Goal: Transaction & Acquisition: Purchase product/service

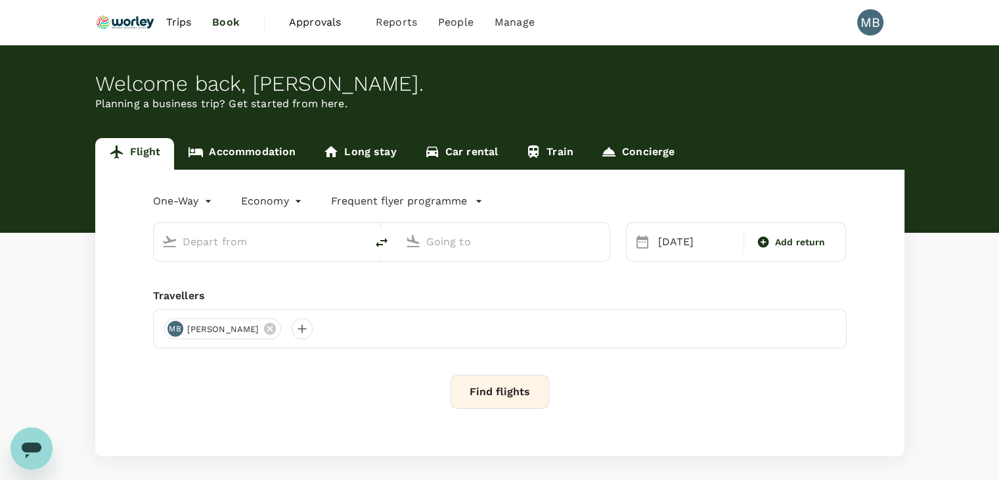
type input "Kuala Lumpur Intl ([GEOGRAPHIC_DATA])"
type input "Miri Intl (MYY)"
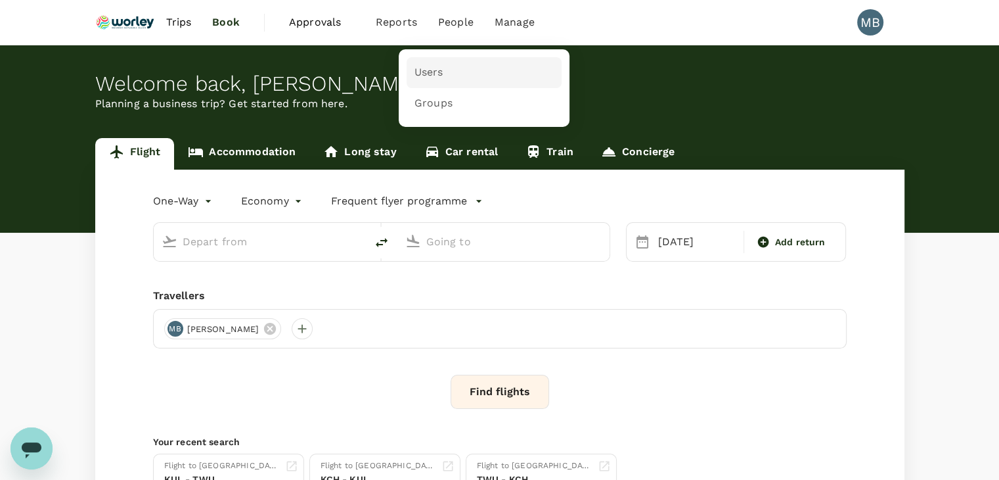
type input "Kuala Lumpur Intl ([GEOGRAPHIC_DATA])"
type input "Miri Intl (MYY)"
click at [432, 66] on span "Users" at bounding box center [429, 72] width 29 height 15
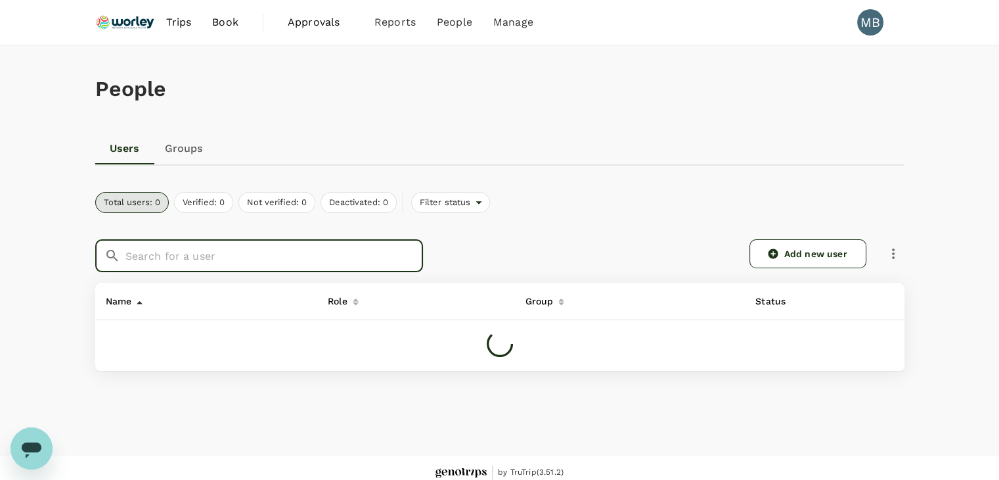
click at [202, 262] on input "text" at bounding box center [274, 255] width 298 height 33
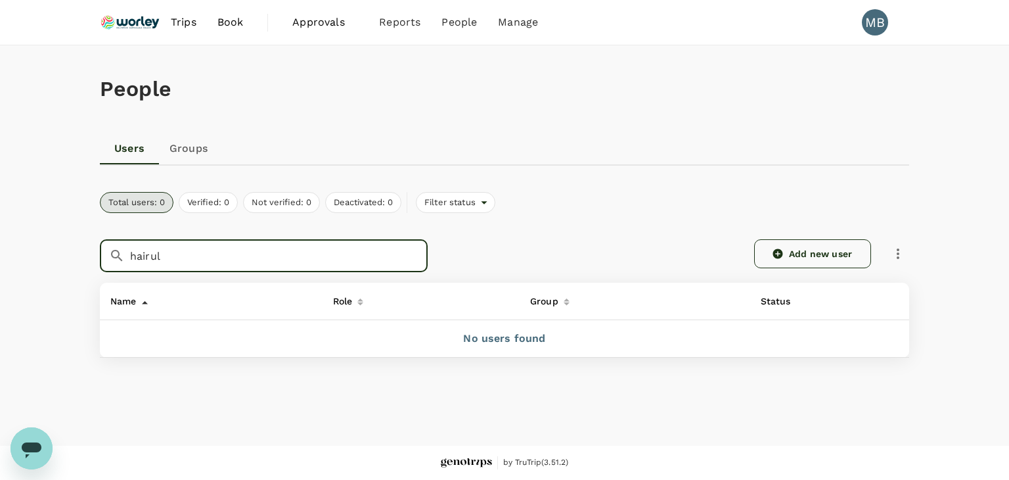
type input "hairul"
click at [826, 256] on link "Add new user" at bounding box center [812, 253] width 117 height 29
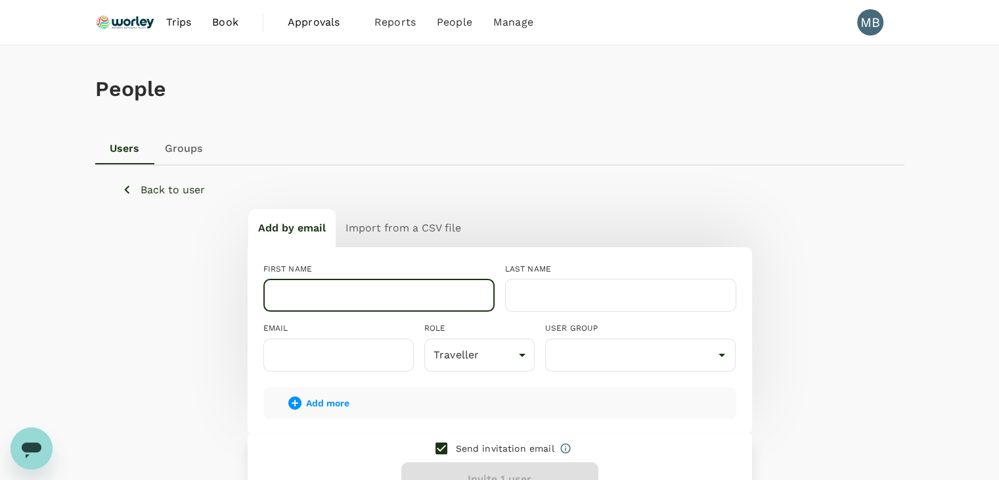
click at [351, 282] on input "text" at bounding box center [378, 295] width 231 height 33
paste input "[PERSON_NAME]"
drag, startPoint x: 447, startPoint y: 294, endPoint x: 373, endPoint y: 292, distance: 73.6
click at [373, 292] on input "[PERSON_NAME]" at bounding box center [378, 295] width 231 height 33
type input "[PERSON_NAME]"
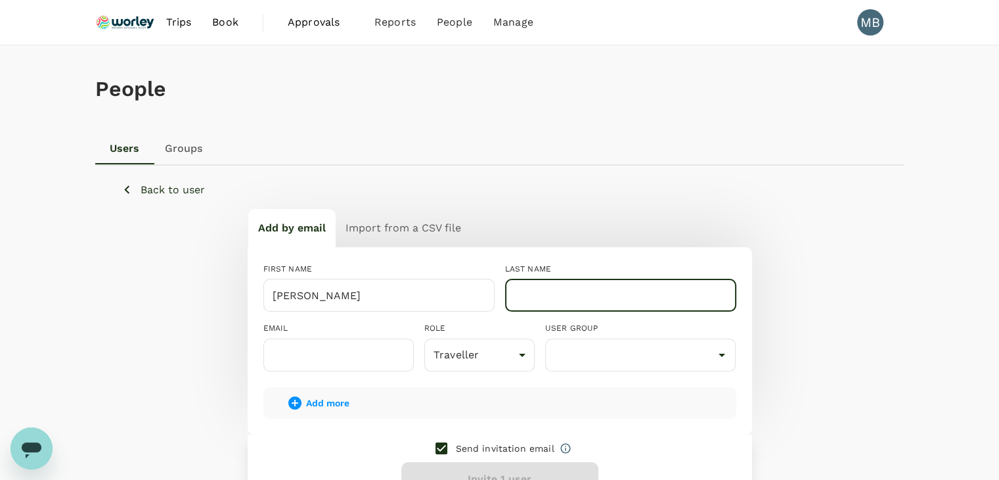
click at [565, 293] on input "text" at bounding box center [620, 295] width 231 height 33
paste input "Bin Mohamed"
type input "Bin Mohamed"
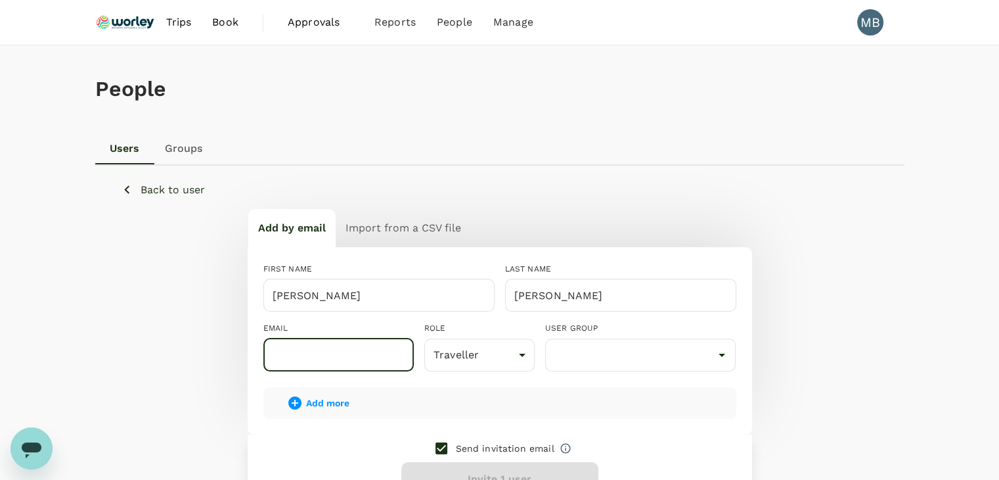
click at [381, 353] on input "text" at bounding box center [338, 354] width 150 height 33
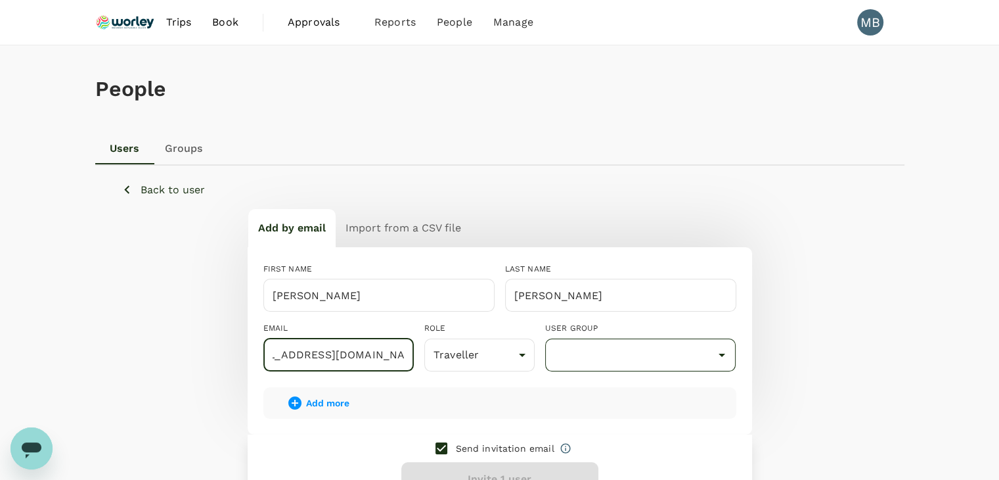
type input "dayat+hairul@genotrips.com.my"
click at [583, 349] on input "text" at bounding box center [641, 354] width 185 height 25
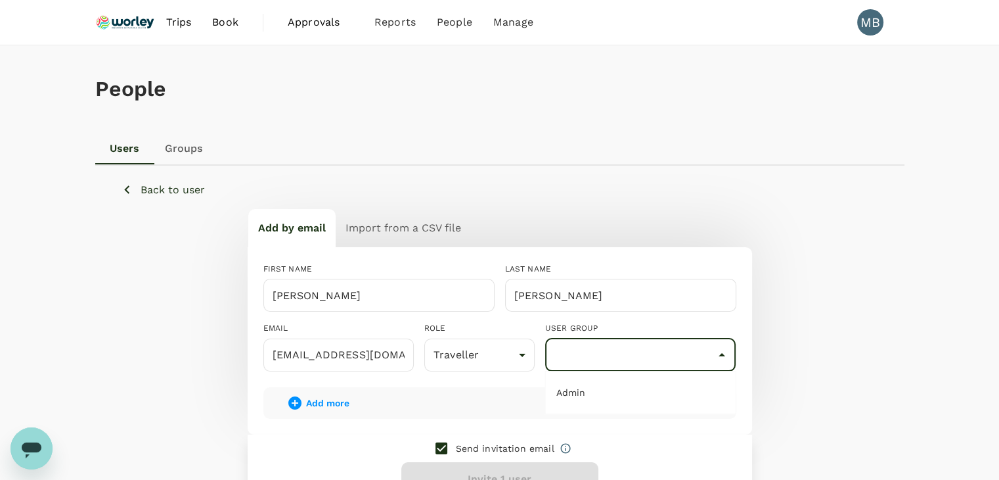
click at [443, 449] on input "checkbox" at bounding box center [442, 448] width 28 height 28
checkbox input "false"
click at [452, 468] on div "Send invitation email Add 1 user" at bounding box center [500, 473] width 505 height 78
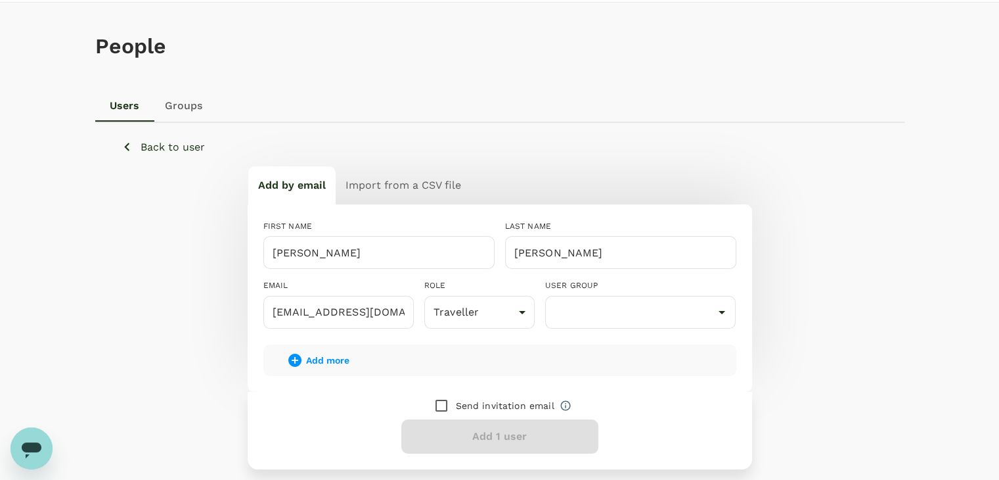
scroll to position [66, 0]
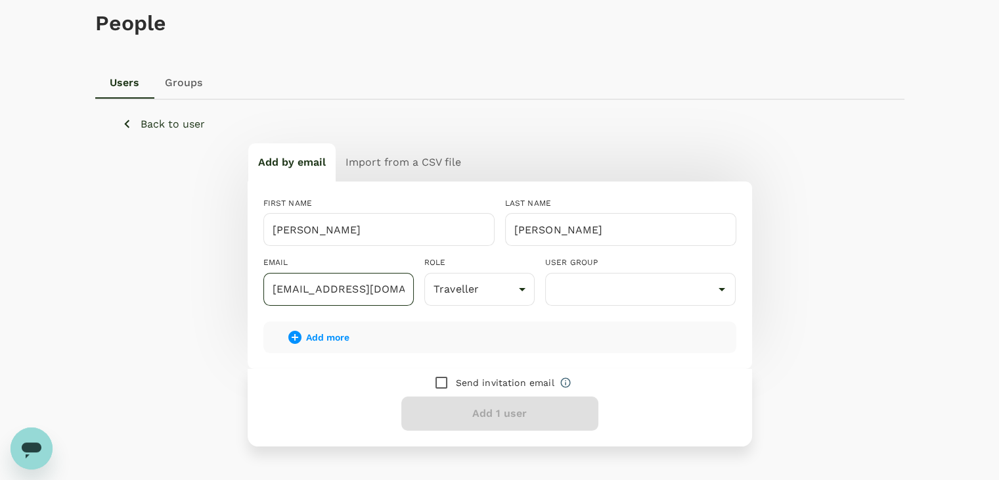
click at [386, 298] on input "dayat+hairul@genotrips.com.my" at bounding box center [338, 289] width 150 height 33
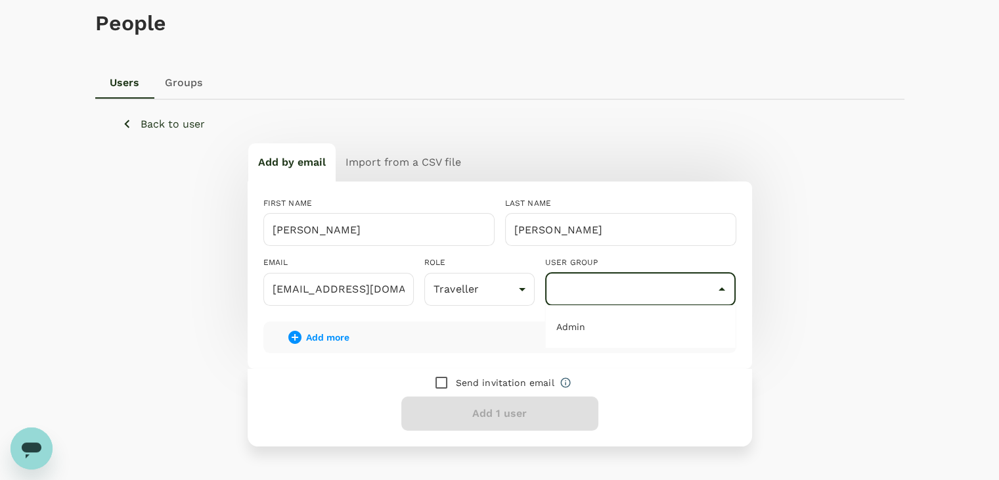
click at [567, 297] on input "text" at bounding box center [641, 289] width 185 height 25
click at [568, 321] on li "Admin" at bounding box center [641, 326] width 190 height 21
type input "Admin"
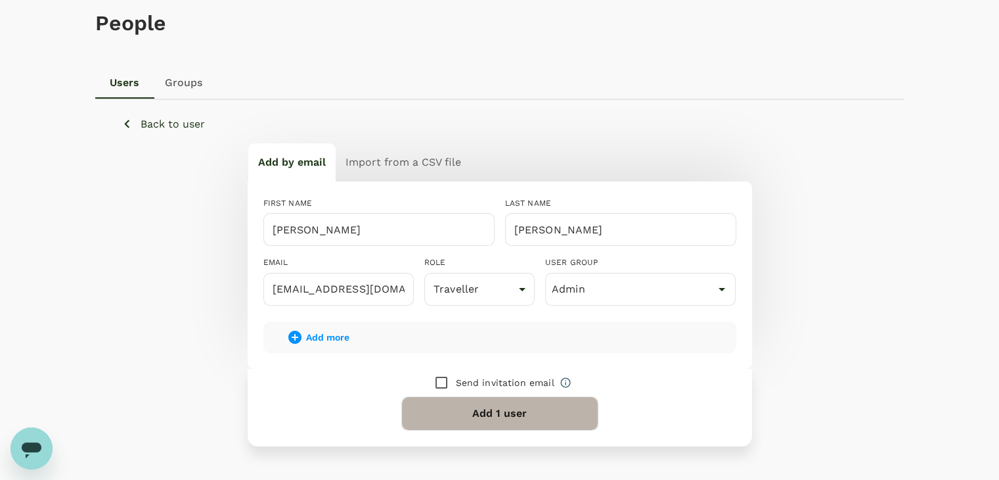
click at [505, 408] on button "Add 1 user" at bounding box center [499, 413] width 197 height 34
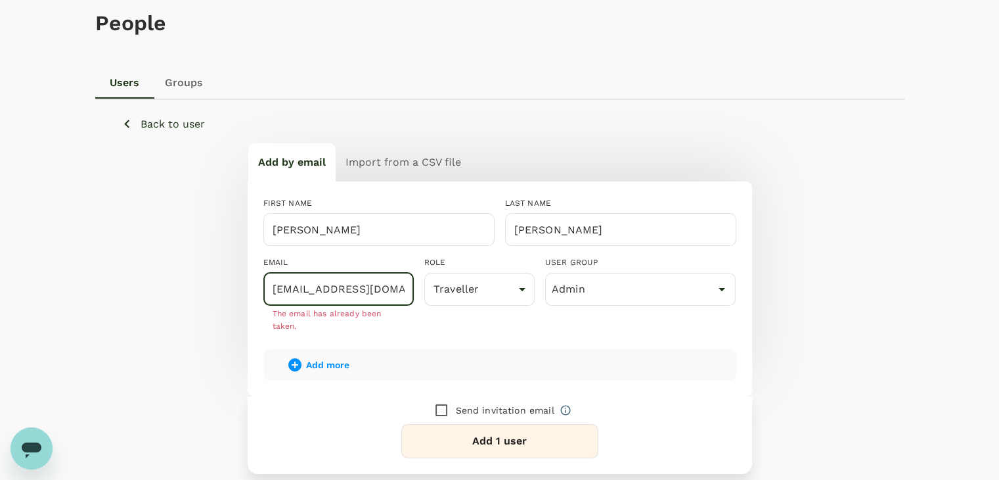
click at [336, 287] on input "dayat+hairul@genotrips.com.my" at bounding box center [338, 289] width 150 height 33
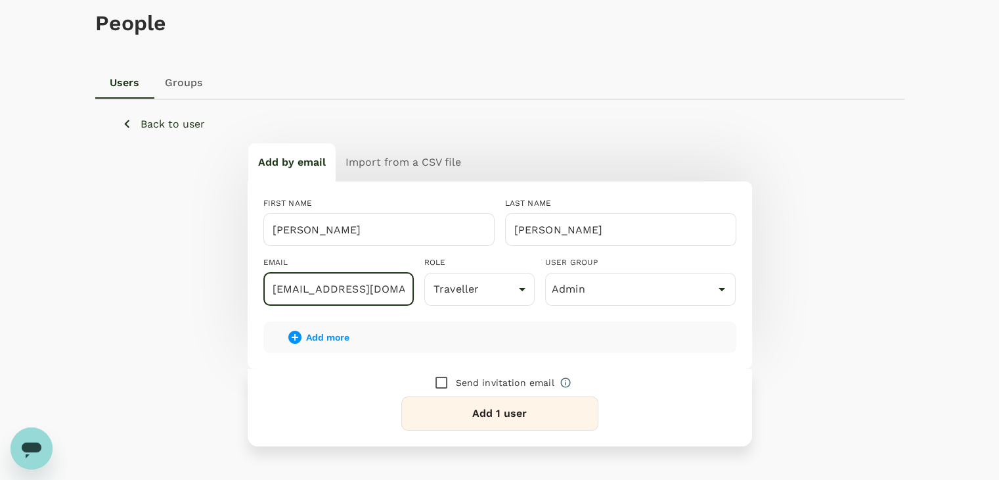
type input "dayat+hairulnizam@genotrips.com.my"
click at [462, 400] on button "Add 1 user" at bounding box center [499, 413] width 197 height 34
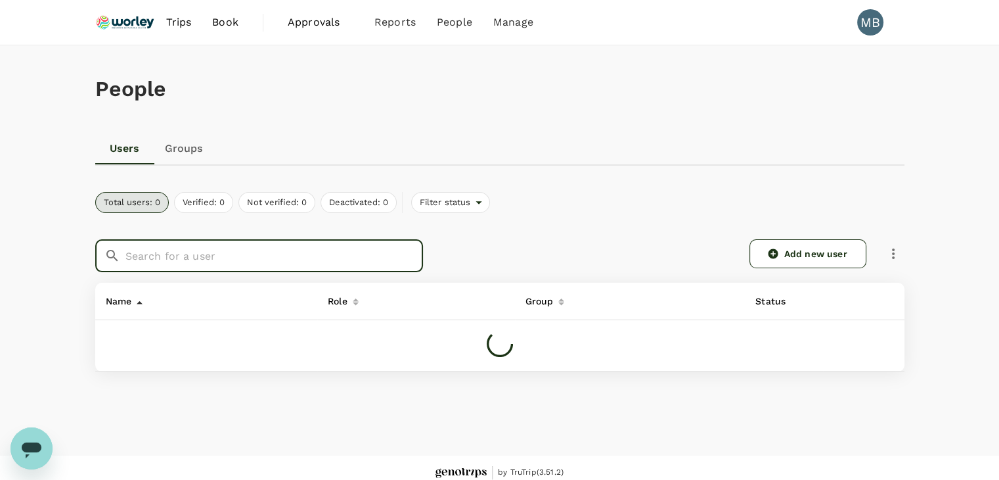
click at [317, 244] on input "text" at bounding box center [274, 255] width 298 height 33
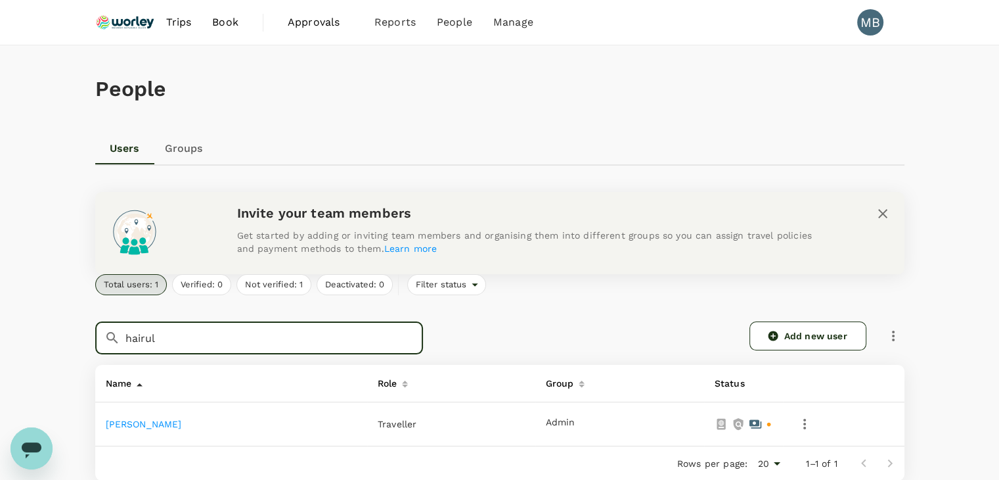
scroll to position [66, 0]
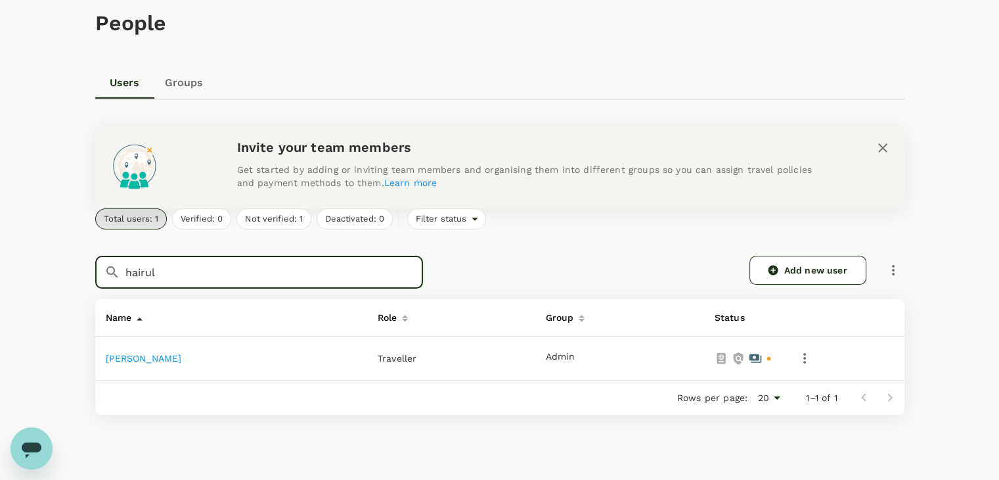
type input "hairul"
click at [182, 355] on link "[PERSON_NAME]" at bounding box center [144, 358] width 76 height 11
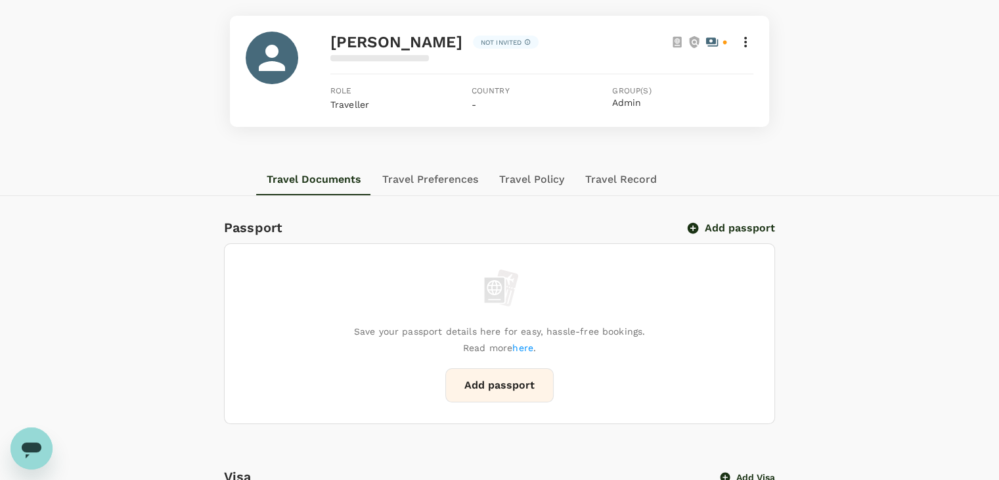
scroll to position [66, 0]
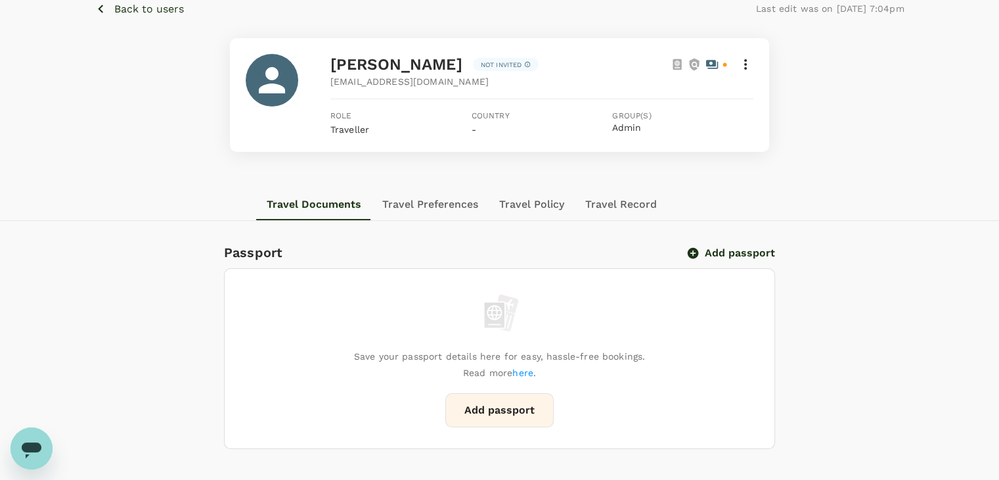
click at [101, 6] on icon "button" at bounding box center [100, 9] width 5 height 9
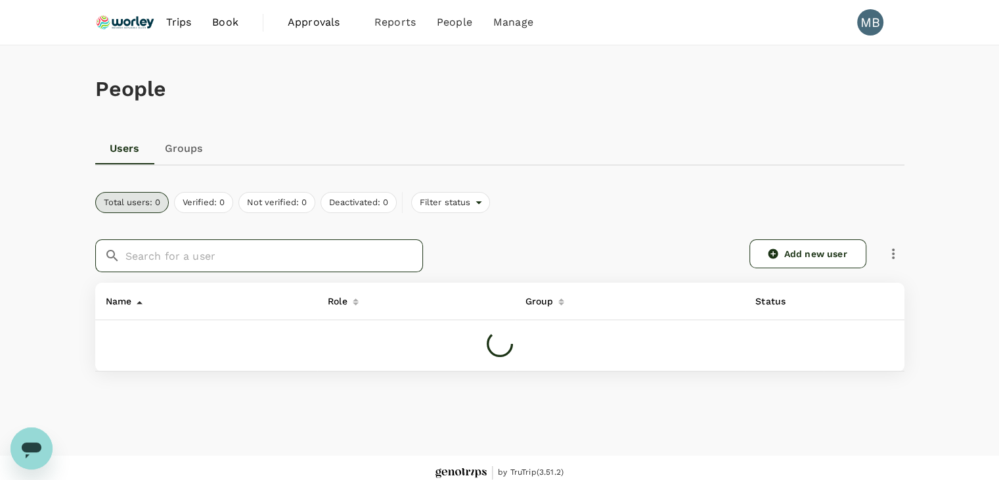
click at [211, 248] on input "text" at bounding box center [274, 255] width 298 height 33
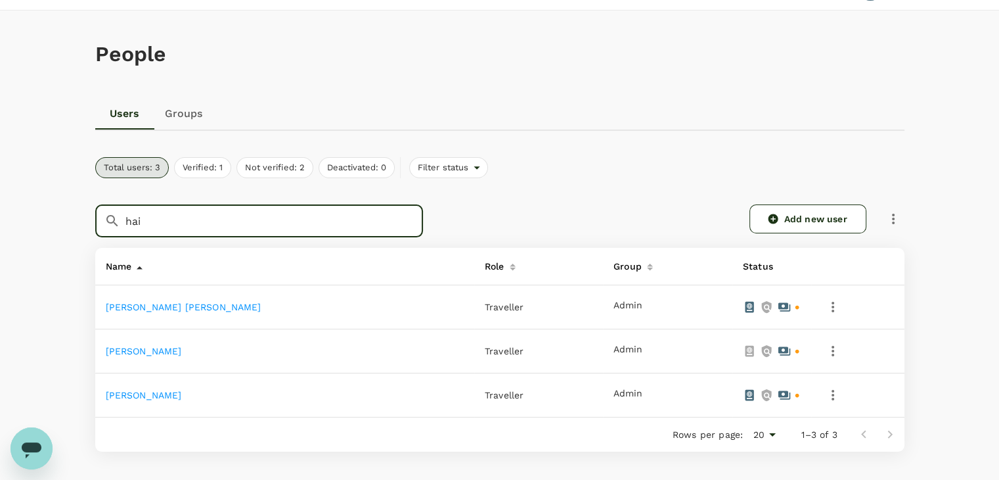
scroll to position [66, 0]
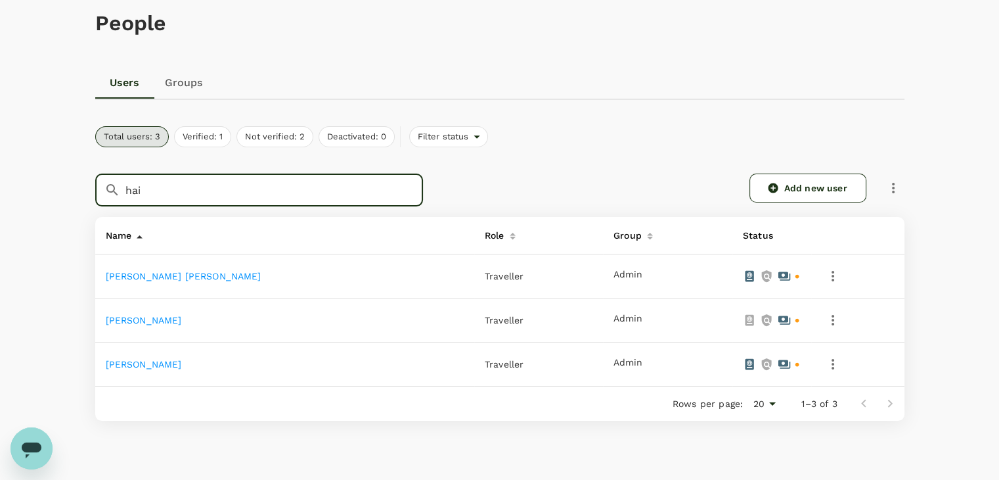
type input "hai"
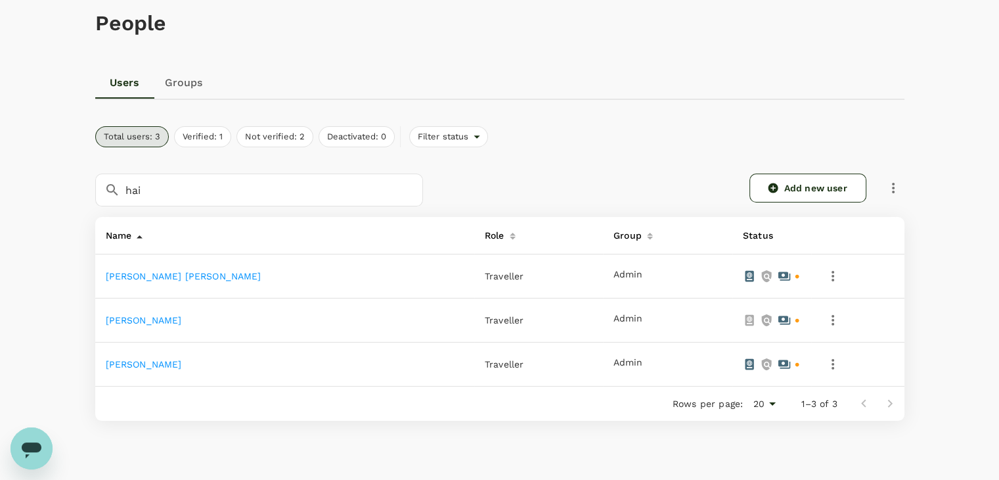
click at [182, 317] on link "Mohd Hairulnizam Bin Mohamed" at bounding box center [144, 320] width 76 height 11
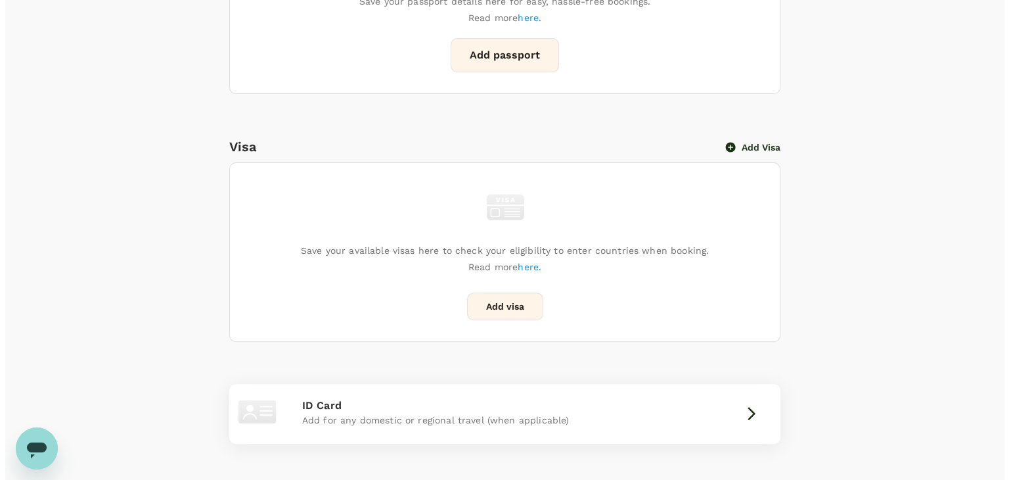
scroll to position [486, 0]
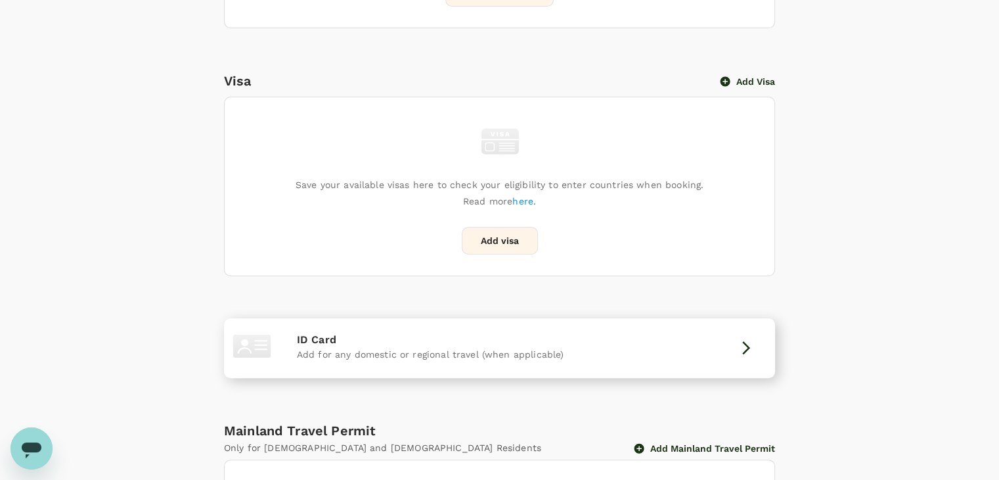
click at [618, 341] on p "ID Card" at bounding box center [499, 340] width 405 height 16
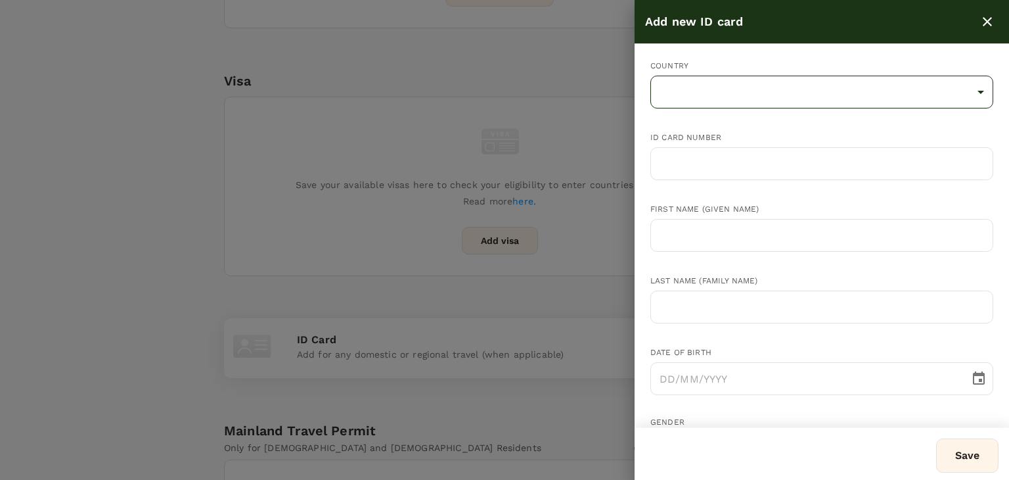
click at [717, 82] on body "Trips Book Approvals 0 Reports People Manage MB Back to users Last edit was on …" at bounding box center [504, 95] width 1009 height 1163
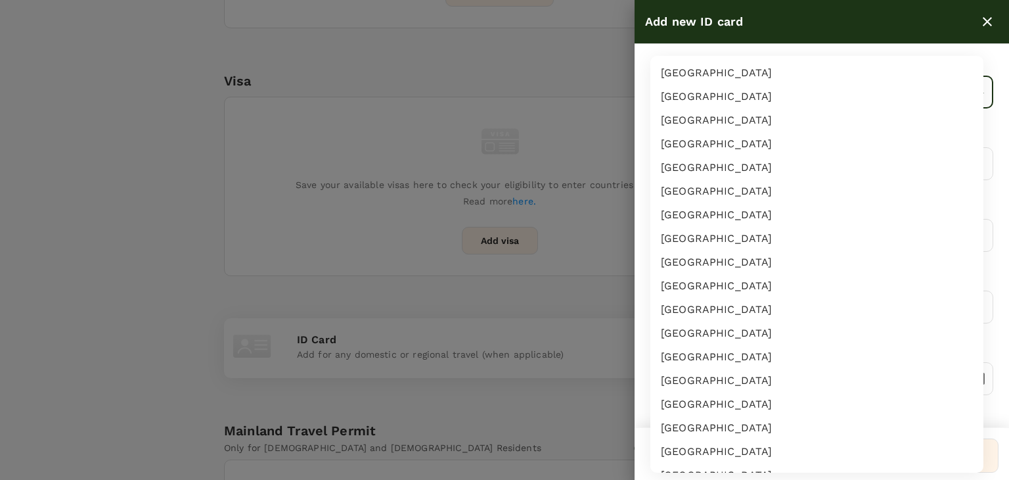
scroll to position [2292, 0]
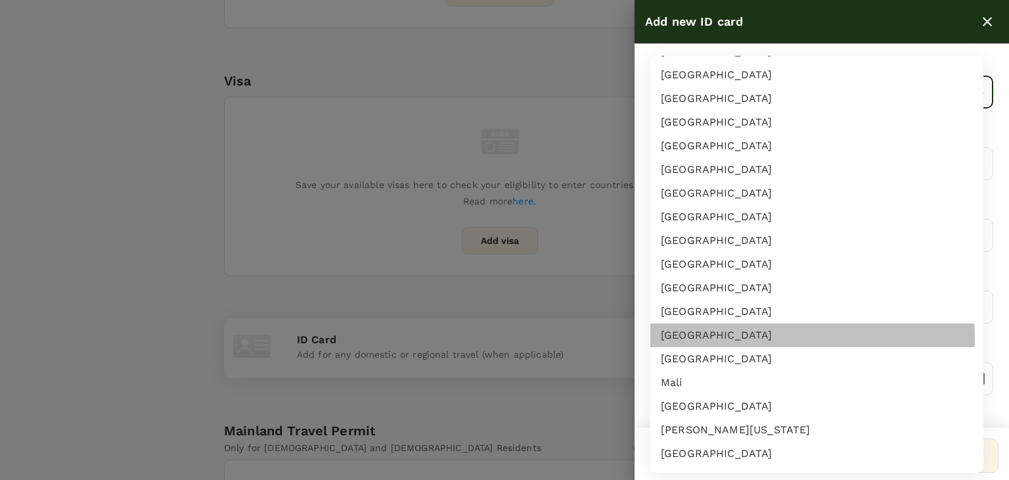
click at [738, 337] on li "[GEOGRAPHIC_DATA]" at bounding box center [816, 335] width 333 height 24
type input "MY"
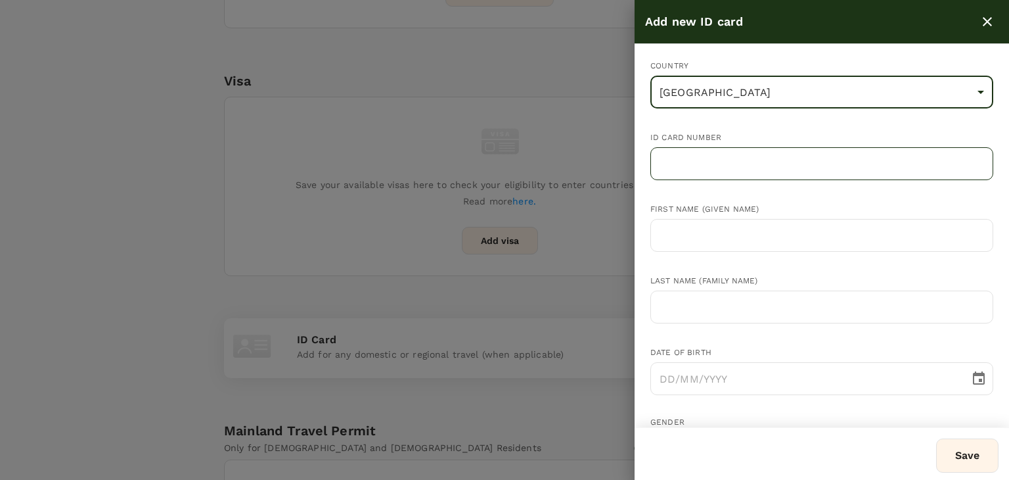
drag, startPoint x: 700, startPoint y: 169, endPoint x: 670, endPoint y: 146, distance: 37.1
click at [700, 169] on input "text" at bounding box center [821, 163] width 343 height 33
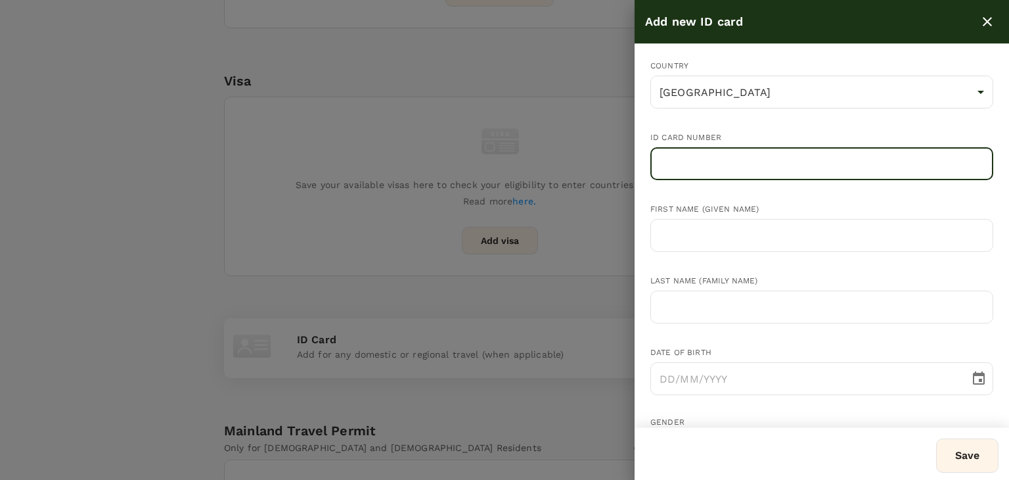
paste input "850328145619"
type input "850328145619"
click at [696, 247] on input "text" at bounding box center [821, 235] width 343 height 33
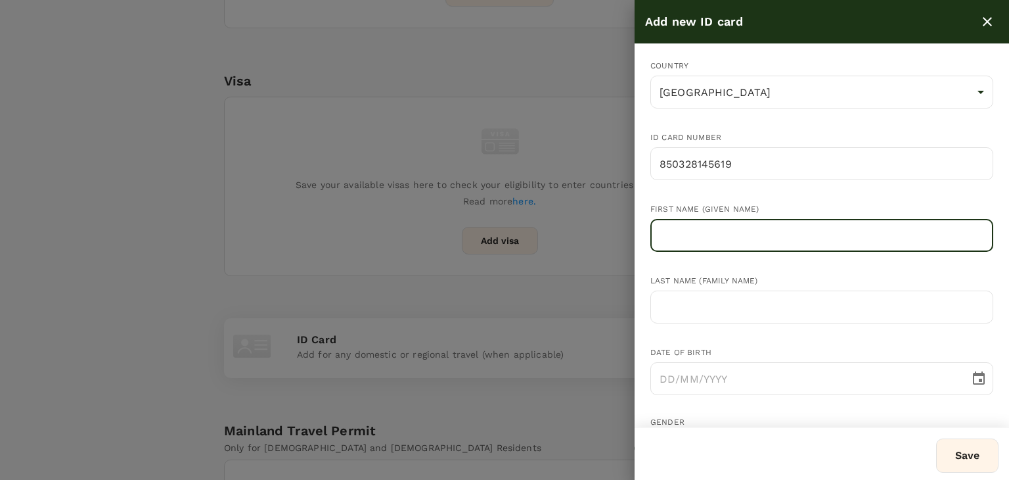
paste input "Mohd Hairulnizam Bin Mohamed"
drag, startPoint x: 830, startPoint y: 235, endPoint x: 758, endPoint y: 236, distance: 71.6
click at [758, 236] on input "Mohd Hairulnizam Bin Mohamed" at bounding box center [821, 235] width 343 height 33
type input "[PERSON_NAME]"
click at [743, 303] on input "text" at bounding box center [821, 306] width 343 height 33
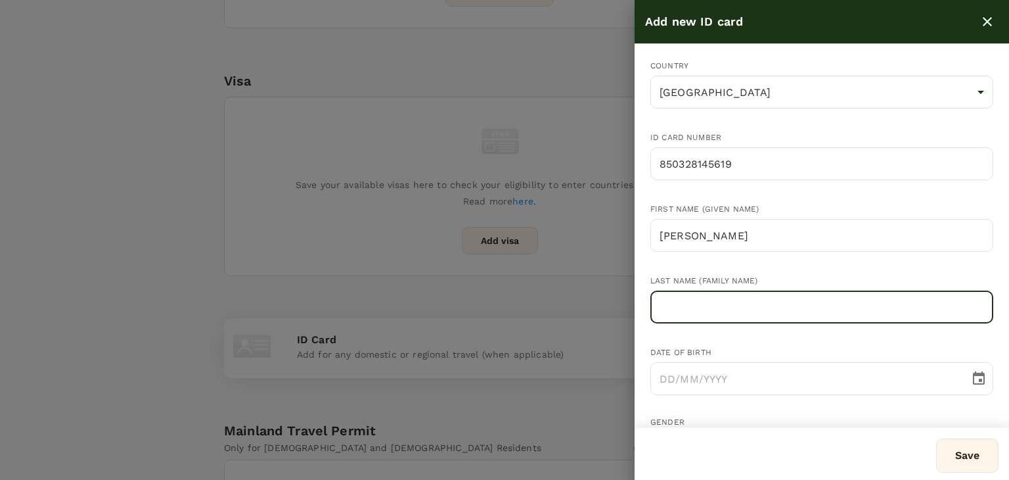
paste input "Bin Mohamed"
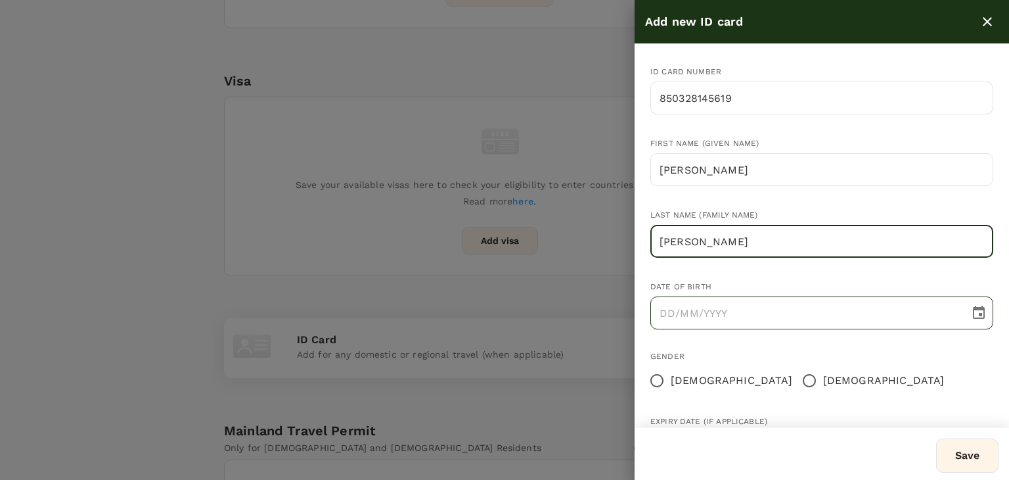
type input "Bin Mohamed"
click at [662, 311] on input "DD/MM/YYYY" at bounding box center [805, 312] width 310 height 33
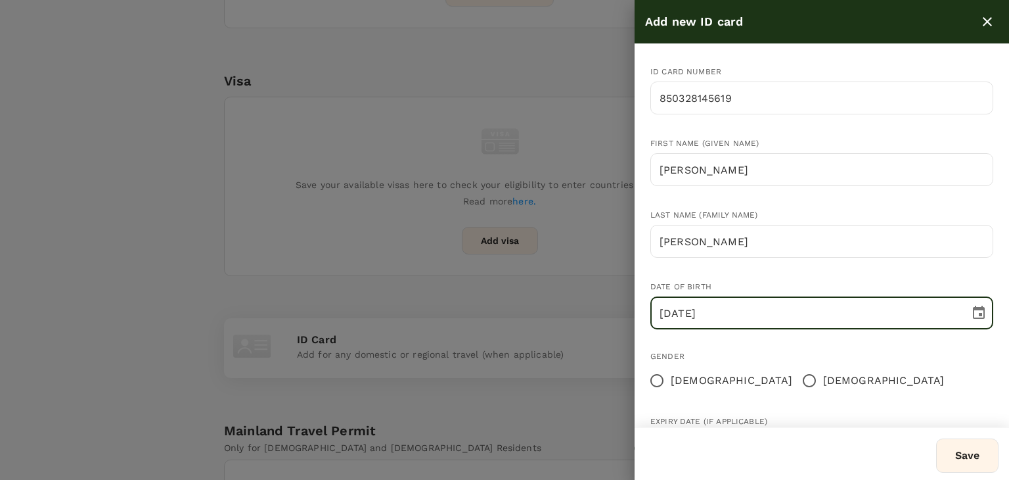
type input "28/03/1985"
click at [796, 374] on input "Male" at bounding box center [810, 381] width 28 height 28
radio input "true"
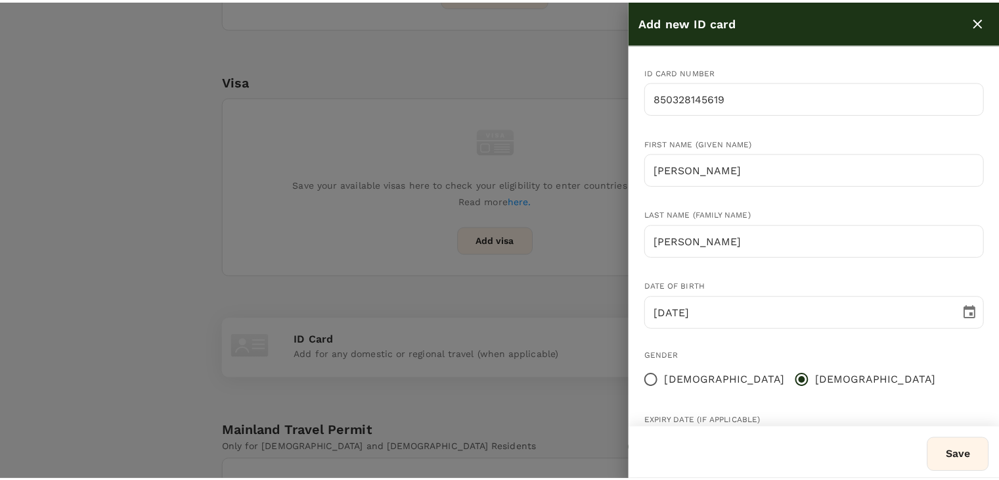
scroll to position [128, 0]
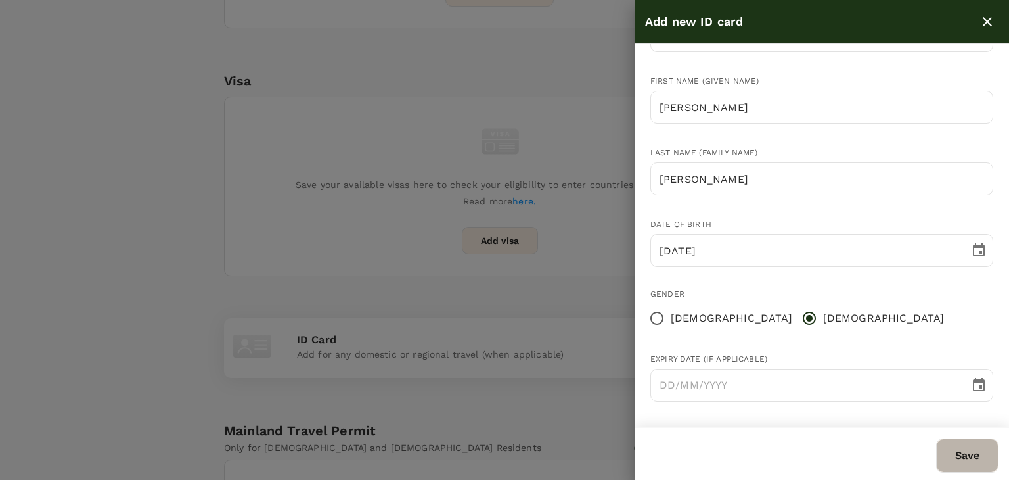
click at [968, 450] on button "Save" at bounding box center [967, 455] width 62 height 34
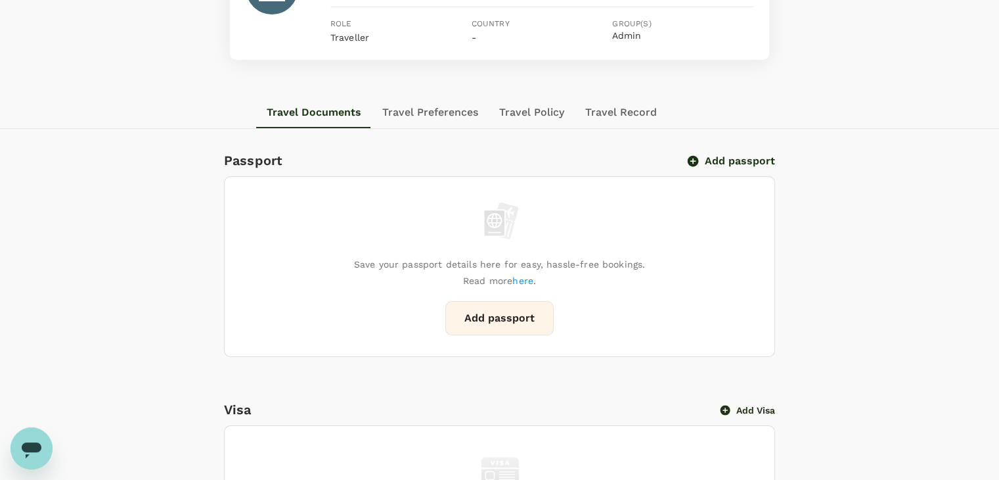
scroll to position [0, 0]
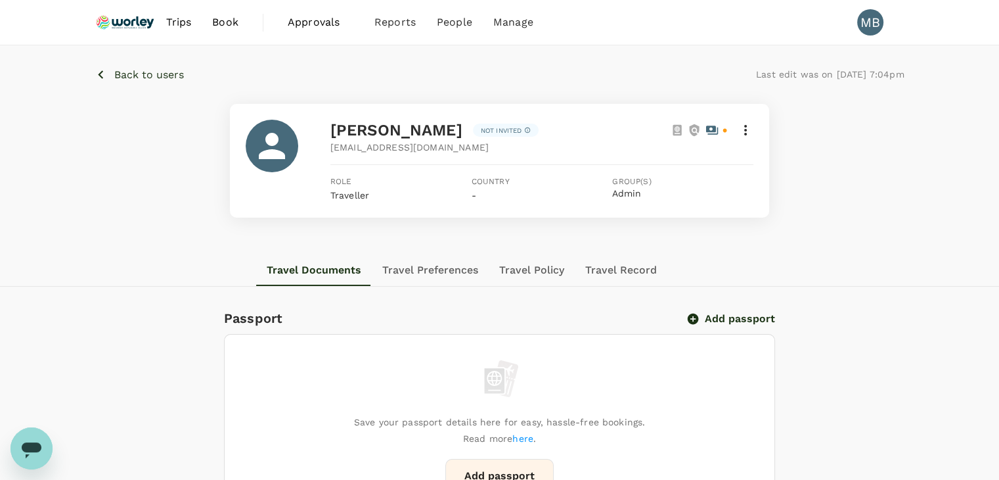
click at [169, 22] on span "Trips" at bounding box center [179, 22] width 26 height 16
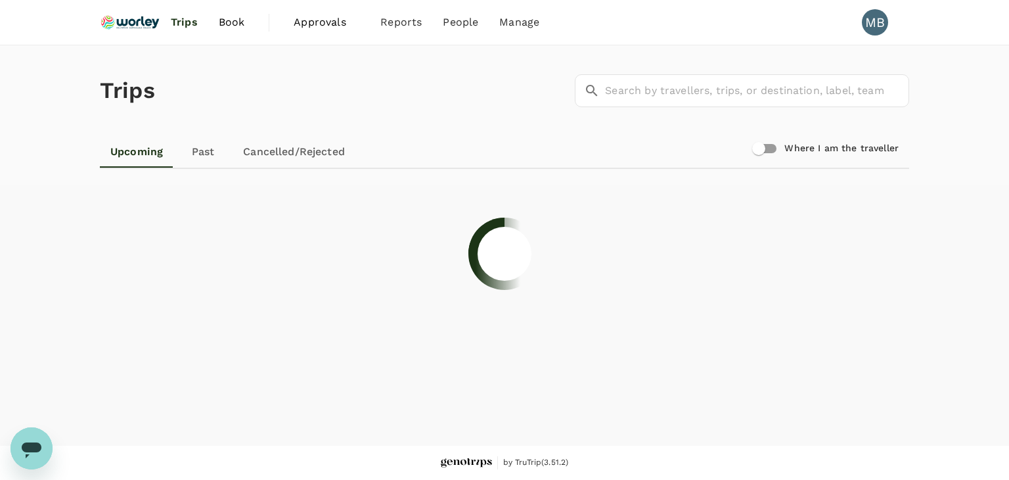
click at [149, 30] on img at bounding box center [130, 22] width 60 height 29
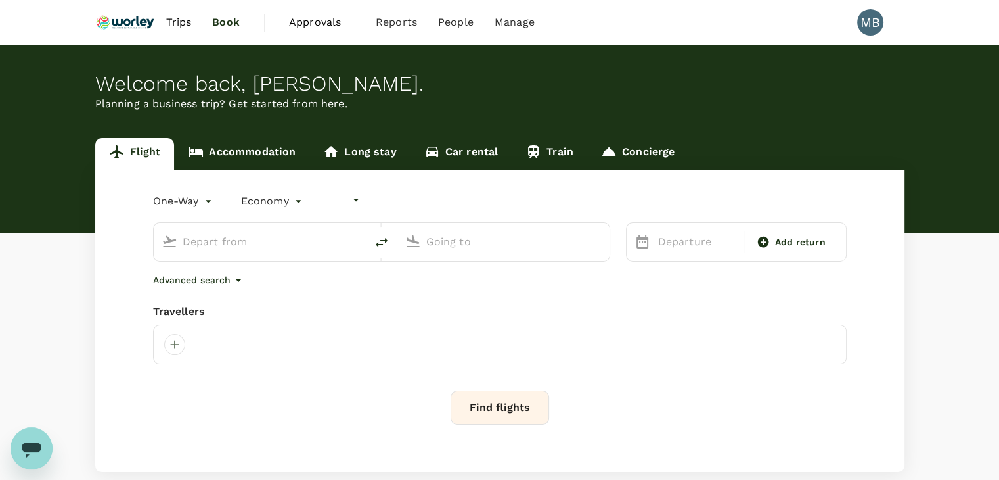
type input "undefined, undefined (any)"
type input "Kuala Lumpur Intl (KUL)"
type input "Miri Intl (MYY)"
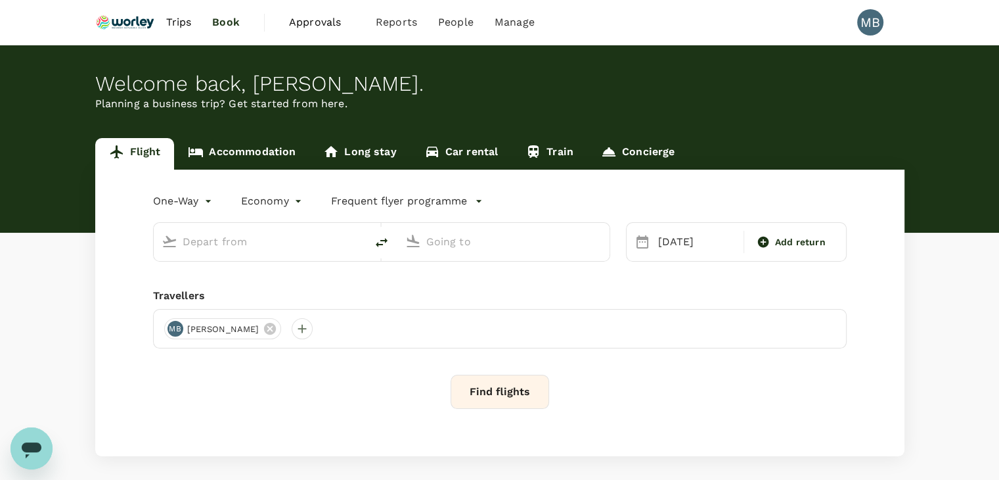
type input "Kuala Lumpur Intl (KUL)"
type input "Miri Intl (MYY)"
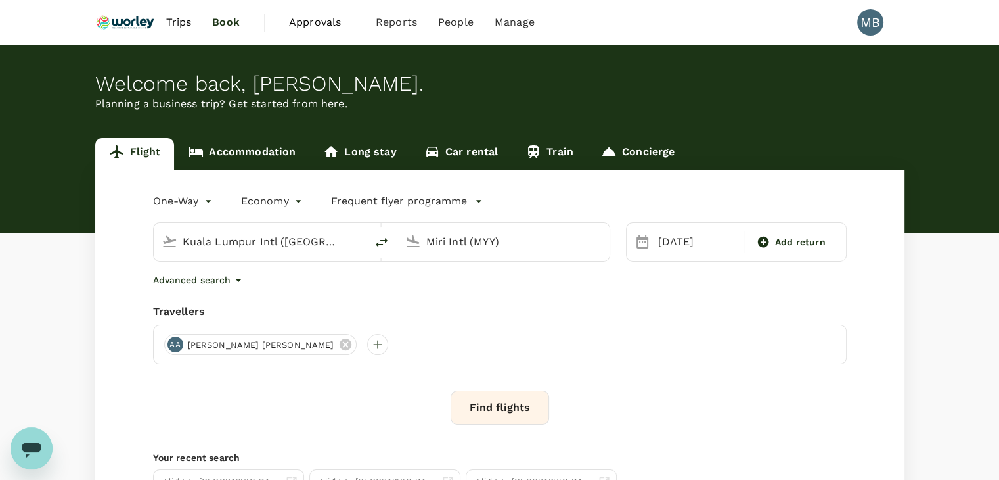
click at [263, 150] on link "Accommodation" at bounding box center [241, 154] width 135 height 32
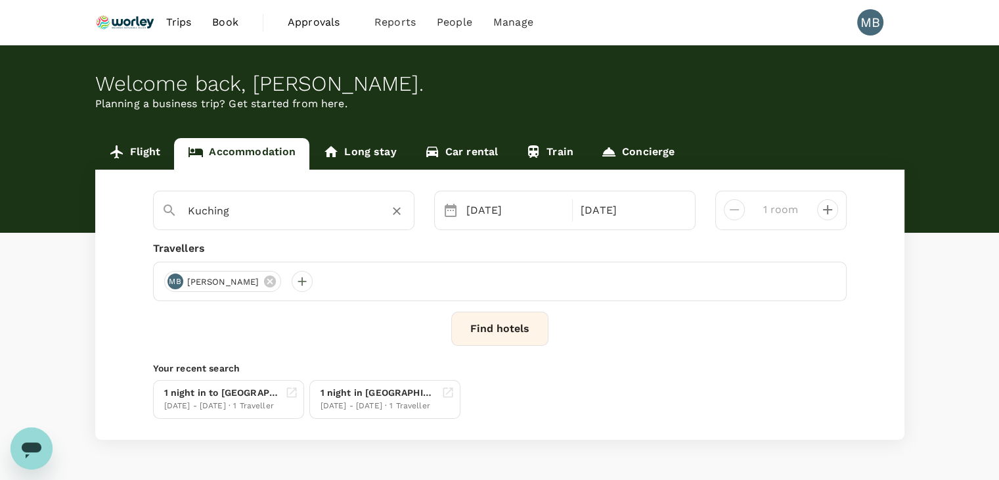
click at [399, 214] on icon "Clear" at bounding box center [397, 212] width 8 height 8
click at [355, 209] on input "text" at bounding box center [278, 210] width 181 height 20
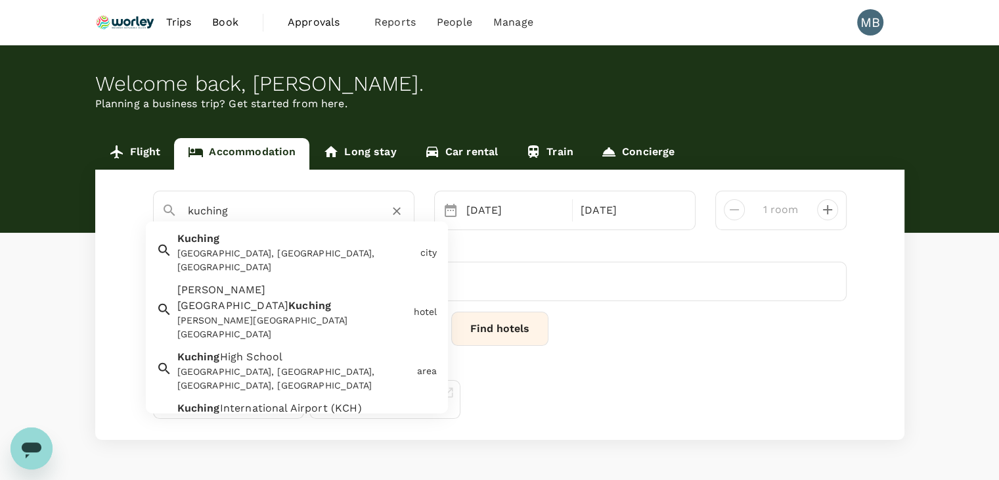
click at [309, 246] on div "Kuching, Sarawak, Malaysia" at bounding box center [296, 260] width 238 height 28
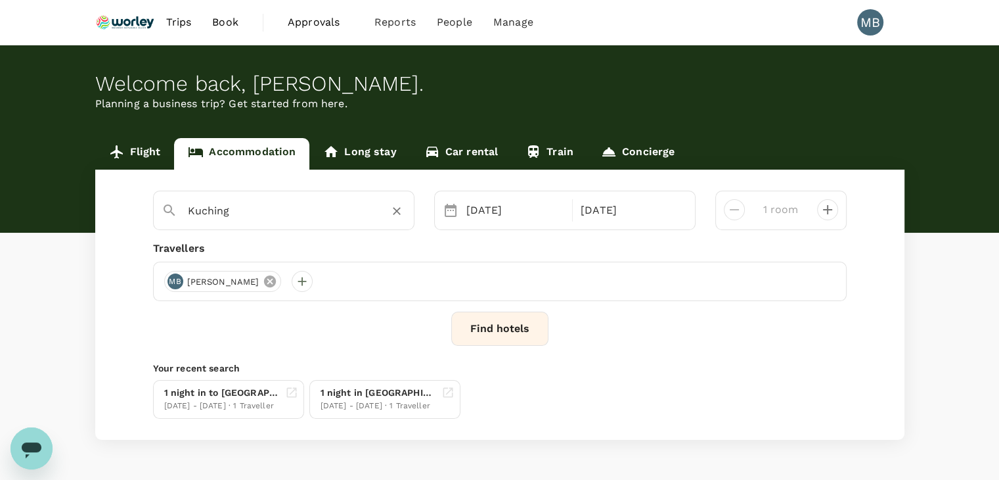
type input "Kuching"
click at [276, 283] on icon at bounding box center [270, 281] width 12 height 12
click at [179, 281] on div at bounding box center [174, 281] width 21 height 21
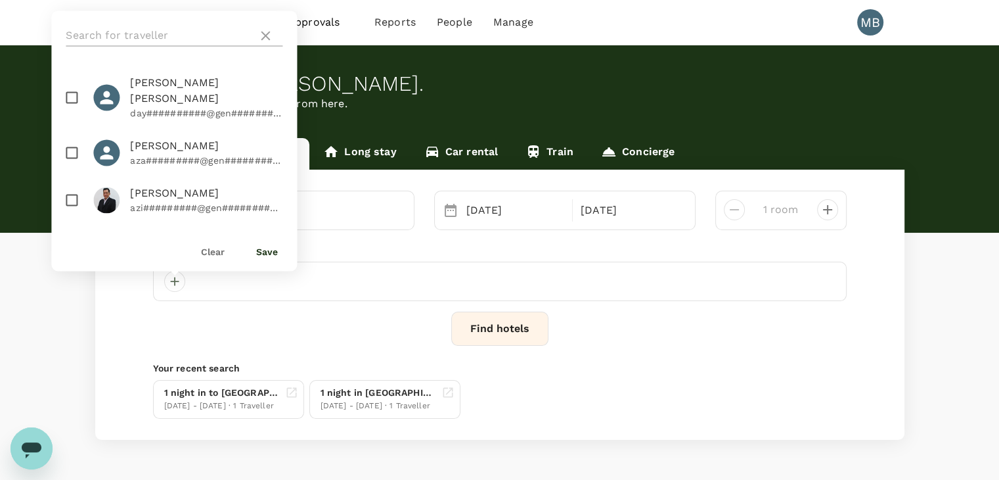
click at [181, 27] on input "text" at bounding box center [159, 35] width 187 height 21
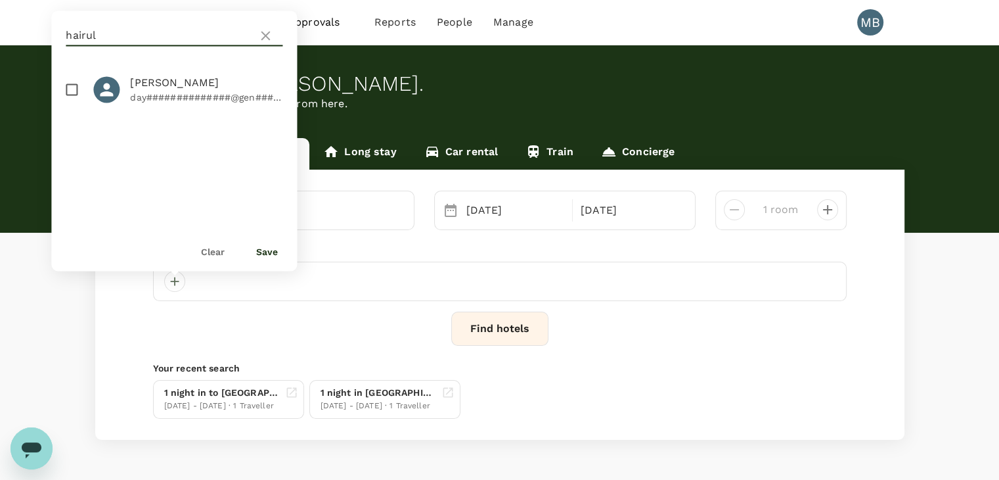
type input "hairul"
click at [68, 97] on input "checkbox" at bounding box center [72, 90] width 28 height 28
checkbox input "true"
click at [265, 250] on button "Save" at bounding box center [267, 251] width 22 height 11
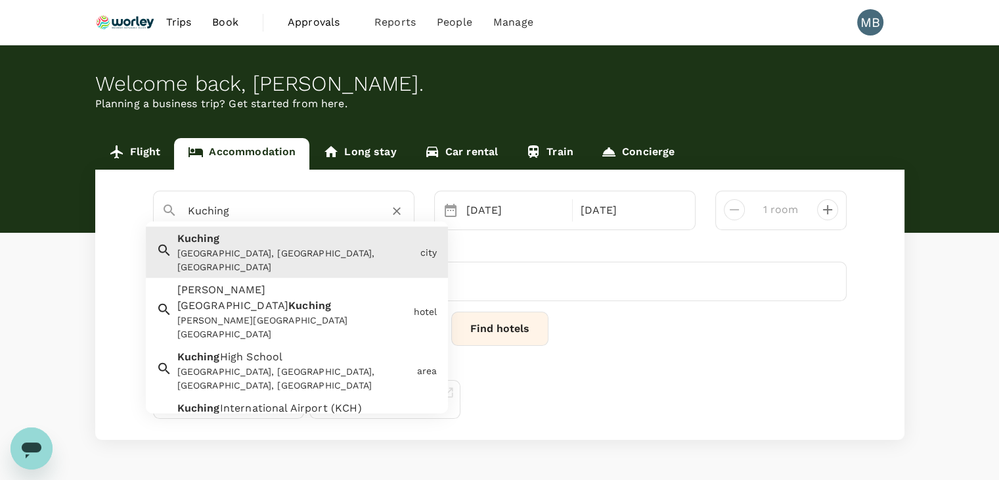
click at [323, 218] on input "Kuching" at bounding box center [278, 210] width 181 height 20
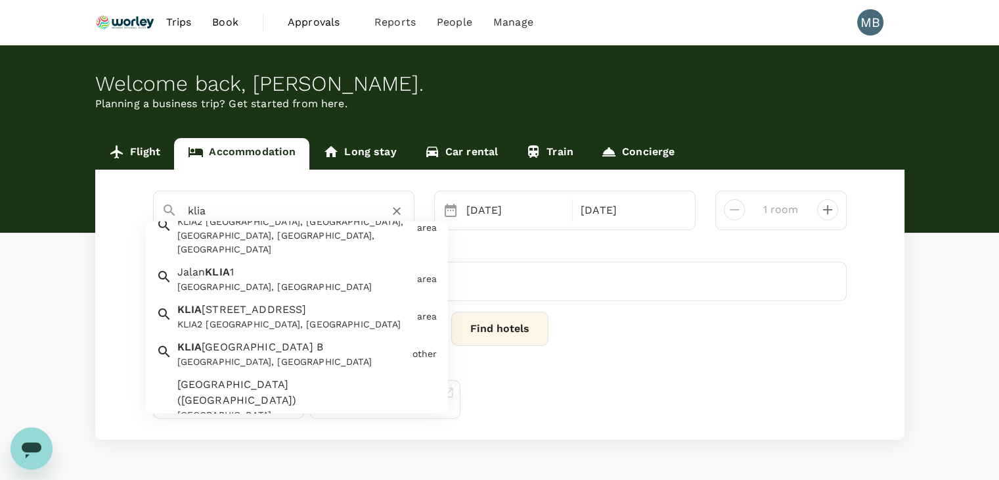
scroll to position [328, 0]
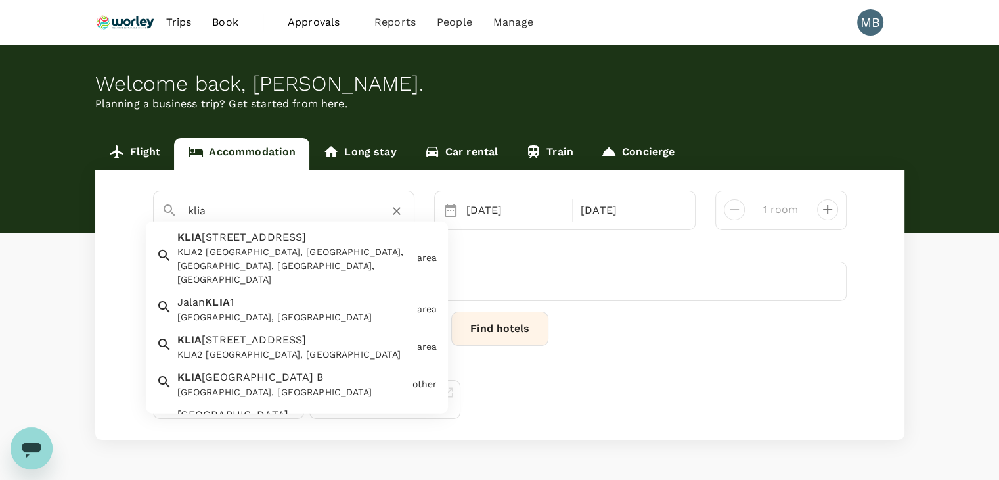
click at [299, 371] on span "Terminal 2 Parking Zone B" at bounding box center [263, 377] width 122 height 12
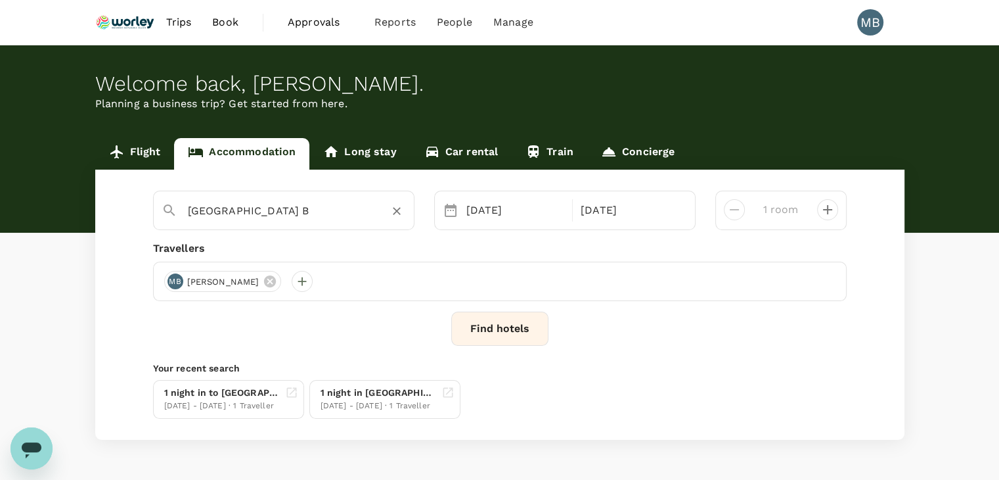
type input "KLIA Terminal 2 Parking Zone B"
click at [476, 328] on button "Find hotels" at bounding box center [499, 328] width 97 height 34
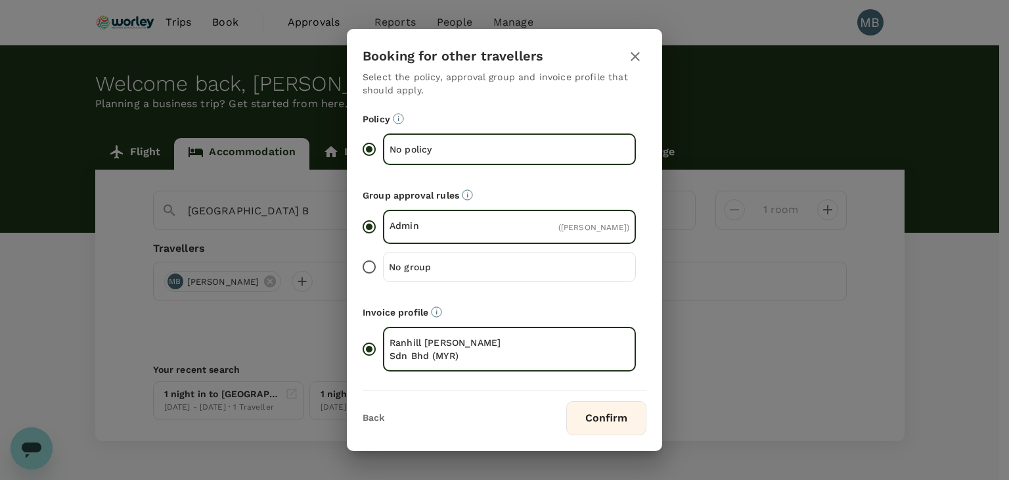
click at [593, 426] on button "Confirm" at bounding box center [606, 418] width 80 height 34
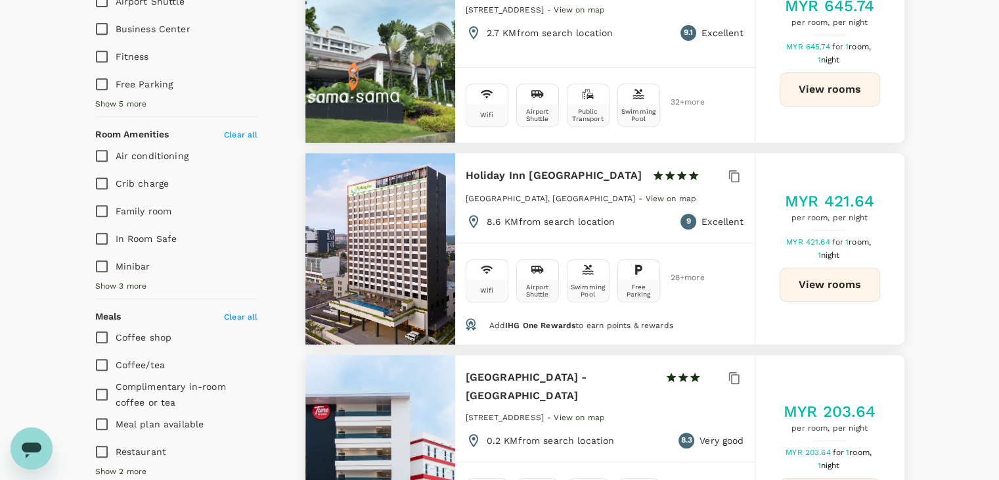
scroll to position [657, 0]
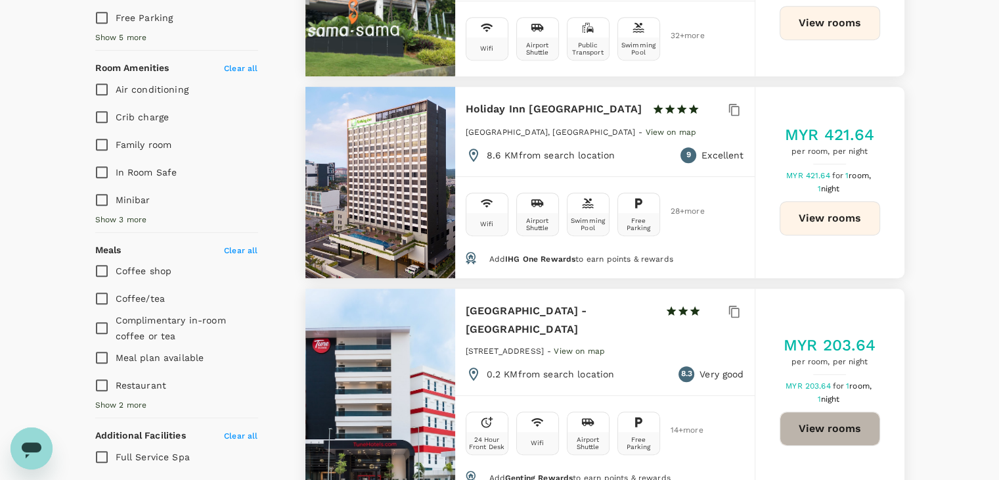
click at [815, 414] on button "View rooms" at bounding box center [830, 428] width 101 height 34
type input "935.18"
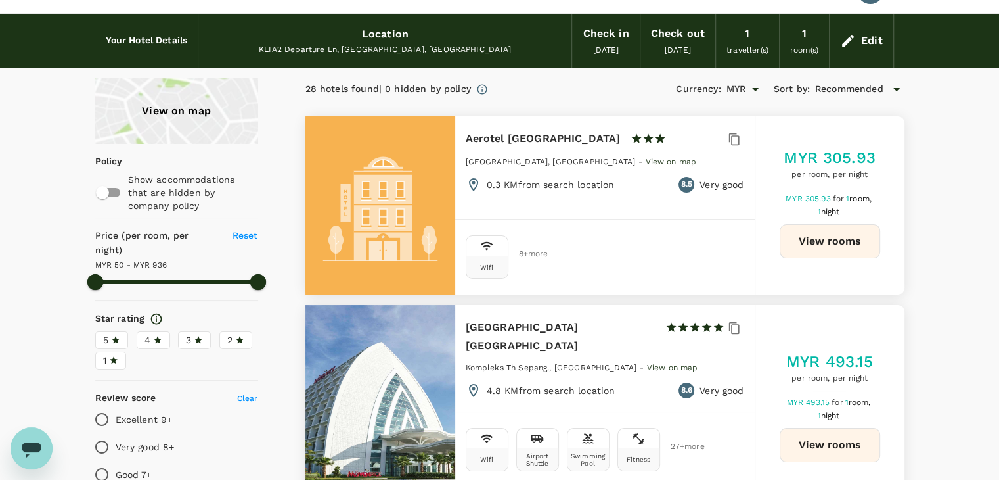
scroll to position [0, 0]
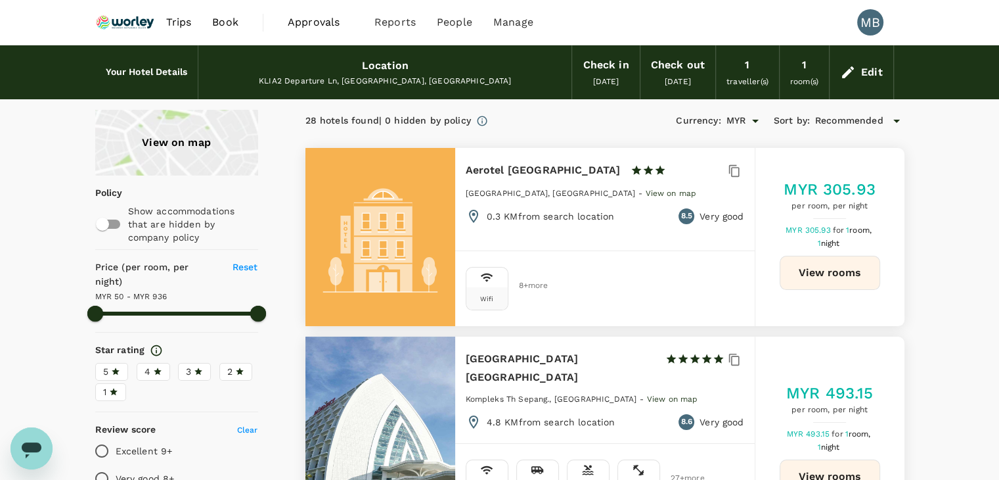
click at [845, 76] on icon at bounding box center [848, 72] width 12 height 12
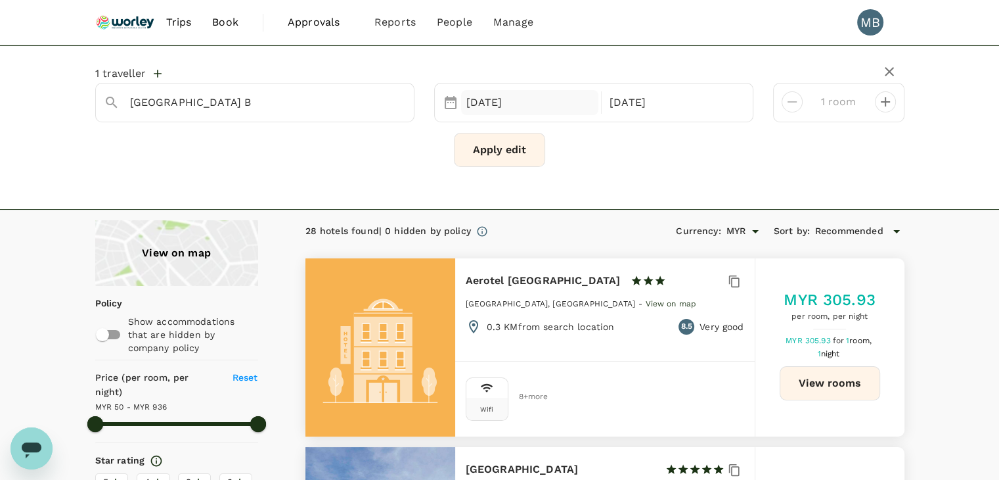
type input "KLIA2 Departure Lane"
click at [514, 104] on div "09 Sep" at bounding box center [530, 103] width 138 height 26
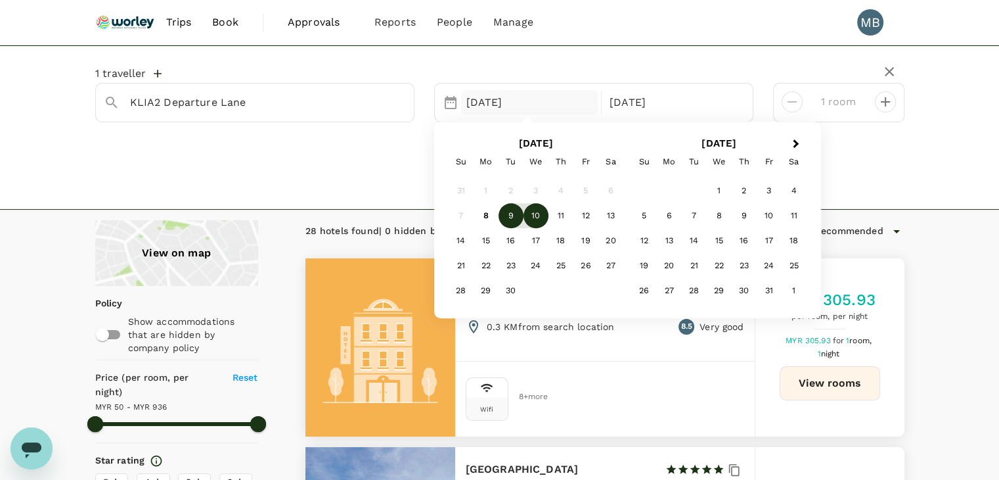
click at [432, 193] on div "1 traveller KLIA2 Departure Lane 09 Sep Next Month September 2025 Su Mo Tu We T…" at bounding box center [499, 127] width 999 height 164
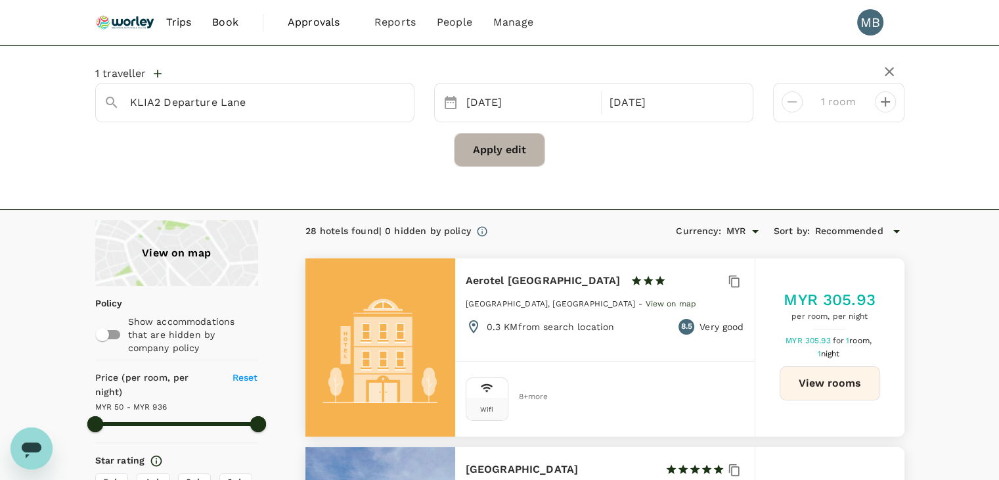
click at [496, 158] on button "Apply edit" at bounding box center [499, 150] width 91 height 34
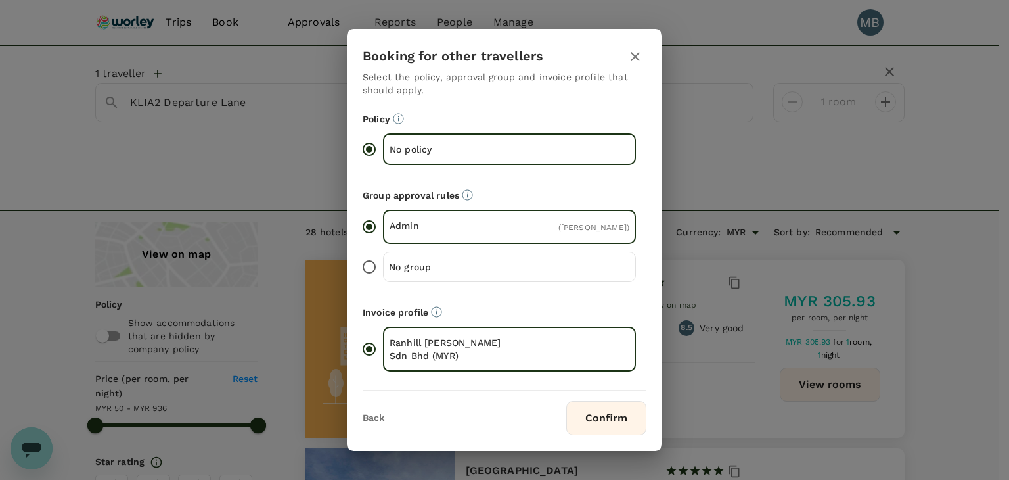
click at [594, 435] on button "Confirm" at bounding box center [606, 418] width 80 height 34
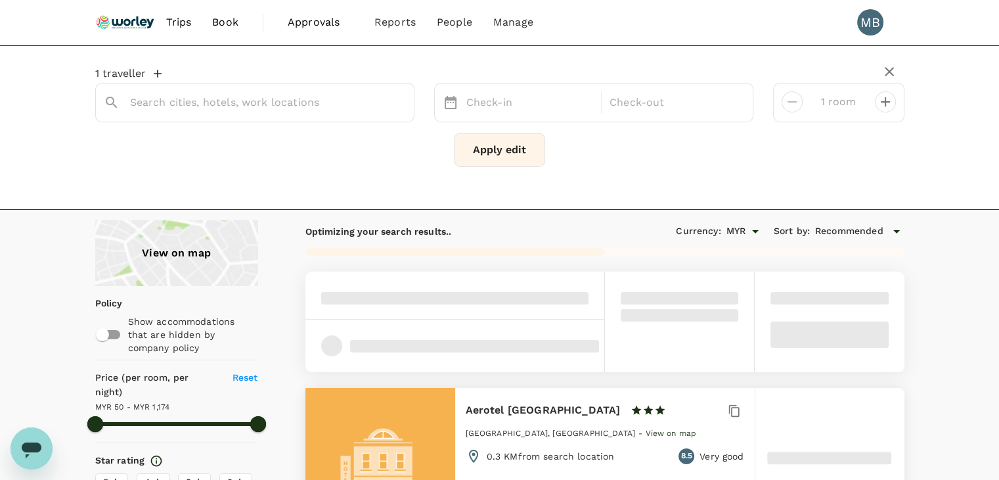
type input "1173.18"
type input "MYR"
type input "KLIA2 Departure Lane"
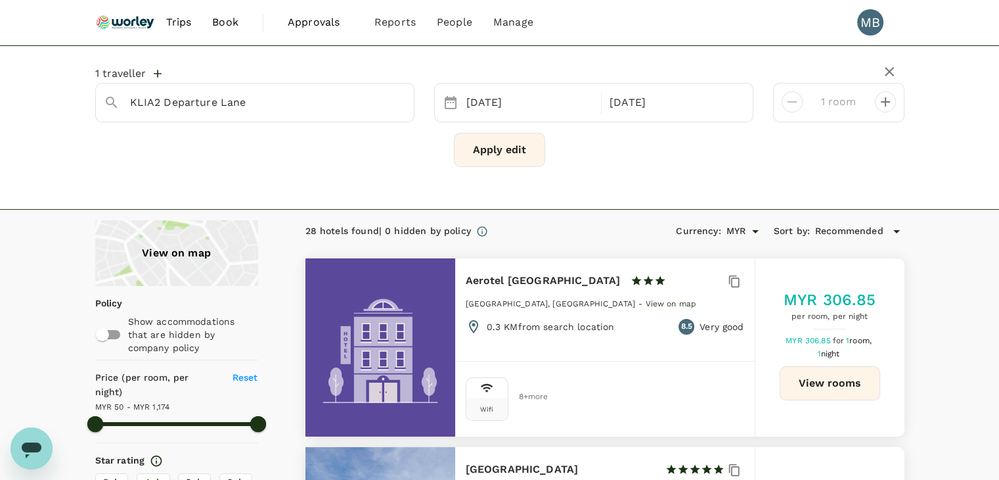
type input "1173.18"
click at [464, 139] on button "Apply edit" at bounding box center [499, 150] width 91 height 34
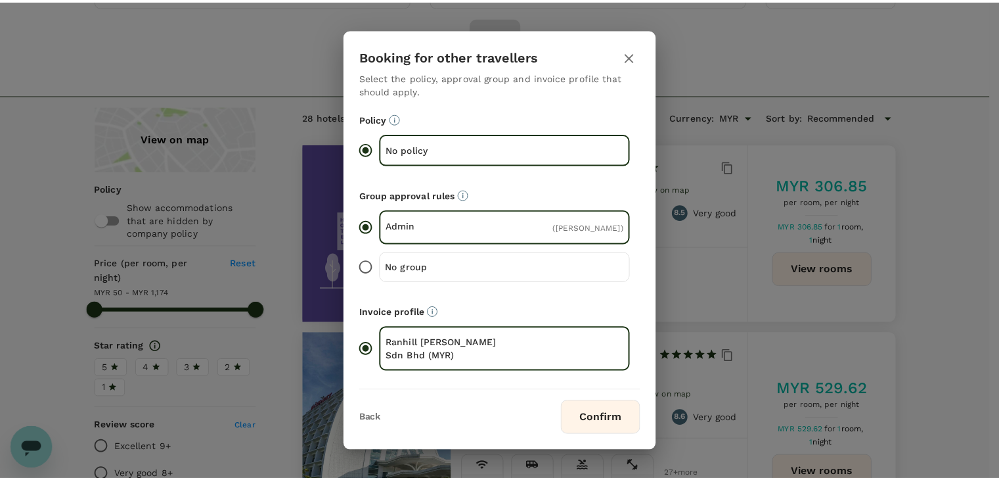
scroll to position [131, 0]
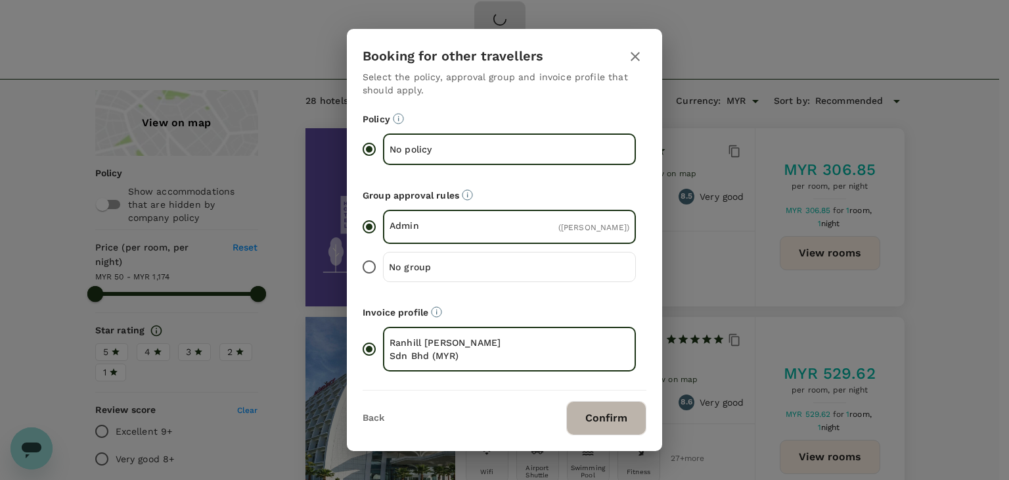
click at [597, 432] on button "Confirm" at bounding box center [606, 418] width 80 height 34
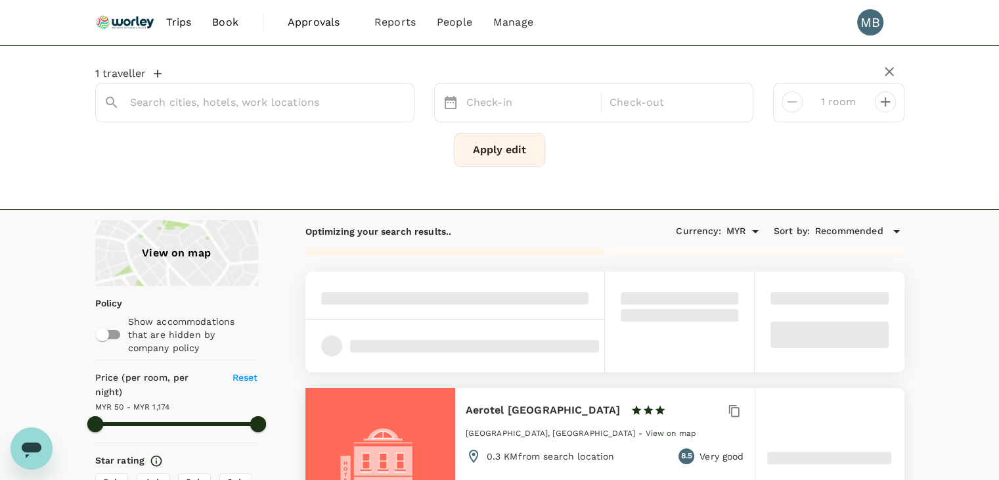
type input "KLIA2 Departure Lane"
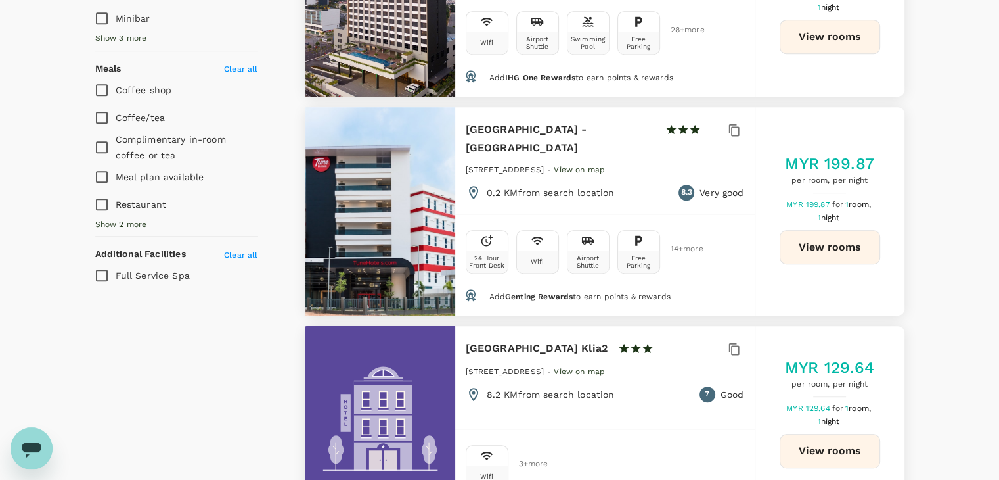
scroll to position [920, 0]
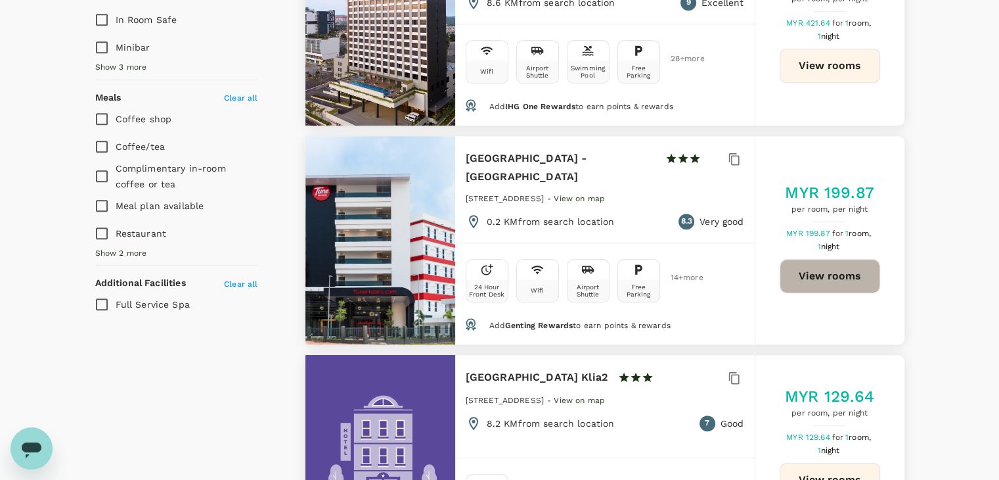
click at [817, 268] on button "View rooms" at bounding box center [830, 276] width 101 height 34
type input "1173.18"
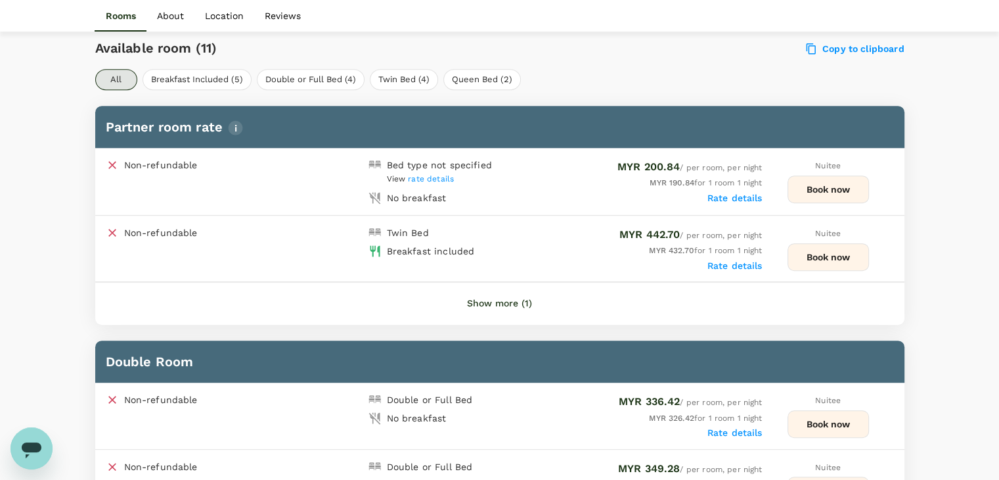
scroll to position [591, 0]
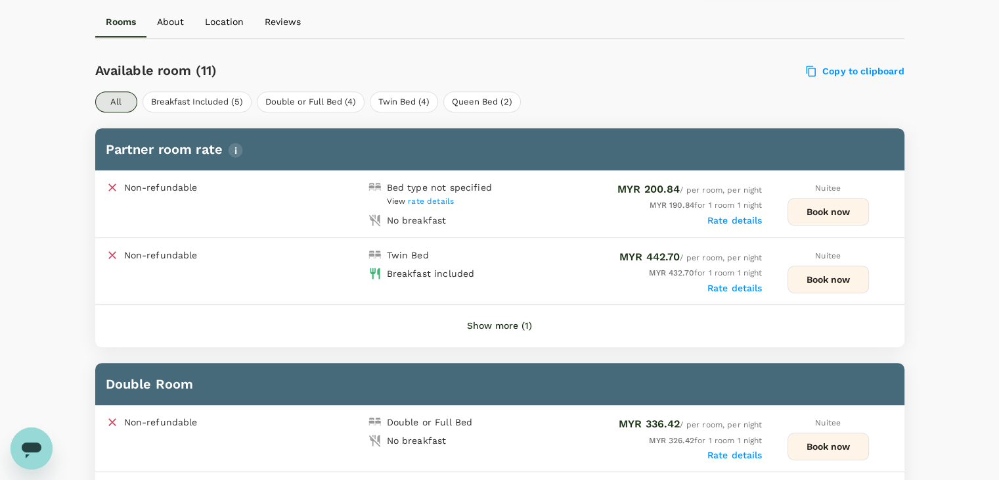
click at [514, 321] on button "Show more (1)" at bounding box center [500, 326] width 102 height 32
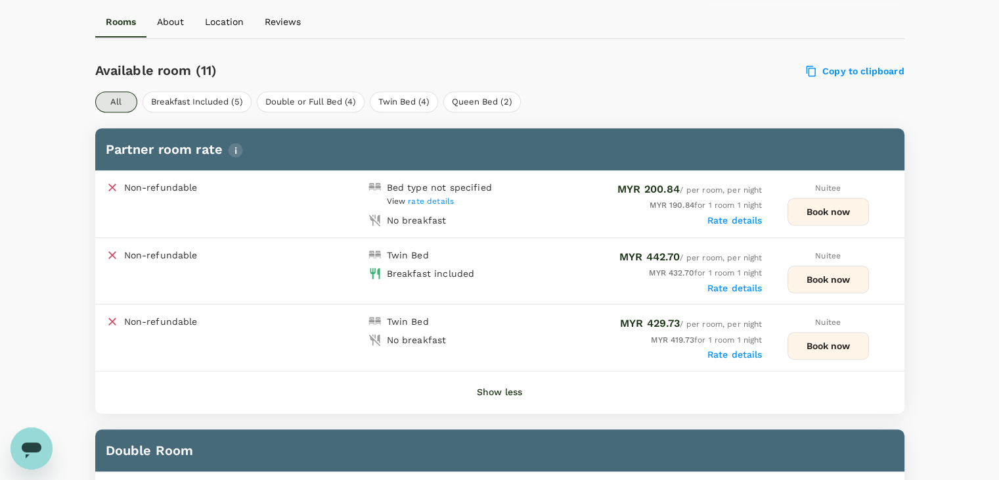
click at [510, 389] on button "Show less" at bounding box center [500, 392] width 82 height 32
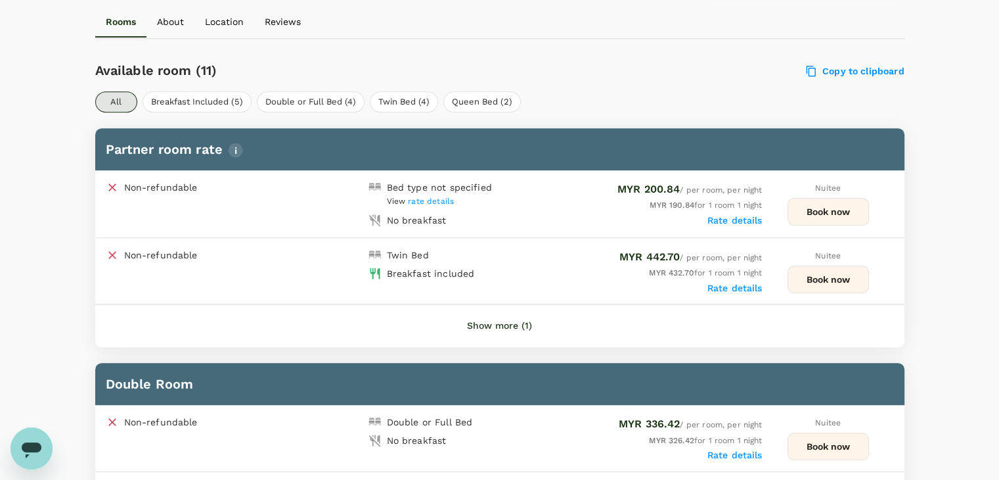
click at [841, 215] on button "Book now" at bounding box center [828, 212] width 81 height 28
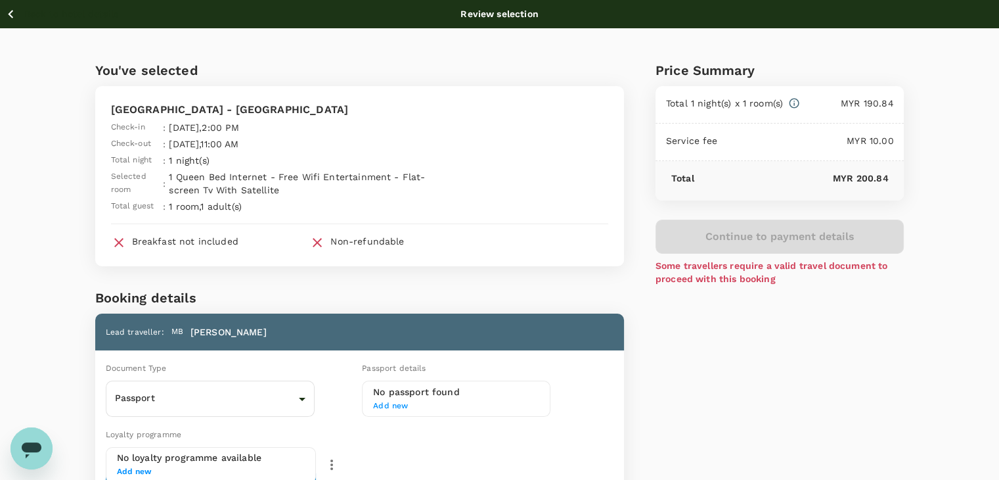
drag, startPoint x: 12, startPoint y: 15, endPoint x: 60, endPoint y: 16, distance: 48.0
click at [12, 16] on icon "button" at bounding box center [11, 14] width 16 height 16
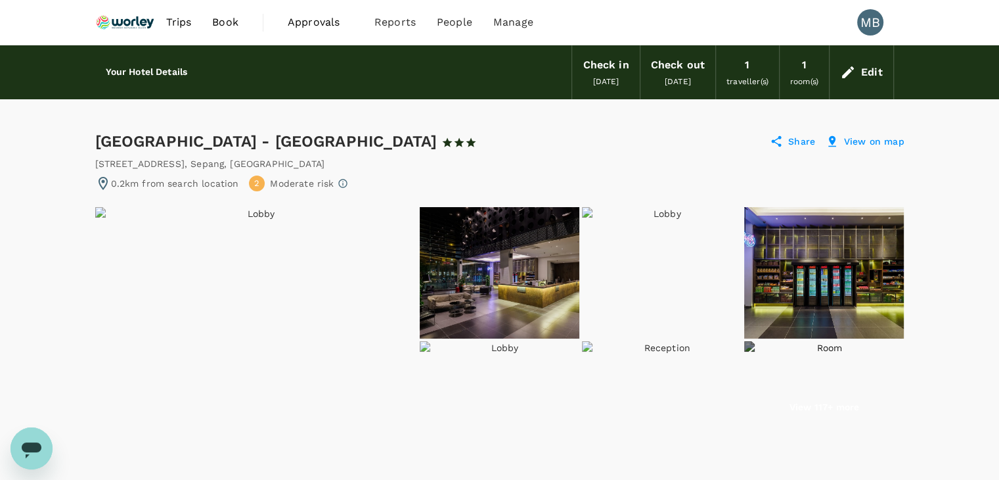
click at [860, 71] on div "Edit" at bounding box center [862, 72] width 64 height 46
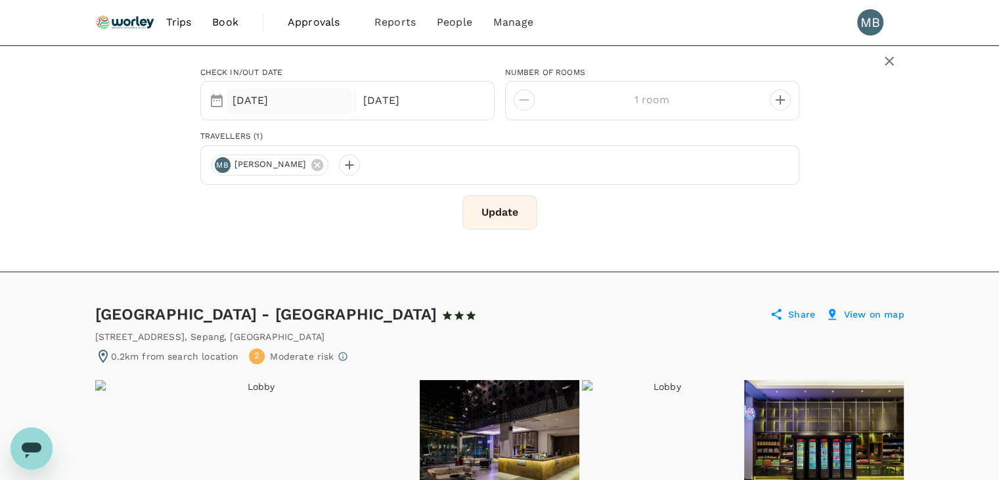
click at [247, 104] on div "[DATE]" at bounding box center [289, 101] width 125 height 26
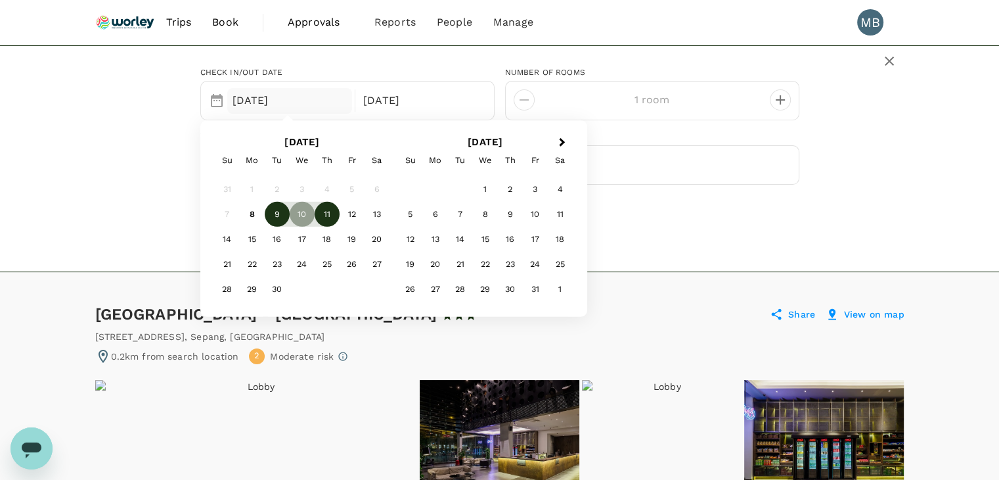
click at [274, 210] on div "9" at bounding box center [277, 214] width 25 height 25
click at [298, 210] on div "10" at bounding box center [302, 214] width 25 height 25
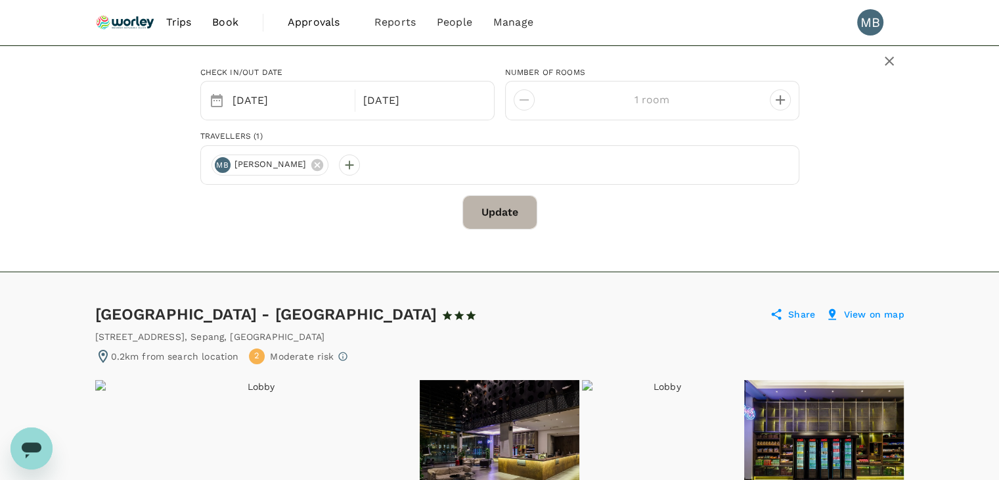
click at [478, 202] on button "Update" at bounding box center [499, 212] width 75 height 34
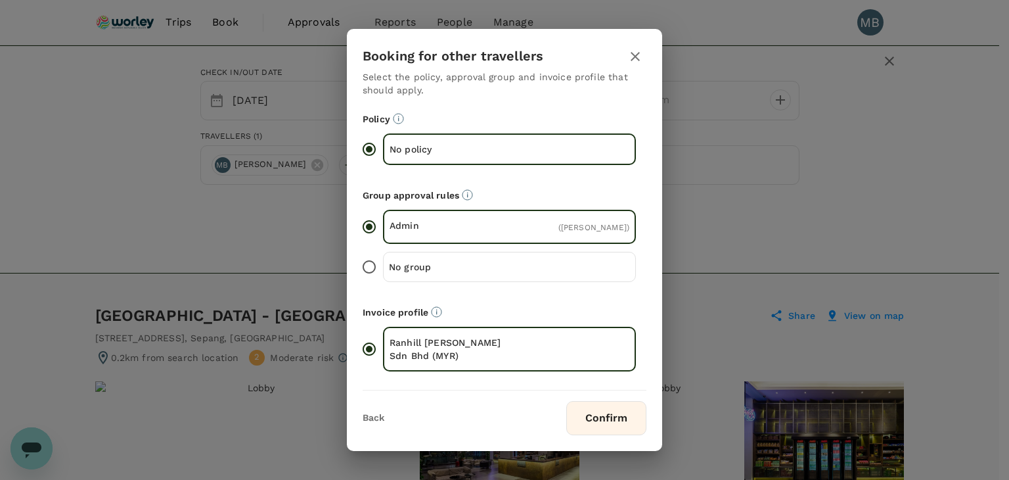
click at [584, 411] on button "Confirm" at bounding box center [606, 418] width 80 height 34
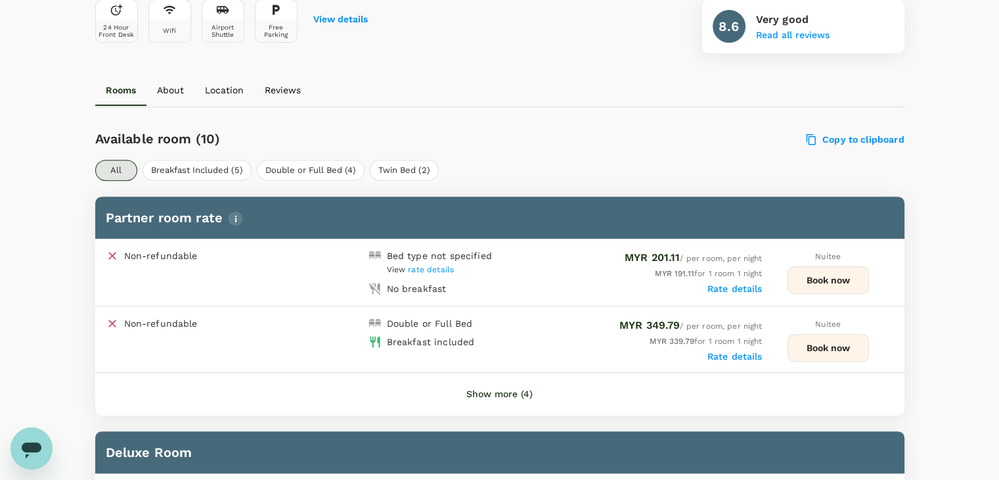
scroll to position [526, 0]
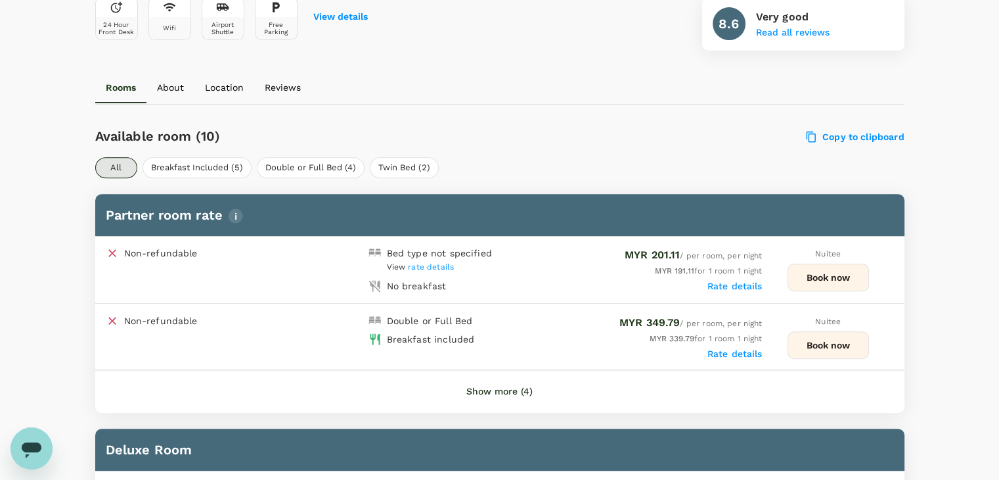
click at [800, 269] on button "Book now" at bounding box center [828, 277] width 81 height 28
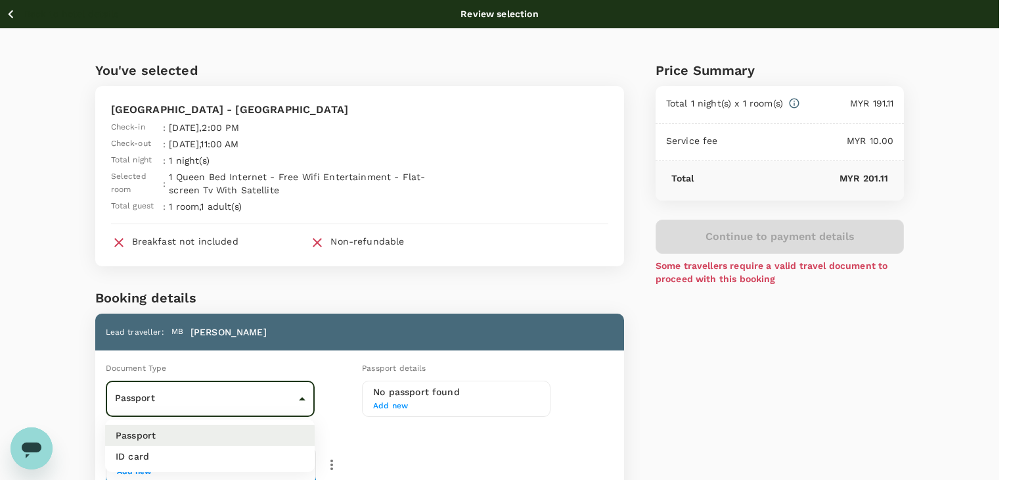
click at [302, 395] on body "Back to hotel details Review selection You've selected Tune Hotel KLIA - KLIA2 …" at bounding box center [504, 361] width 1009 height 723
click at [278, 453] on li "ID card" at bounding box center [210, 455] width 210 height 21
type input "Id card"
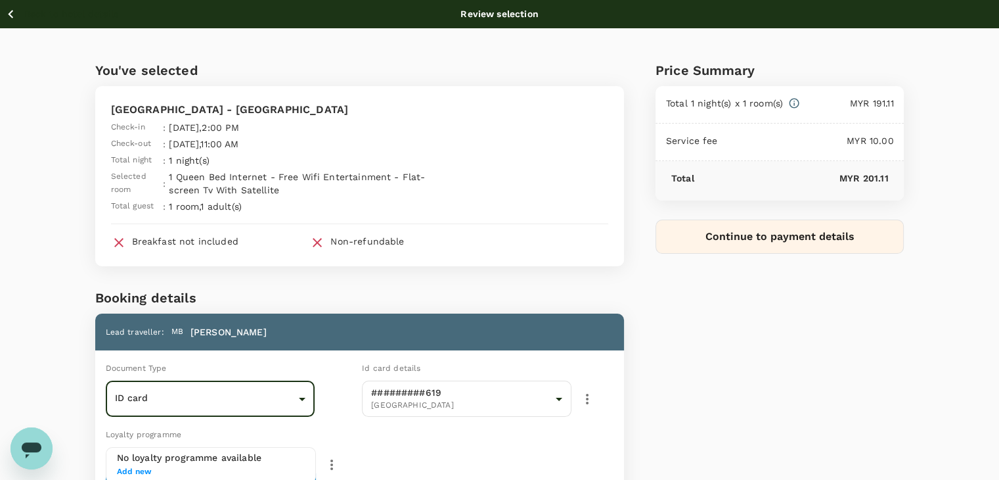
click at [586, 395] on icon "button" at bounding box center [587, 399] width 16 height 16
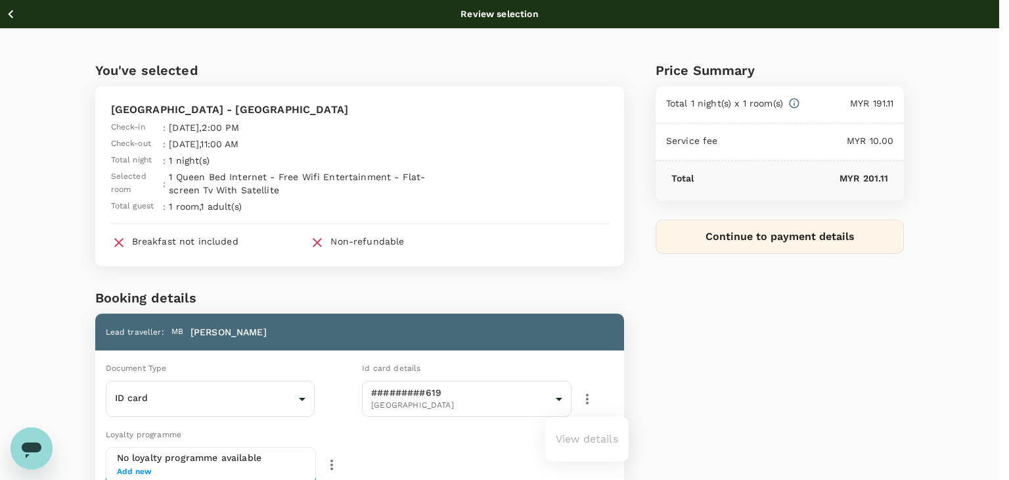
drag, startPoint x: 573, startPoint y: 439, endPoint x: 570, endPoint y: 433, distance: 7.1
click at [573, 439] on ul "View details" at bounding box center [586, 439] width 83 height 34
click at [746, 384] on div at bounding box center [504, 240] width 1009 height 480
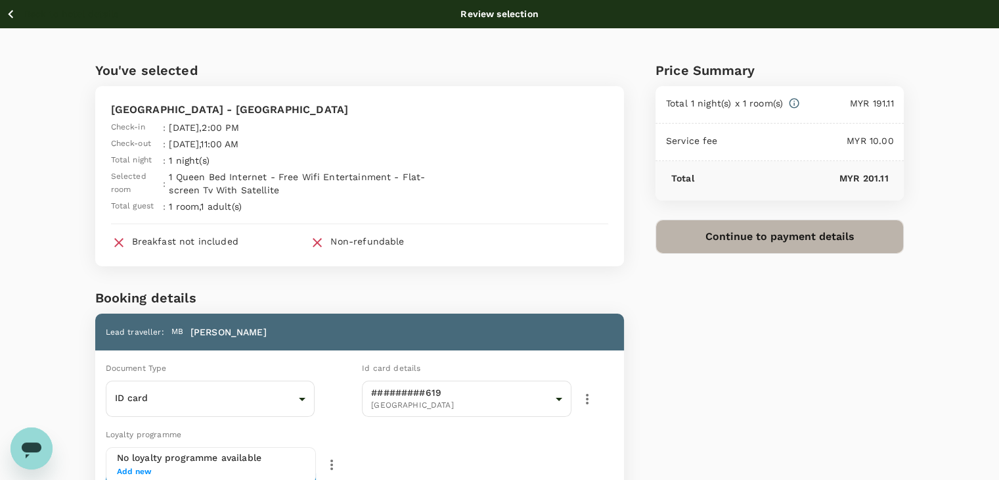
click at [700, 233] on button "Continue to payment details" at bounding box center [780, 236] width 249 height 34
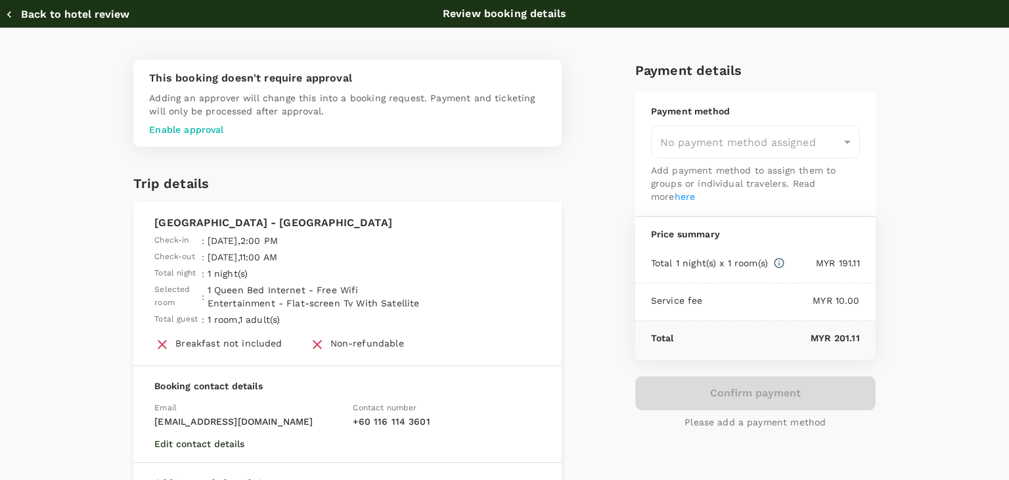
type input "9f734e1c-7c64-4d57-9351-fcdd23c027f8"
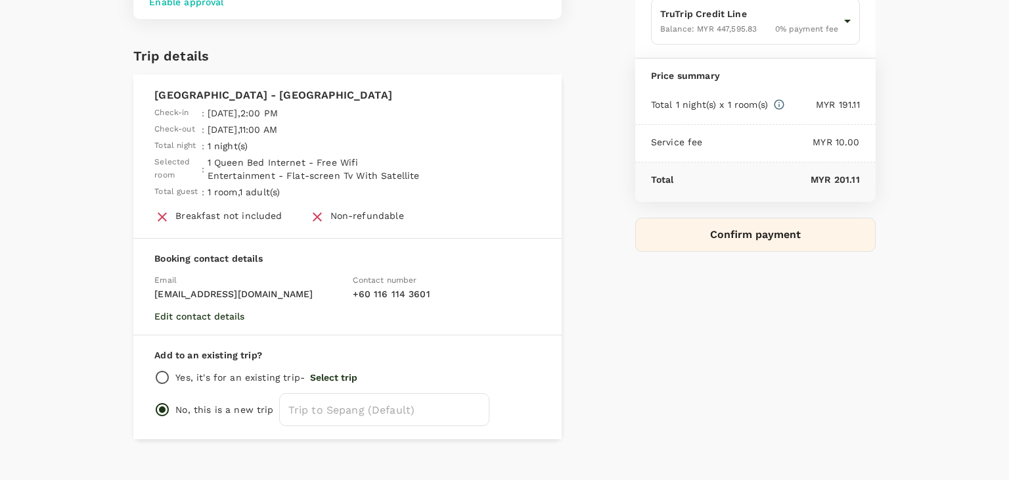
scroll to position [131, 0]
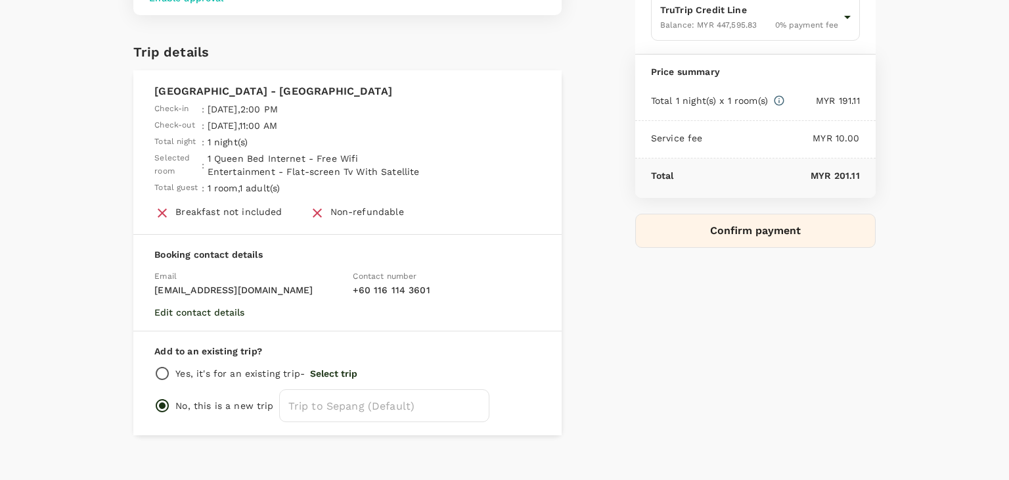
click at [697, 241] on button "Confirm payment" at bounding box center [755, 231] width 240 height 34
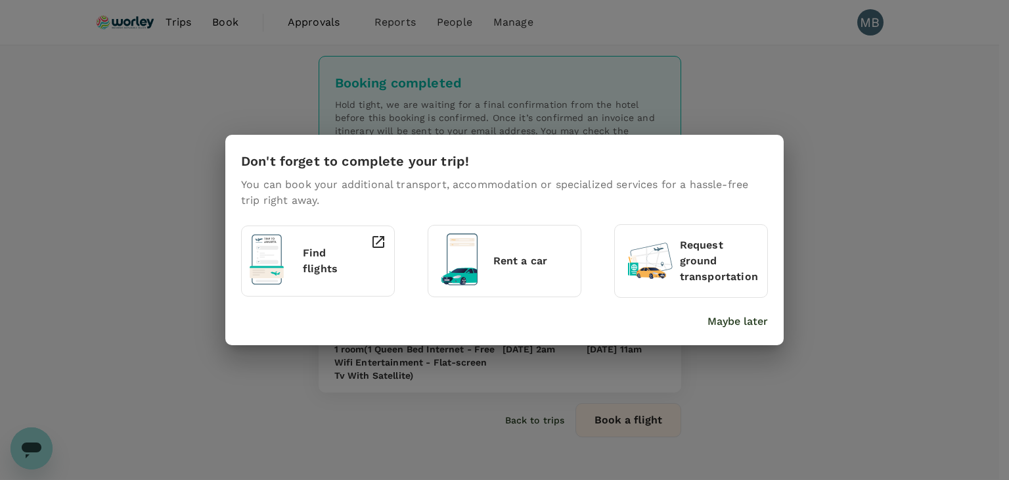
click at [742, 323] on p "Maybe later" at bounding box center [738, 321] width 60 height 16
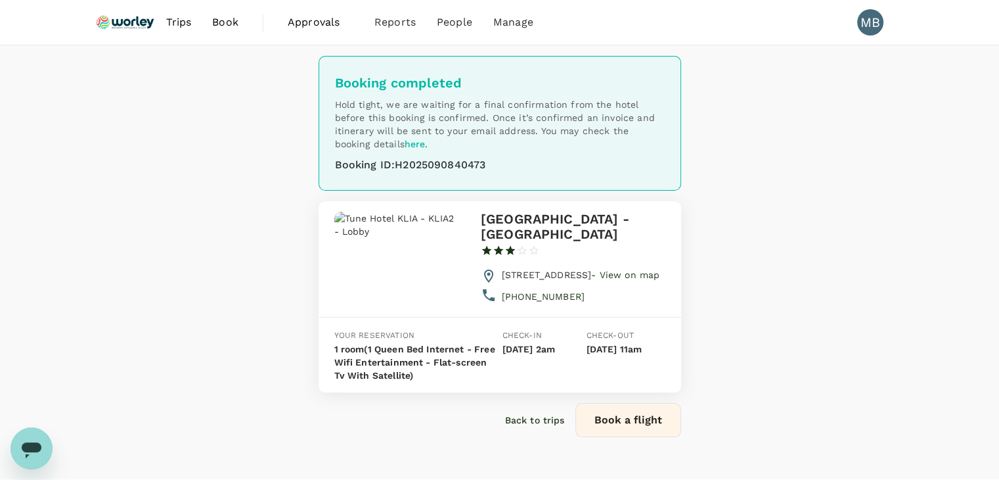
click at [141, 22] on img at bounding box center [125, 22] width 60 height 29
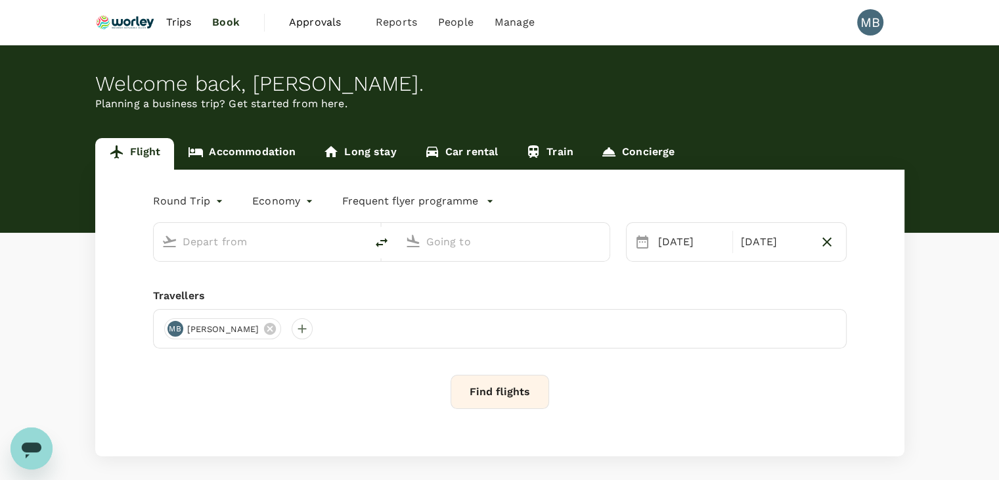
type input "oneway"
type input "Kuala Lumpur Intl (KUL)"
type input "Miri Intl (MYY)"
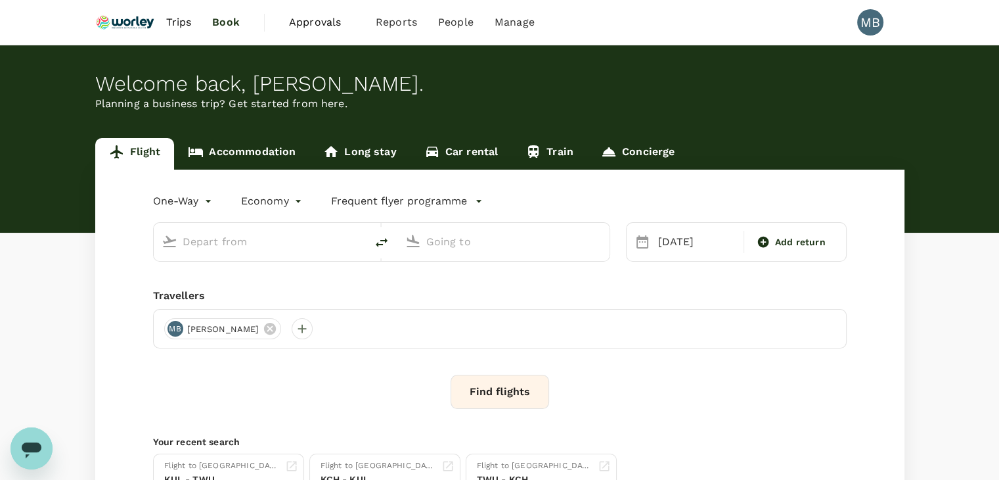
type input "Kuala Lumpur Intl (KUL)"
type input "Miri Intl (MYY)"
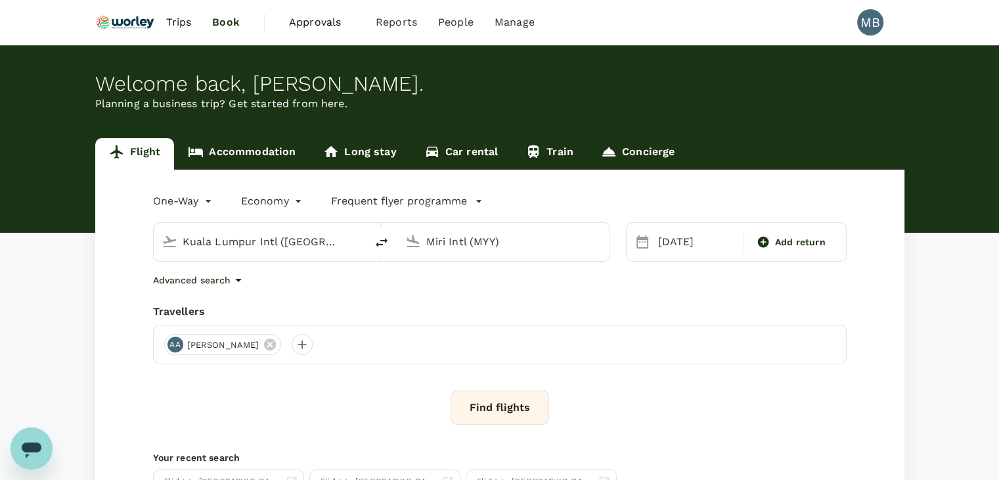
click at [231, 145] on link "Accommodation" at bounding box center [241, 154] width 135 height 32
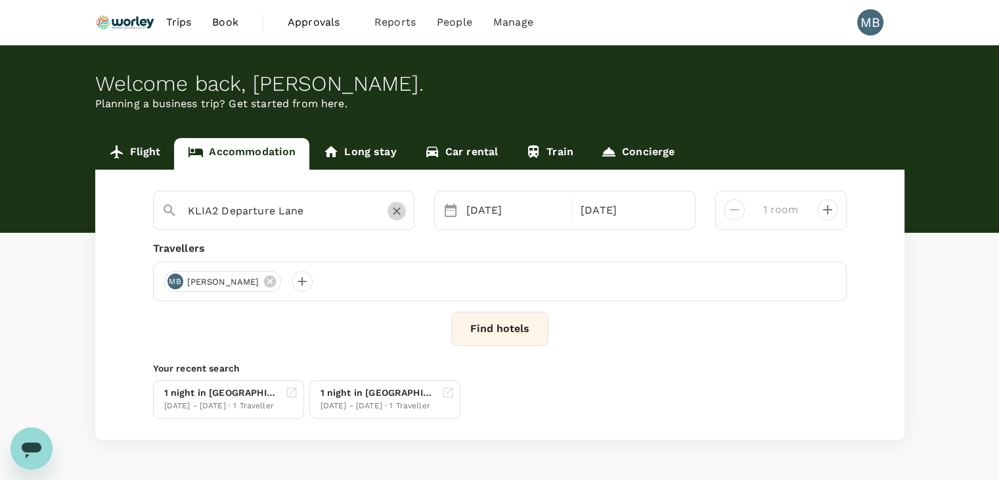
click at [398, 210] on icon "Clear" at bounding box center [396, 210] width 13 height 13
click at [483, 215] on div "09 Sep" at bounding box center [515, 210] width 109 height 26
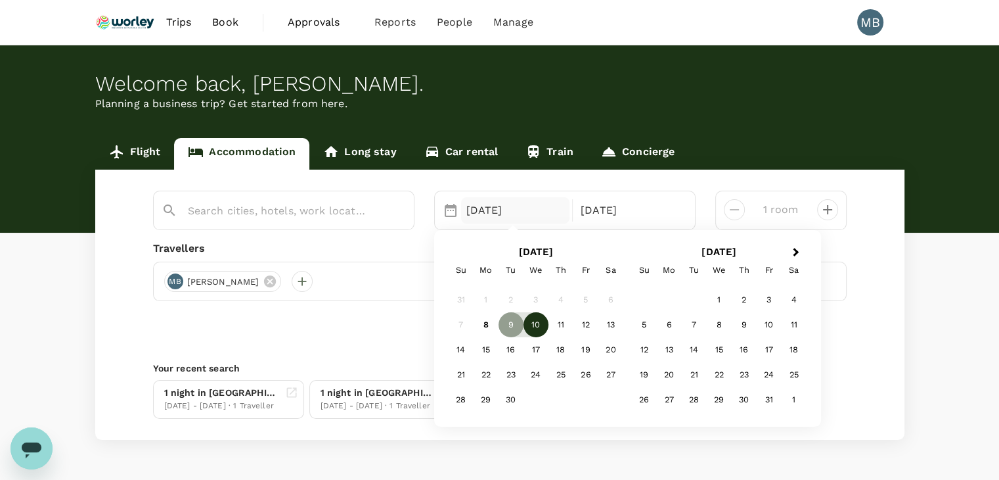
click at [536, 319] on div "10" at bounding box center [536, 324] width 25 height 25
click at [565, 321] on div "11" at bounding box center [561, 324] width 25 height 25
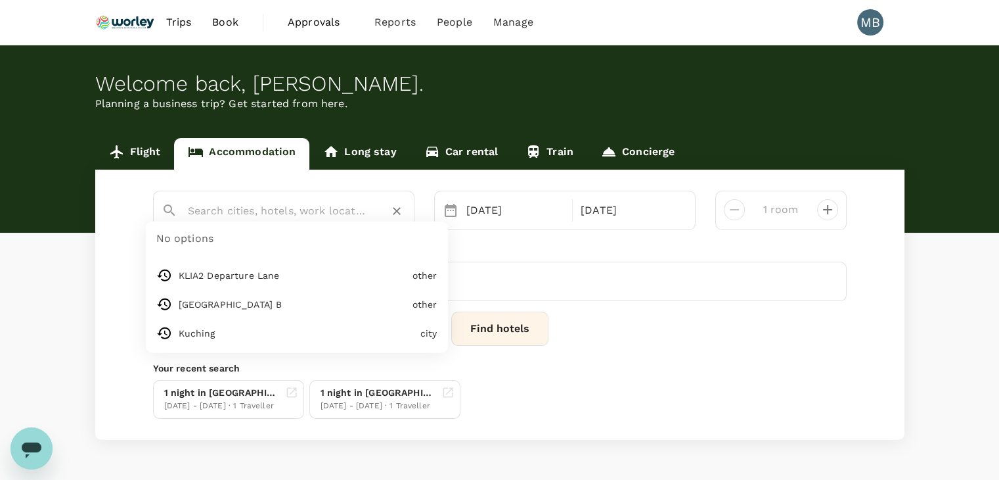
click at [321, 210] on input "text" at bounding box center [278, 210] width 181 height 20
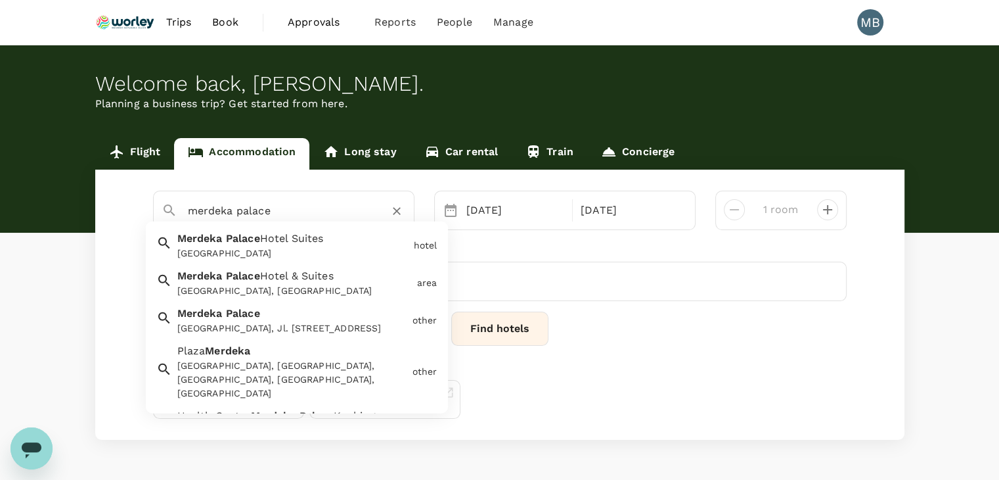
click at [304, 242] on span "Hotel Suites" at bounding box center [292, 238] width 64 height 12
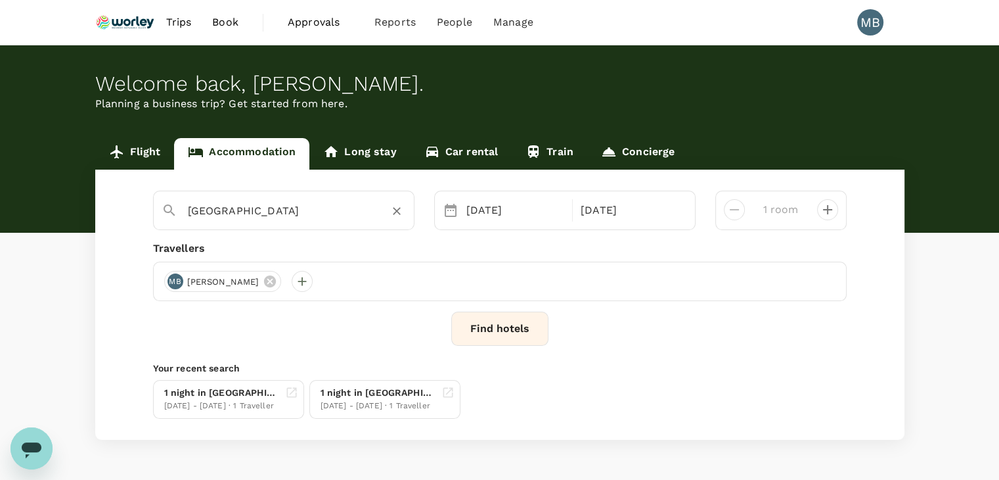
type input "[GEOGRAPHIC_DATA]"
click at [499, 318] on button "Find hotels" at bounding box center [499, 328] width 97 height 34
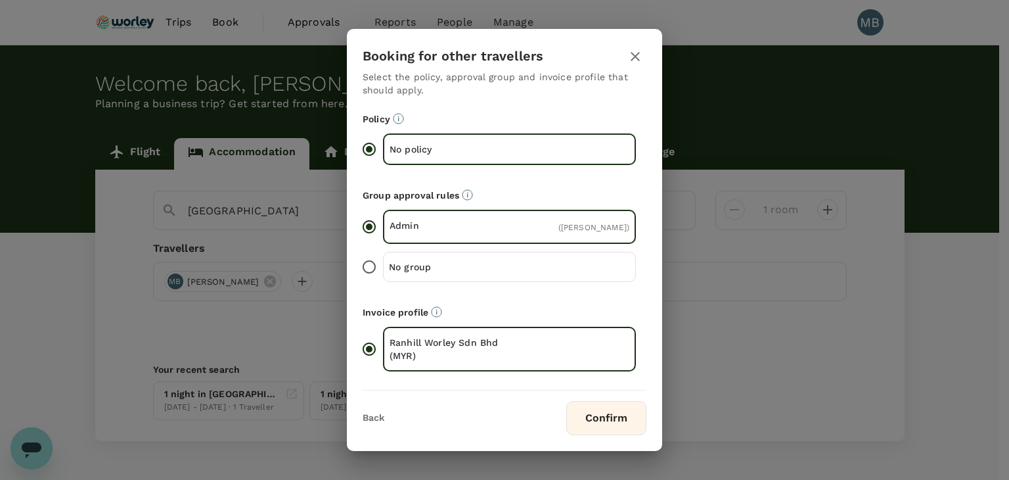
click at [606, 426] on button "Confirm" at bounding box center [606, 418] width 80 height 34
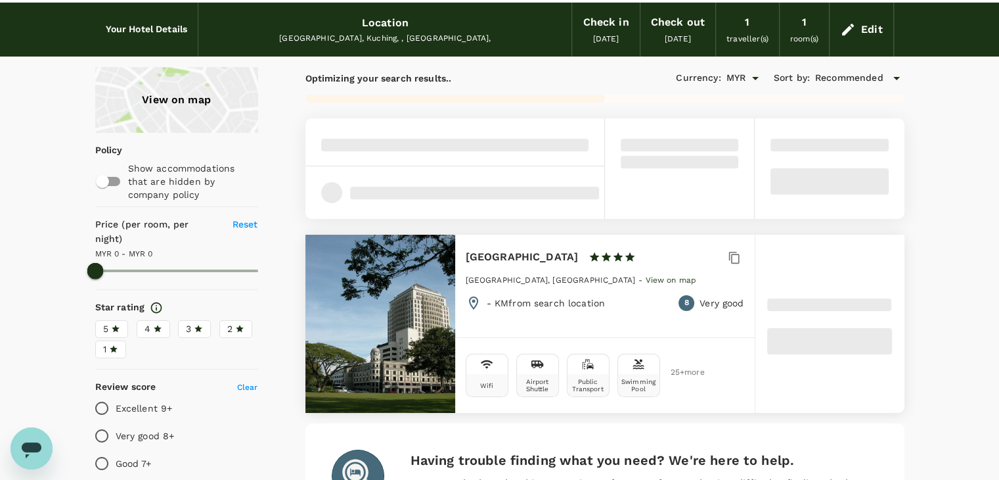
scroll to position [66, 0]
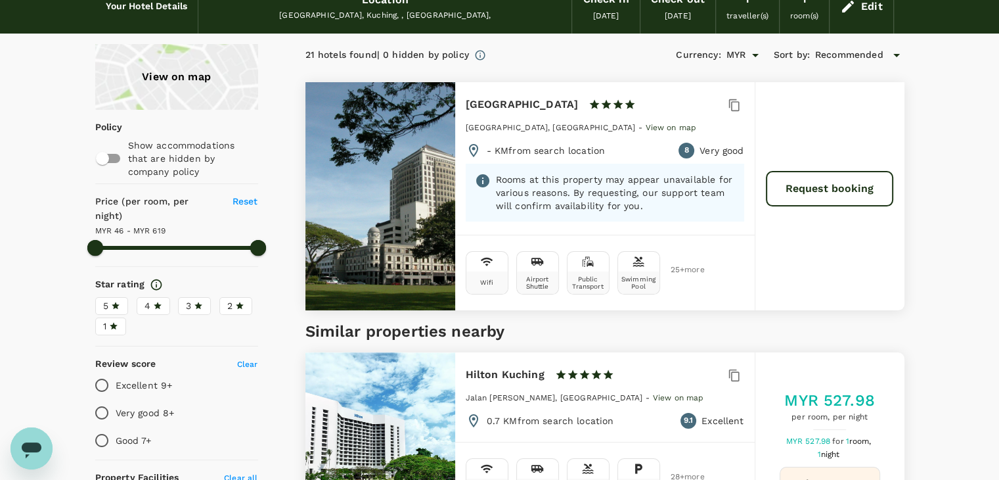
type input "618.56"
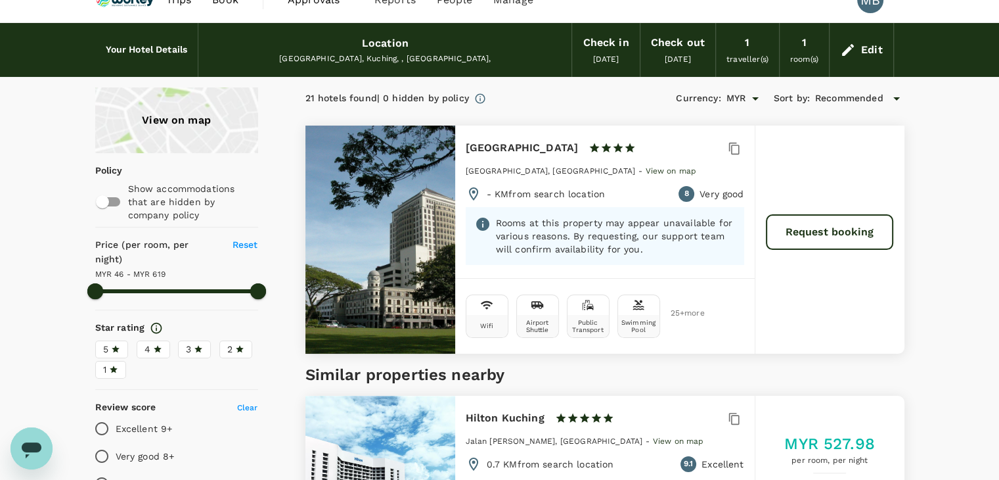
scroll to position [0, 0]
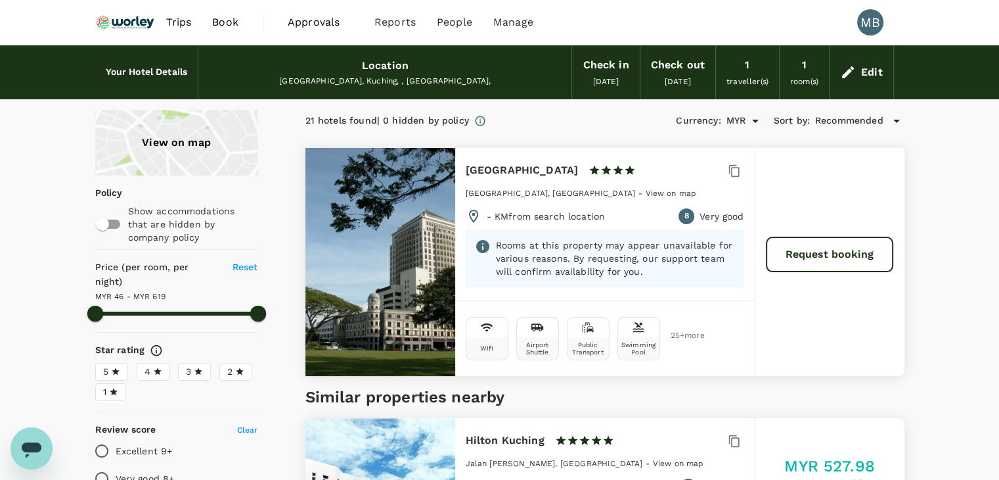
click at [877, 67] on div "Edit" at bounding box center [872, 72] width 22 height 18
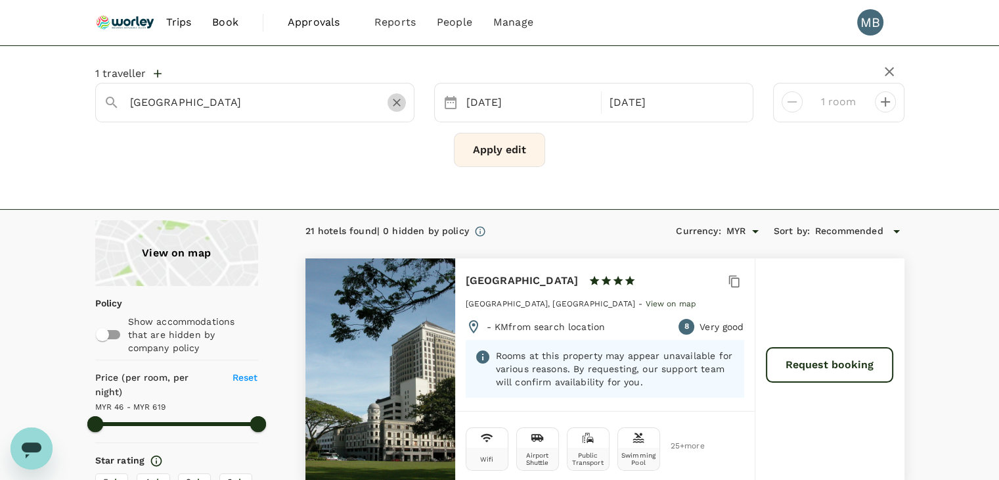
click at [390, 104] on icon "Clear" at bounding box center [396, 102] width 13 height 13
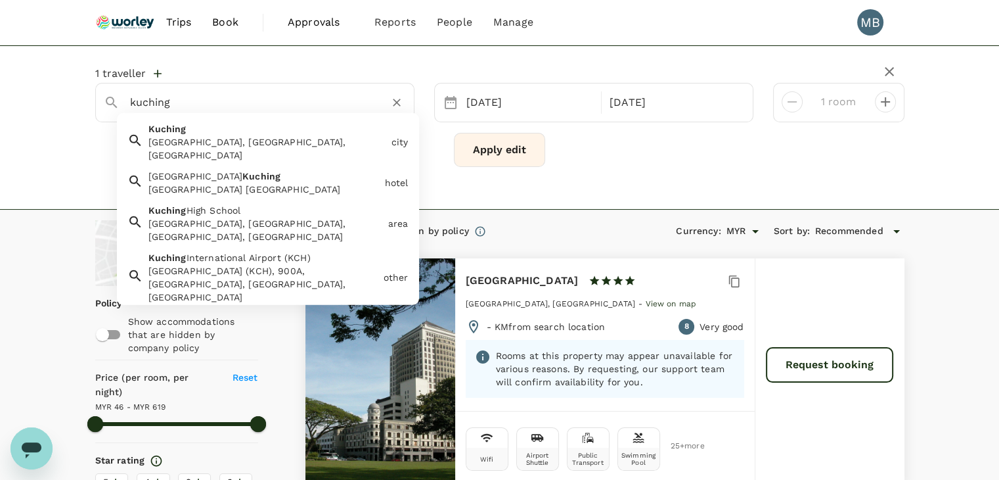
click at [341, 130] on div "Kuching Kuching, Sarawak, Malaysia" at bounding box center [264, 139] width 243 height 45
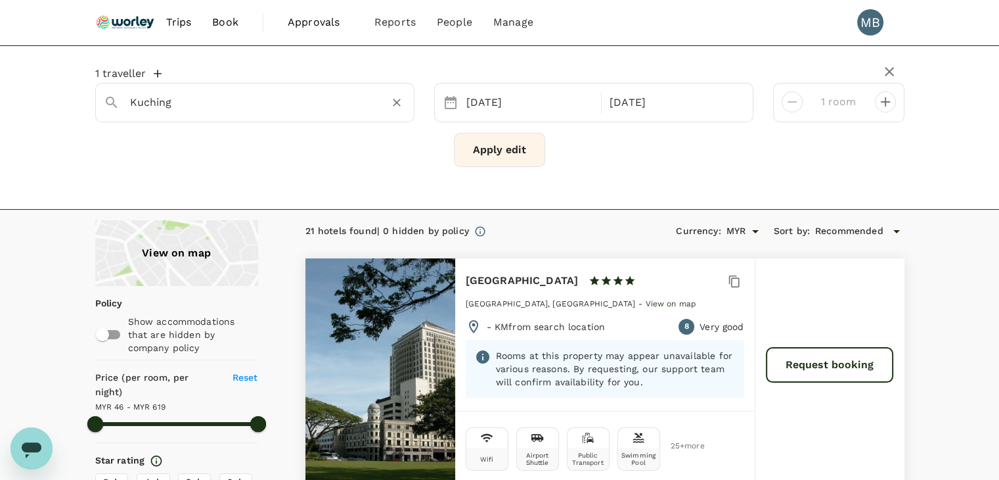
type input "Kuching"
click at [489, 148] on button "Apply edit" at bounding box center [499, 150] width 91 height 34
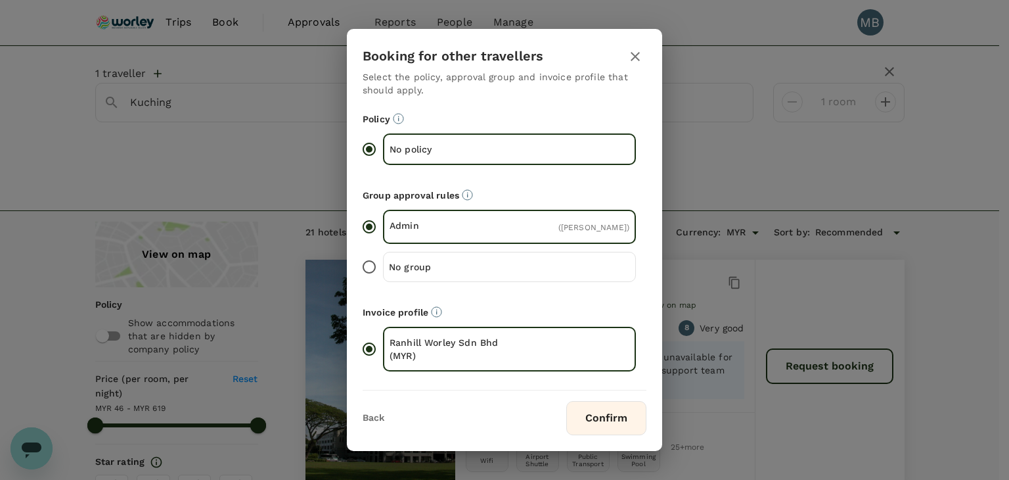
click at [573, 430] on button "Confirm" at bounding box center [606, 418] width 80 height 34
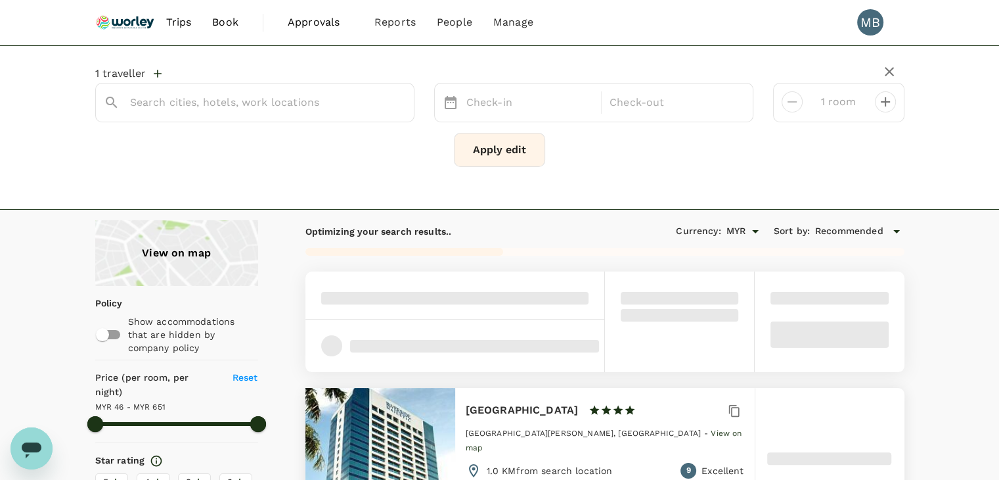
type input "Kuching"
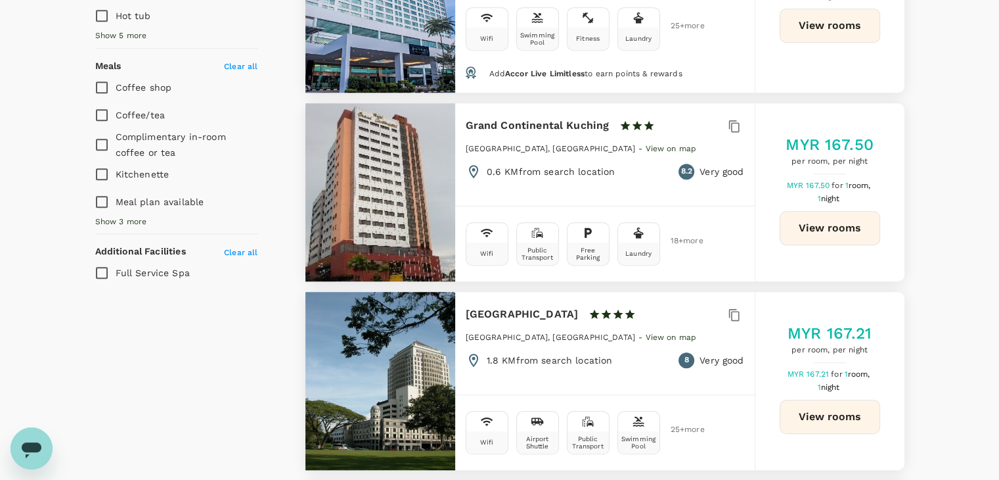
scroll to position [985, 0]
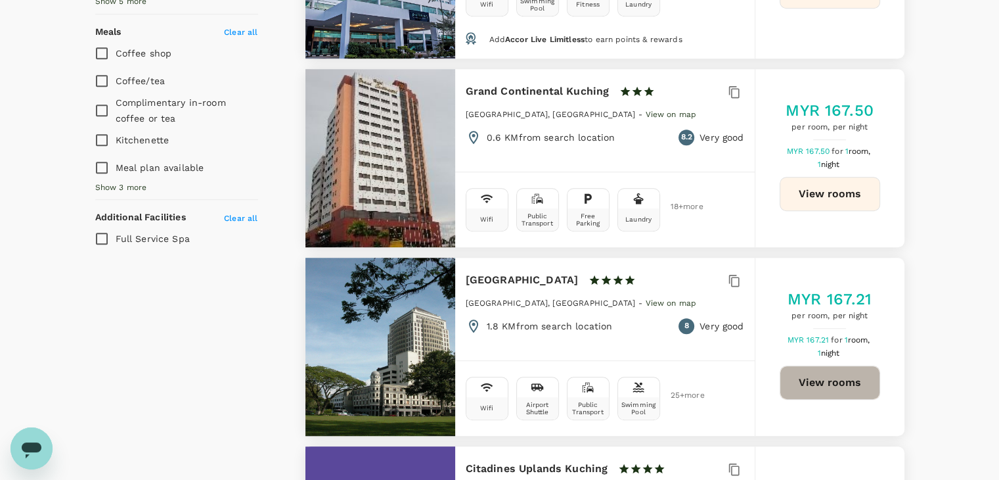
click at [807, 372] on button "View rooms" at bounding box center [830, 382] width 101 height 34
click at [861, 365] on button "View rooms" at bounding box center [830, 382] width 101 height 34
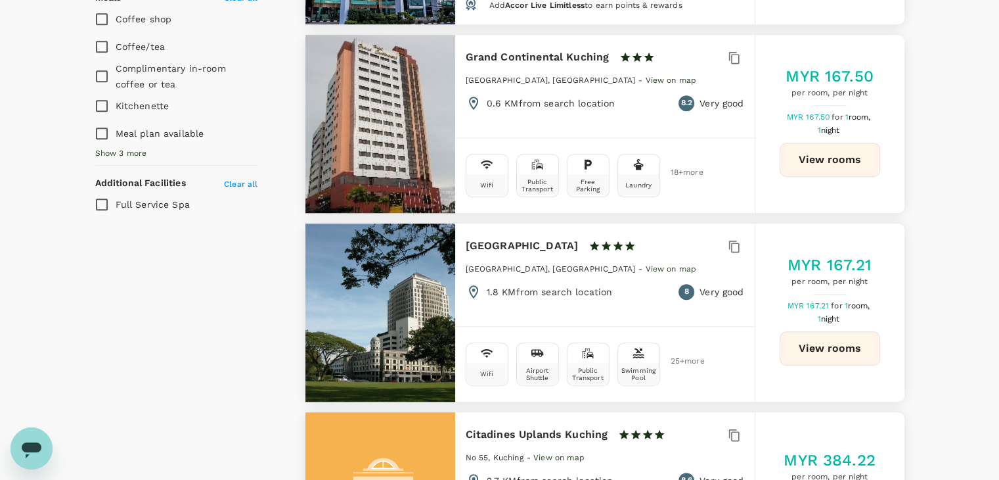
scroll to position [1051, 0]
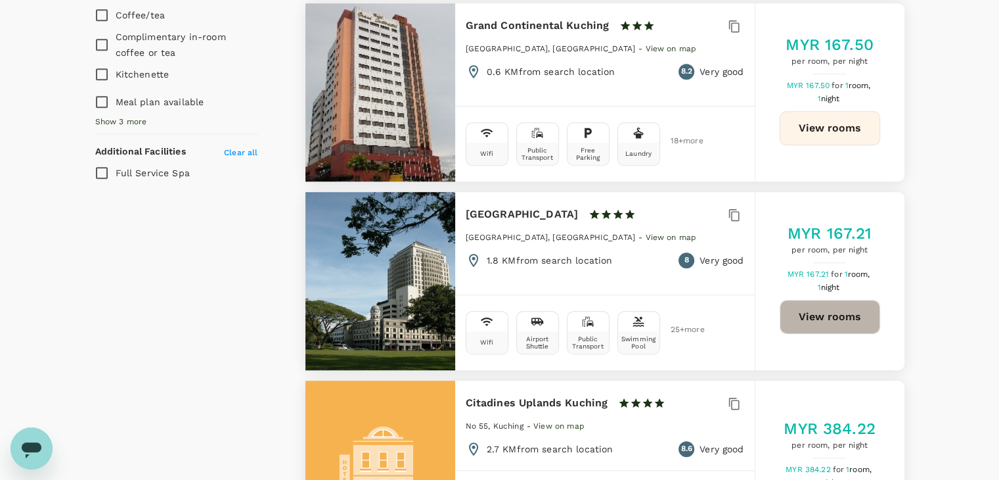
click at [811, 300] on button "View rooms" at bounding box center [830, 317] width 101 height 34
type input "650.56"
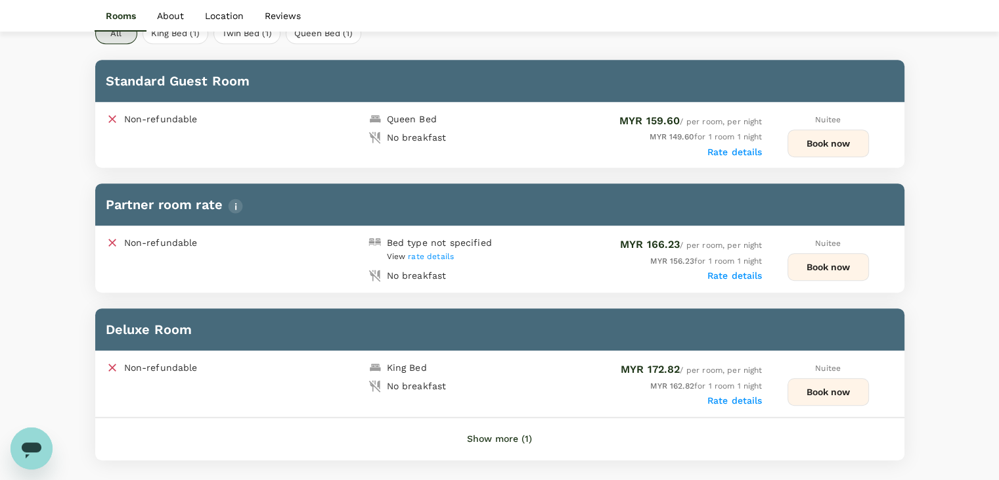
scroll to position [591, 0]
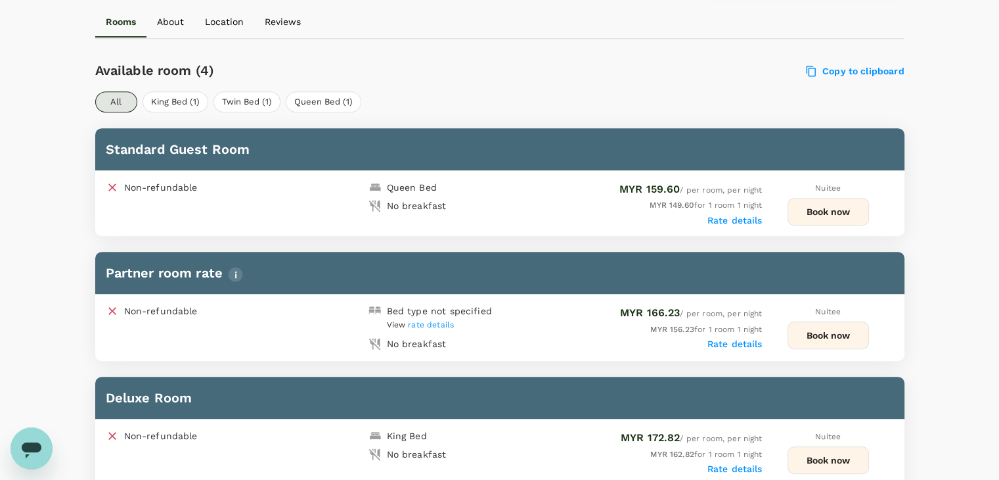
click at [825, 210] on button "Book now" at bounding box center [828, 212] width 81 height 28
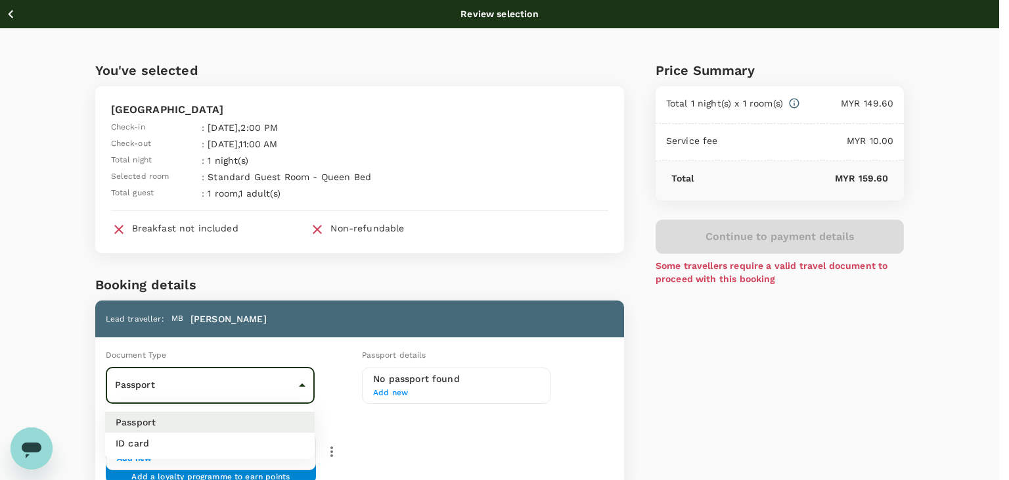
click at [286, 371] on body "Back to hotel details Review selection You've selected [GEOGRAPHIC_DATA] Suites…" at bounding box center [504, 354] width 1009 height 709
click at [281, 436] on li "ID card" at bounding box center [210, 442] width 210 height 21
type input "Id card"
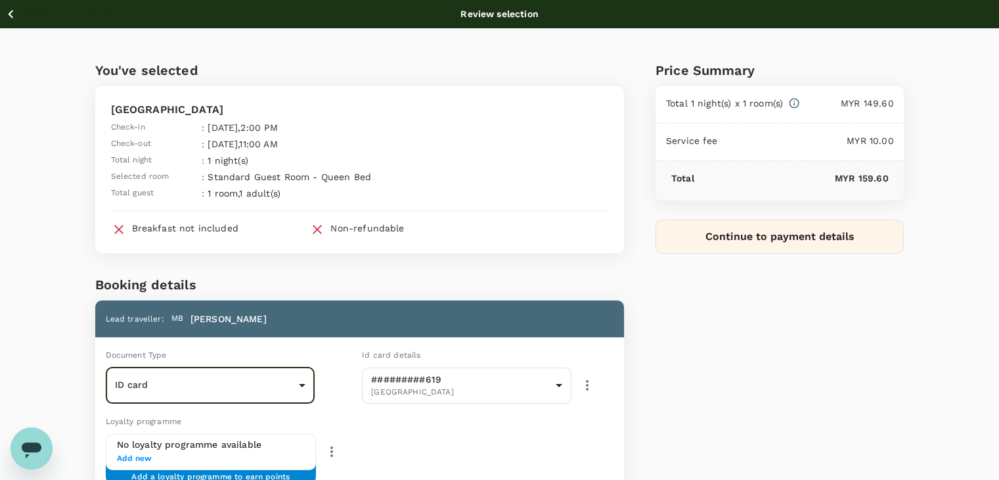
click at [9, 11] on icon "button" at bounding box center [11, 14] width 16 height 16
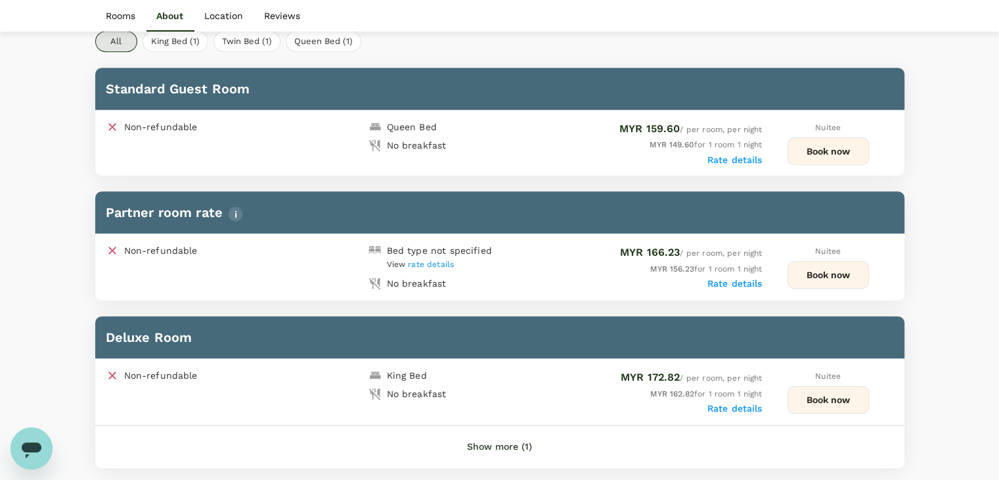
scroll to position [586, 0]
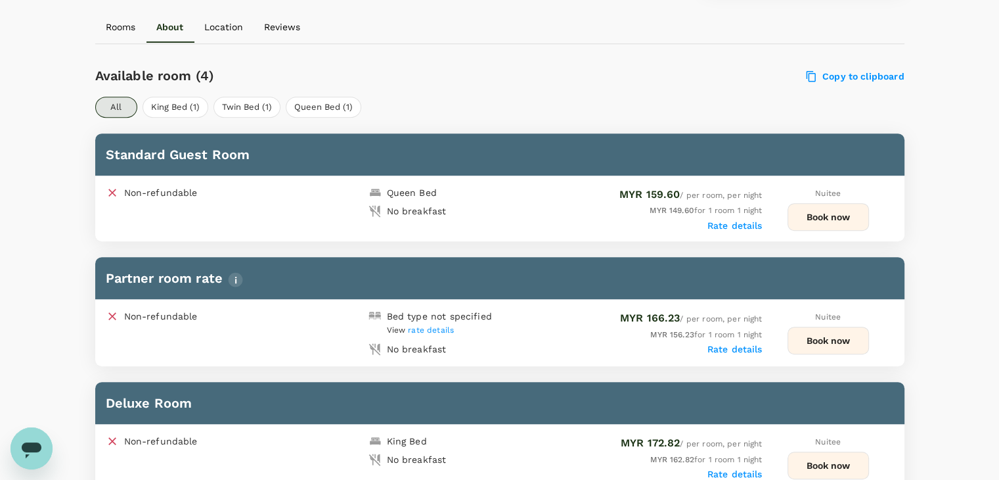
click at [799, 217] on button "Book now" at bounding box center [828, 217] width 81 height 28
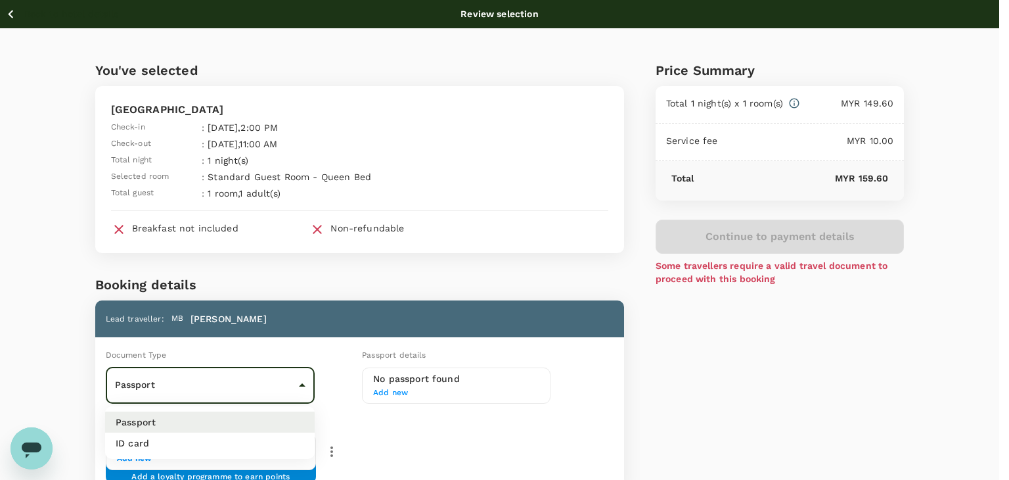
click at [292, 382] on body "Back to hotel details Review selection You've selected [GEOGRAPHIC_DATA] Suites…" at bounding box center [504, 354] width 1009 height 709
click at [275, 445] on li "ID card" at bounding box center [210, 442] width 210 height 21
type input "Id card"
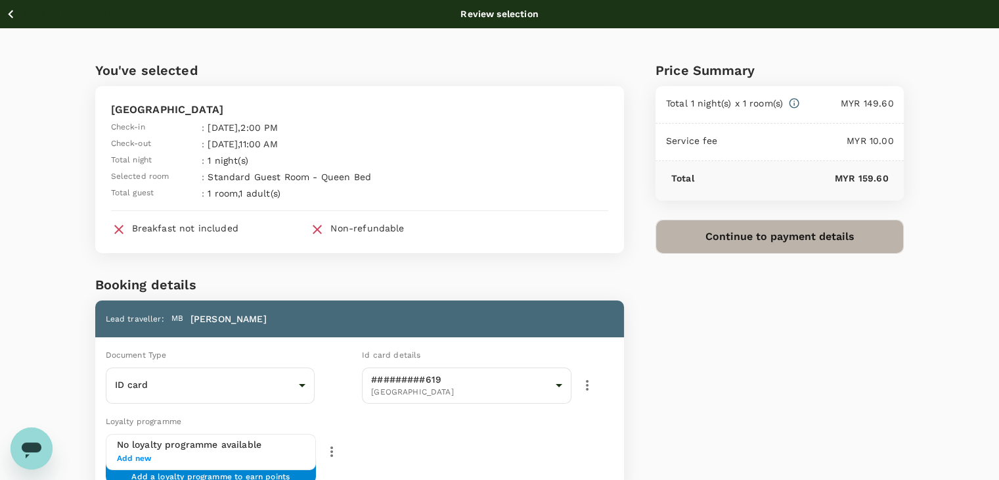
click at [708, 226] on button "Continue to payment details" at bounding box center [780, 236] width 249 height 34
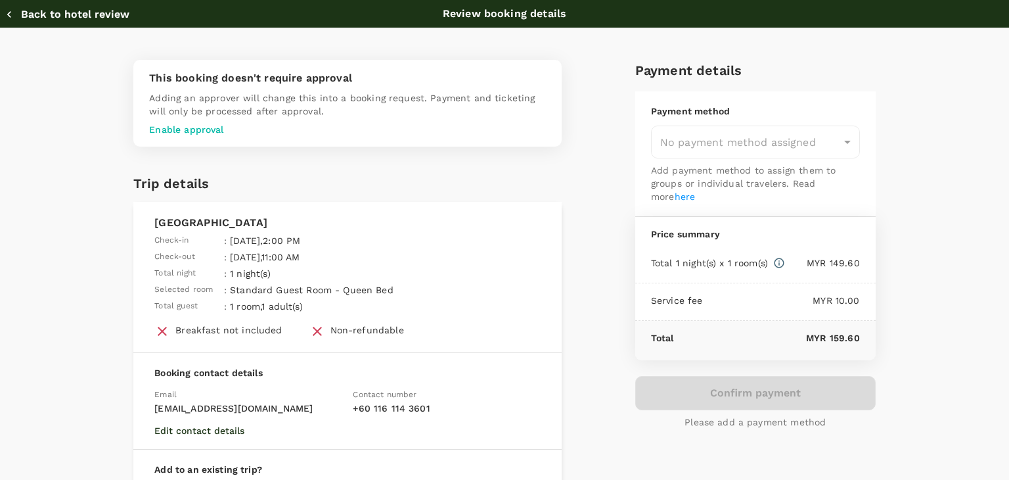
type input "9f734e1c-7c64-4d57-9351-fcdd23c027f8"
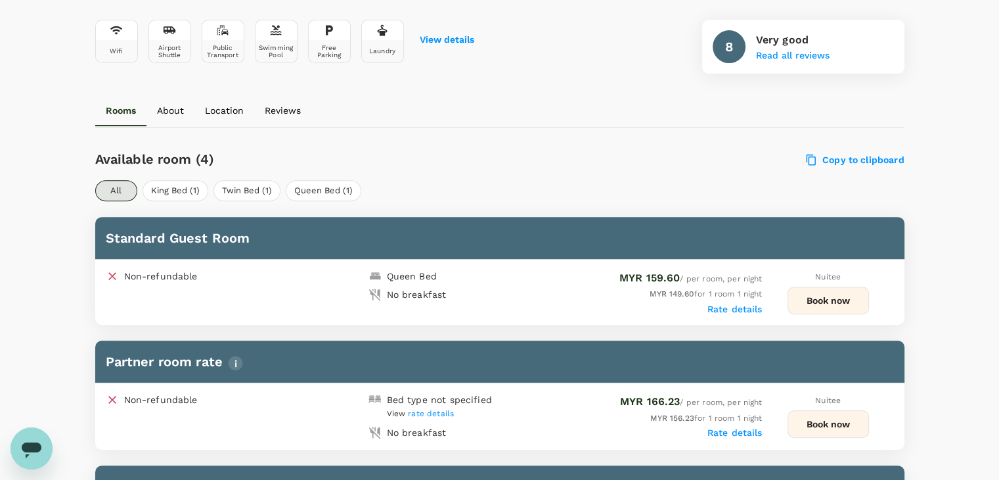
scroll to position [526, 0]
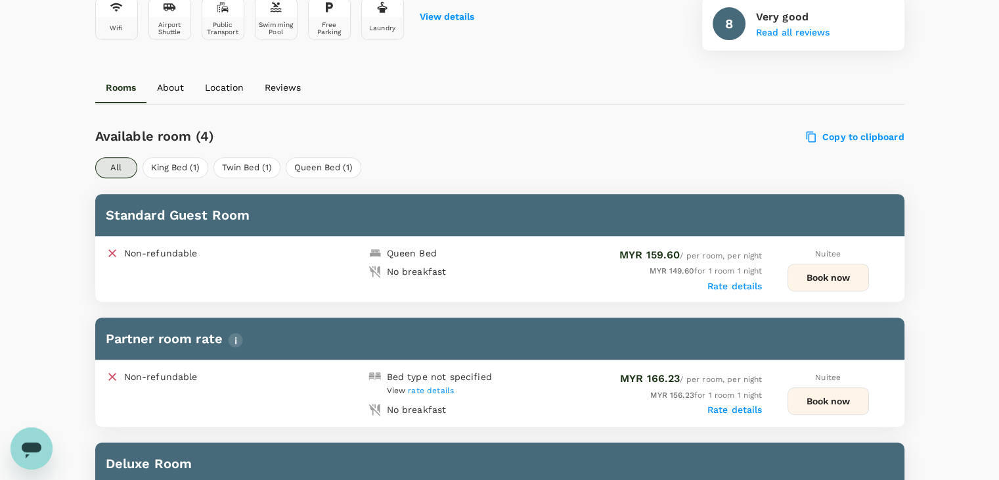
click at [835, 280] on button "Book now" at bounding box center [828, 277] width 81 height 28
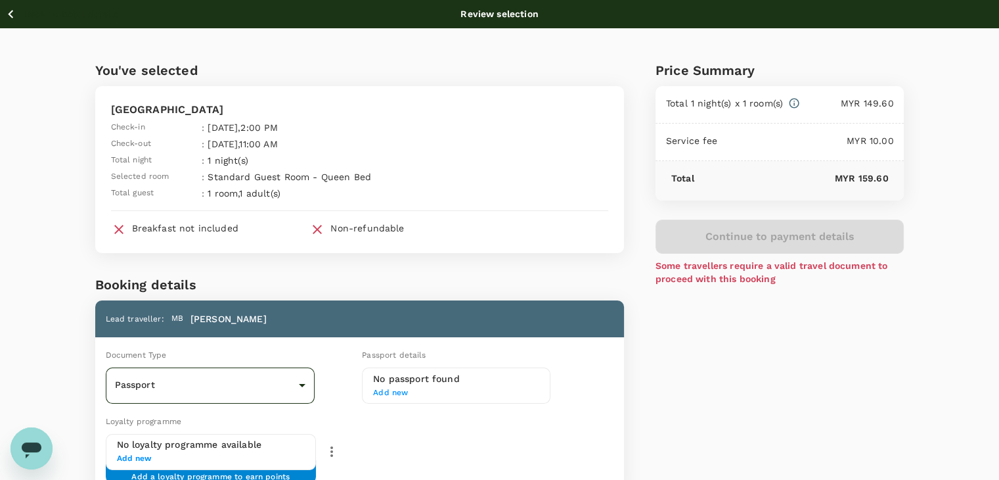
click at [281, 384] on body "Back to hotel details Review selection You've selected [GEOGRAPHIC_DATA] Suites…" at bounding box center [499, 354] width 999 height 709
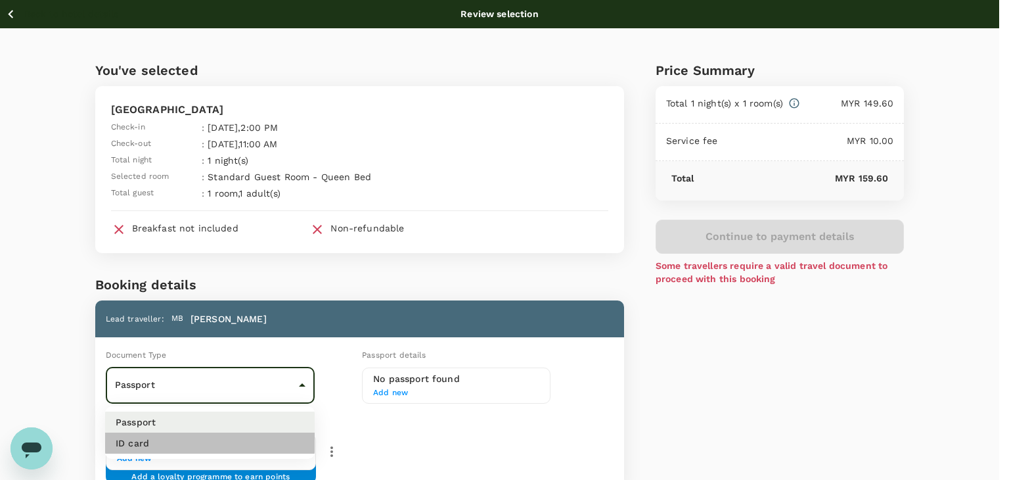
click at [277, 453] on li "ID card" at bounding box center [210, 442] width 210 height 21
type input "Id card"
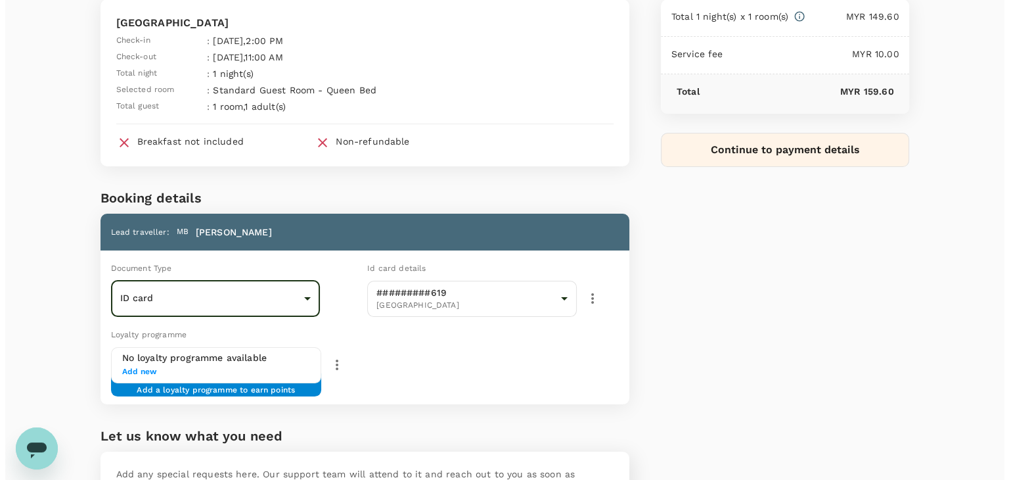
scroll to position [84, 0]
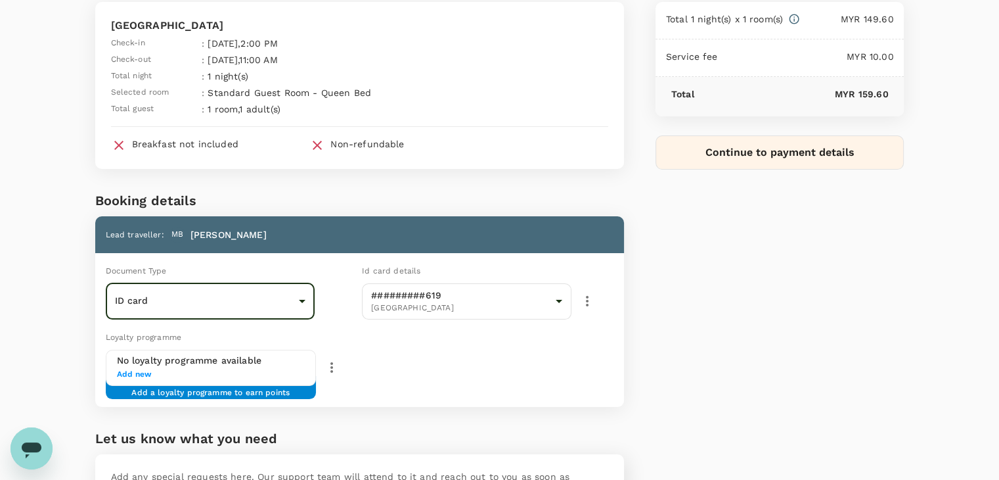
click at [728, 152] on button "Continue to payment details" at bounding box center [780, 152] width 249 height 34
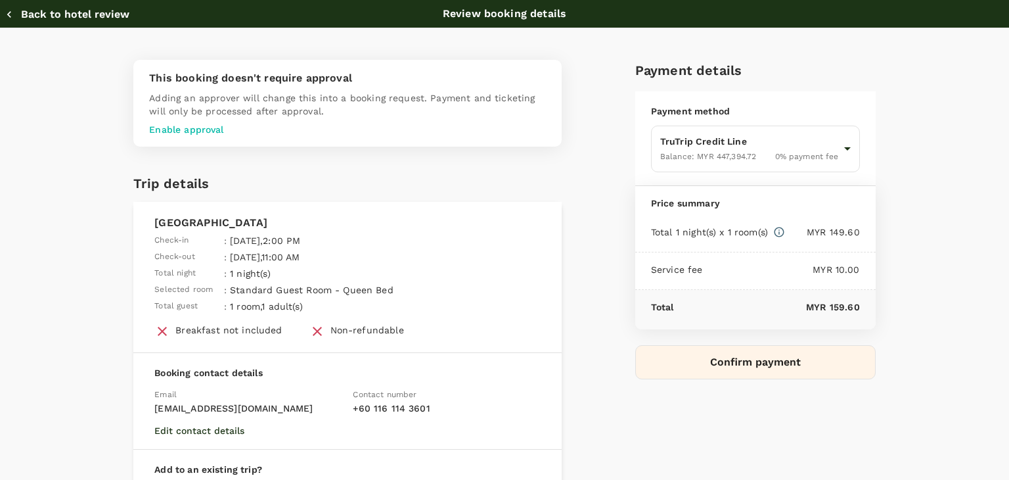
click at [12, 12] on icon "button" at bounding box center [9, 14] width 13 height 13
type input "9f734e1c-7c64-4d57-9351-fcdd23c027f8"
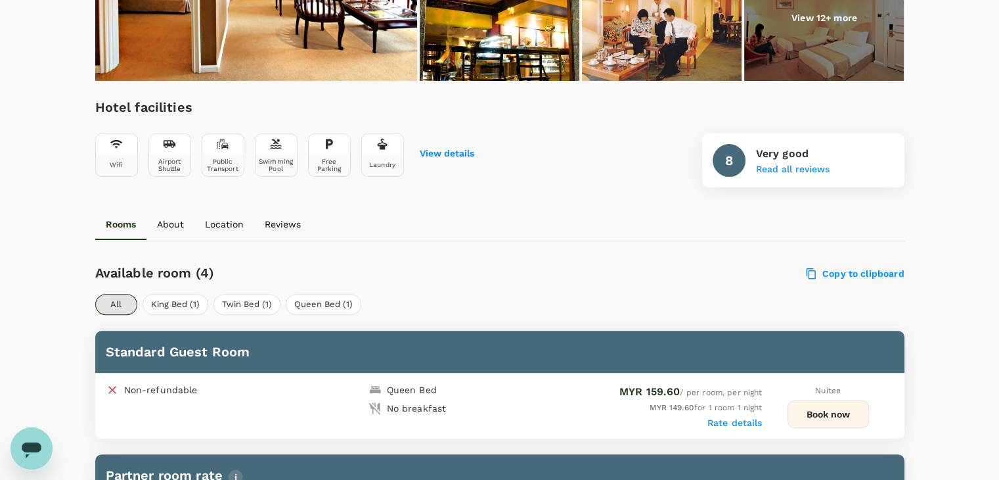
scroll to position [526, 0]
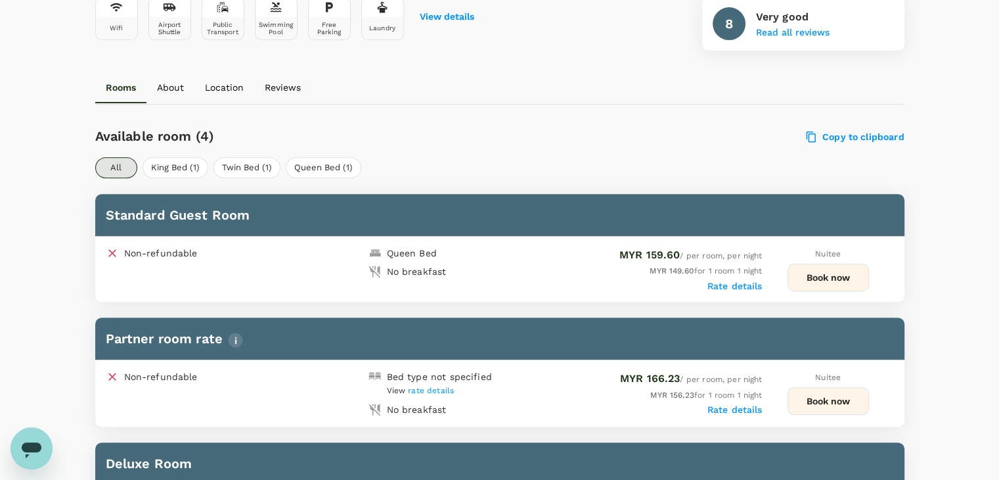
click at [816, 272] on button "Book now" at bounding box center [828, 277] width 81 height 28
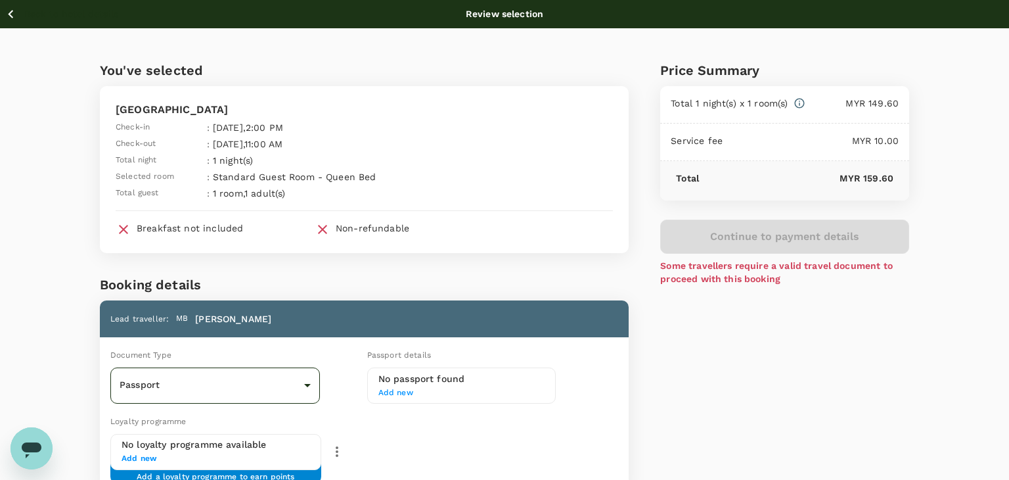
click at [238, 395] on body "Back to hotel details Review selection You've selected Merdeka Palace Hotel Sui…" at bounding box center [504, 354] width 1009 height 709
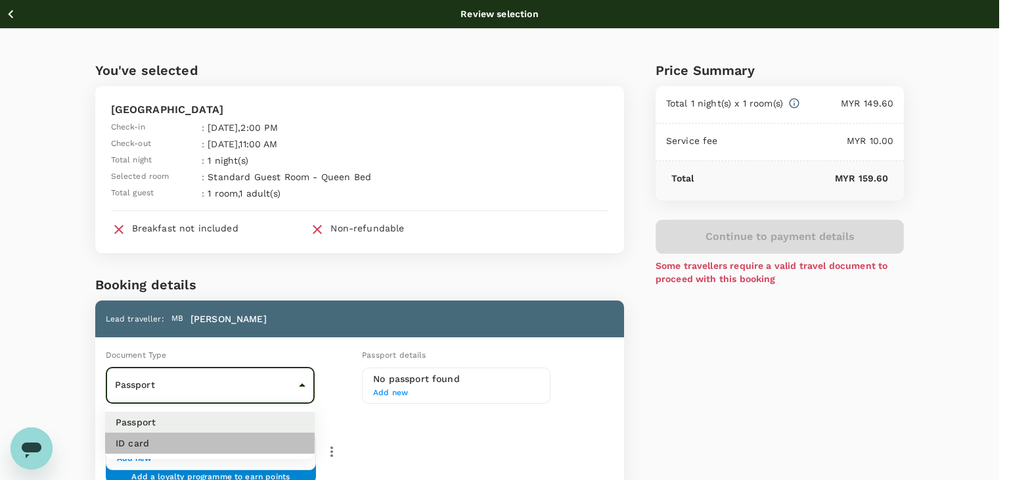
click at [220, 450] on li "ID card" at bounding box center [210, 442] width 210 height 21
type input "Id card"
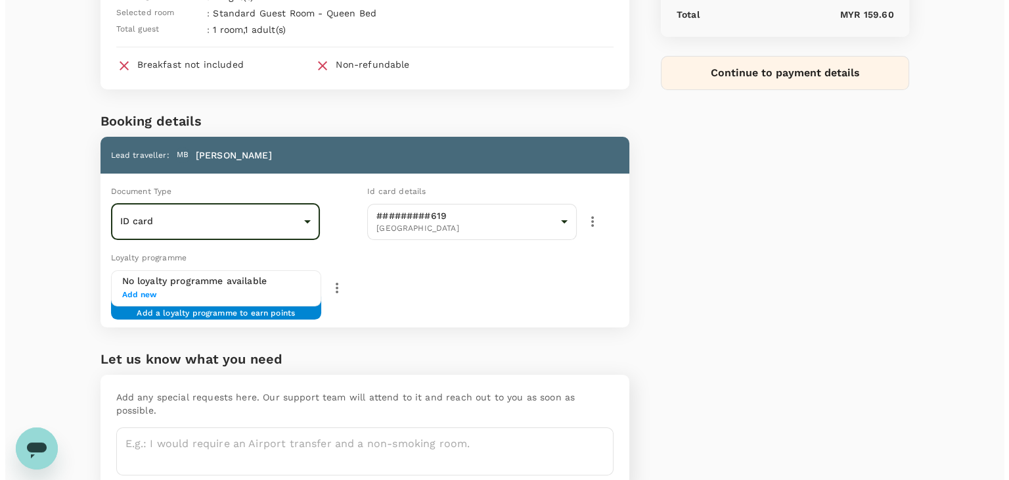
scroll to position [18, 0]
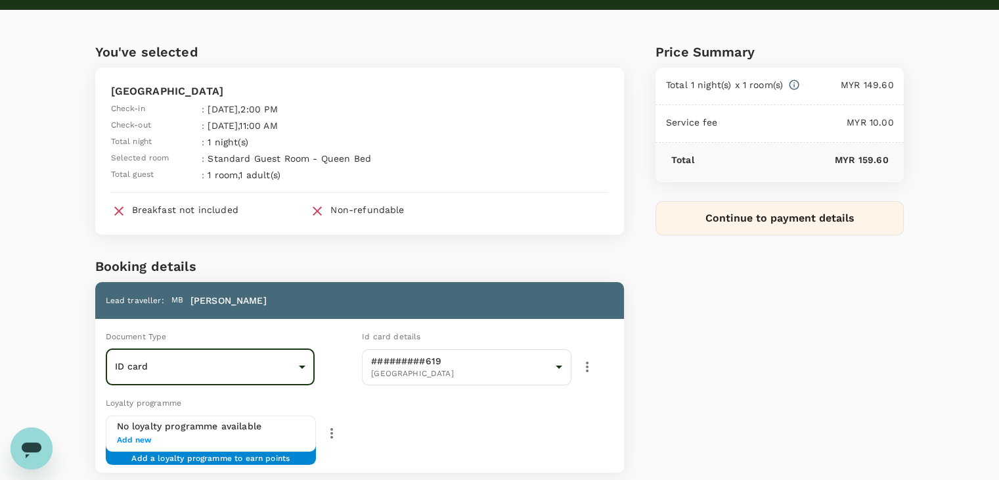
click at [720, 210] on button "Continue to payment details" at bounding box center [780, 218] width 249 height 34
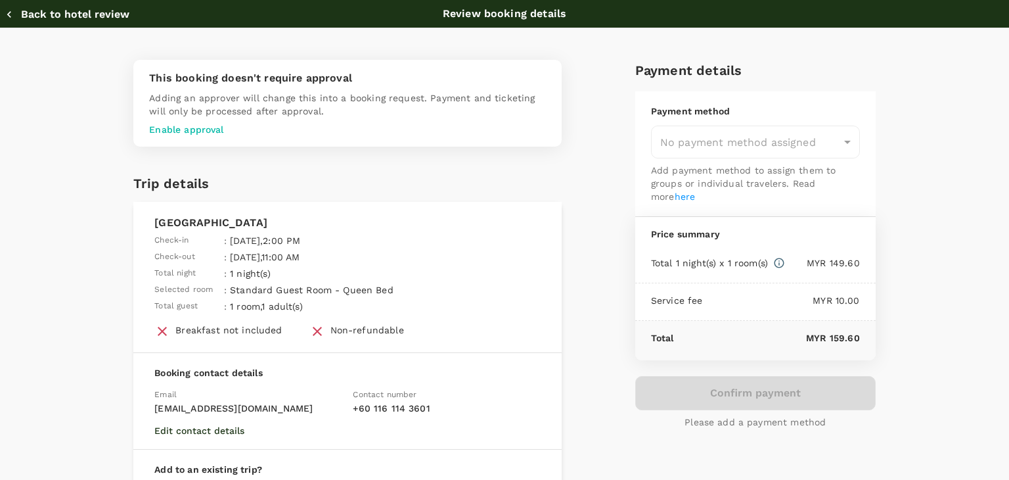
type input "9f734e1c-7c64-4d57-9351-fcdd23c027f8"
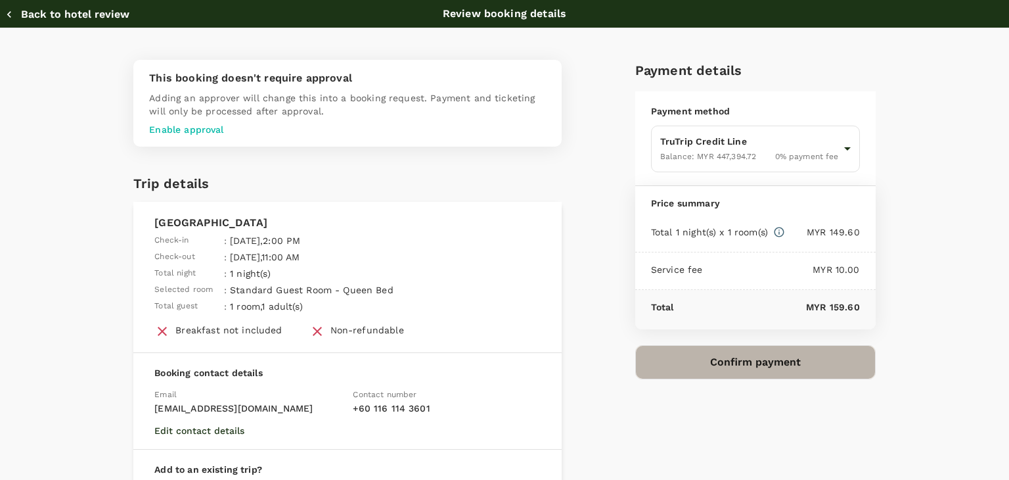
click at [783, 348] on button "Confirm payment" at bounding box center [755, 362] width 240 height 34
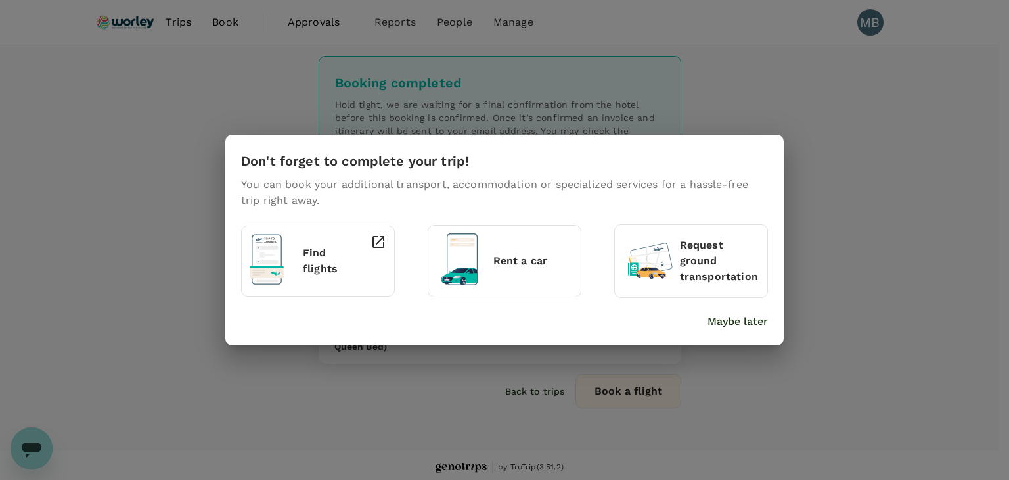
click at [757, 320] on p "Maybe later" at bounding box center [738, 321] width 60 height 16
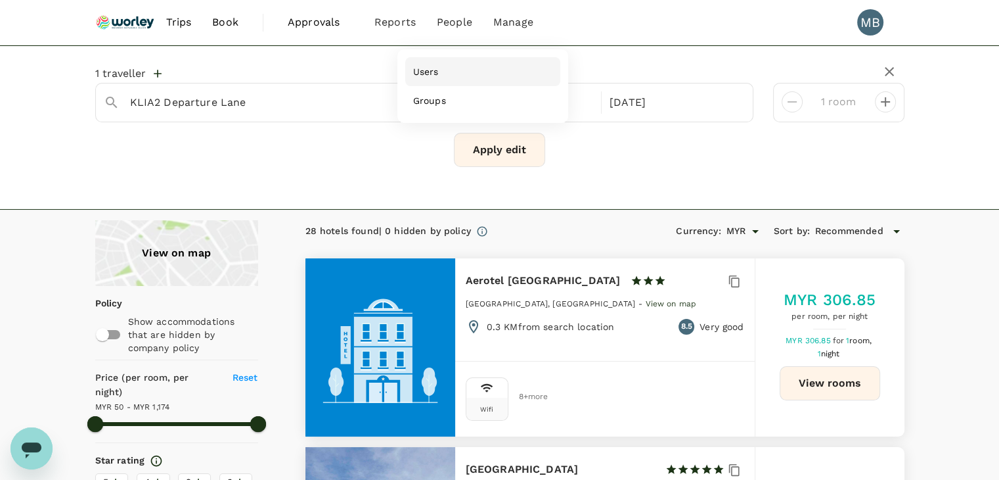
click at [432, 78] on span "Users" at bounding box center [426, 71] width 26 height 13
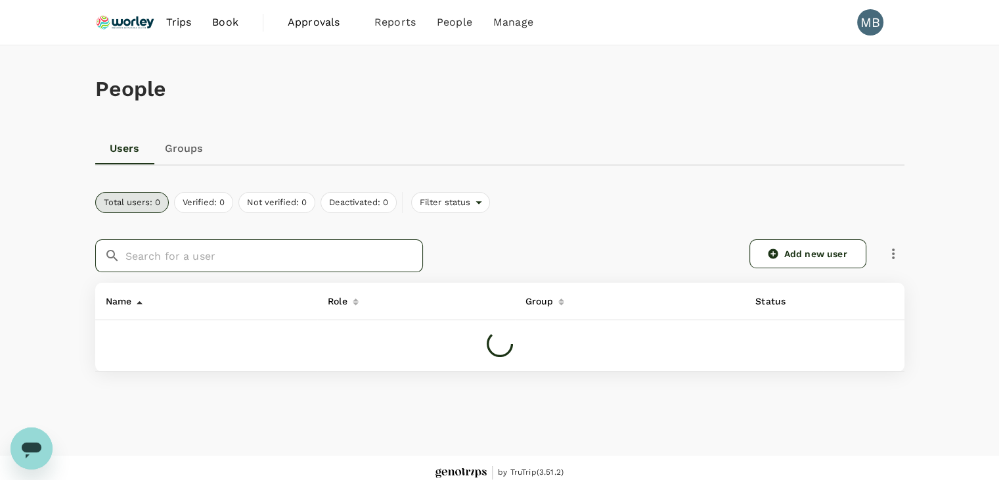
click at [339, 256] on input "text" at bounding box center [274, 255] width 298 height 33
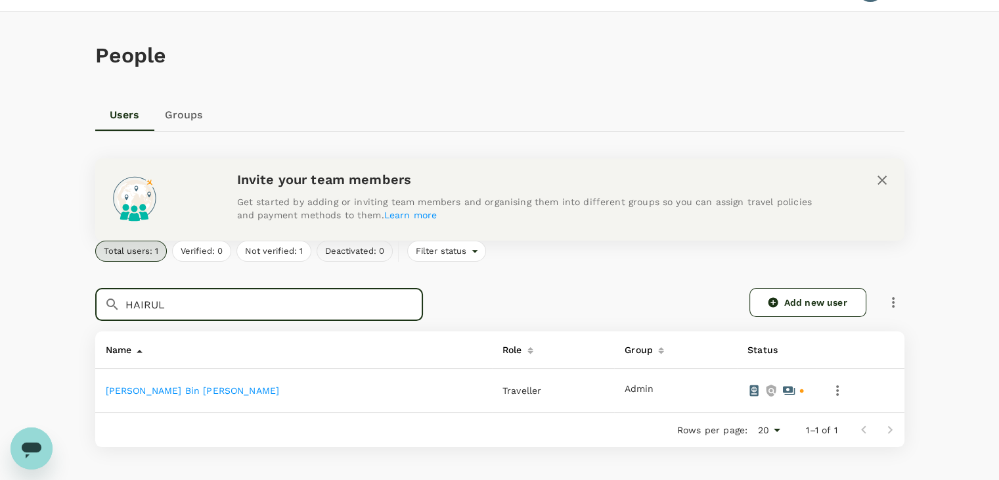
scroll to position [66, 0]
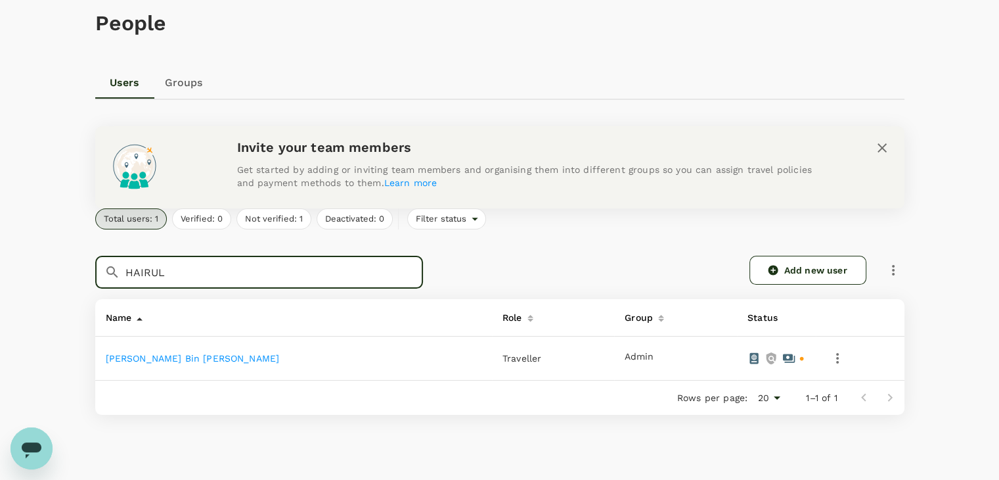
type input "HAIRUL"
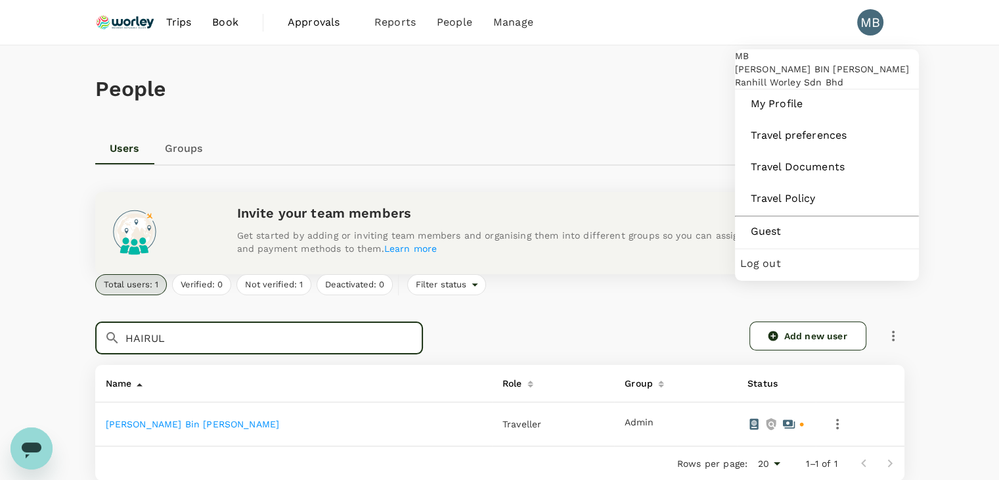
click at [846, 278] on div "Log out" at bounding box center [826, 263] width 173 height 29
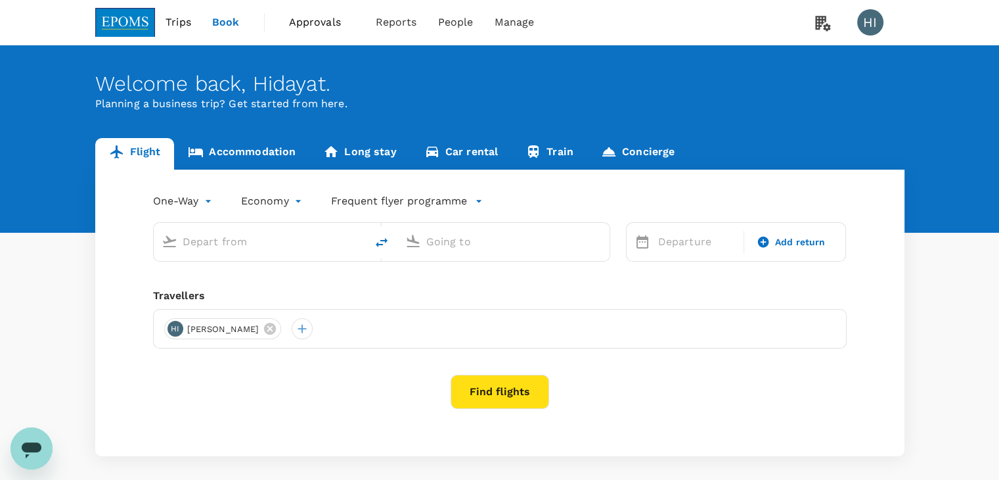
type input "[PERSON_NAME] (JHB)"
type input "Kuala Lumpur Intl ([GEOGRAPHIC_DATA])"
